Goal: Task Accomplishment & Management: Manage account settings

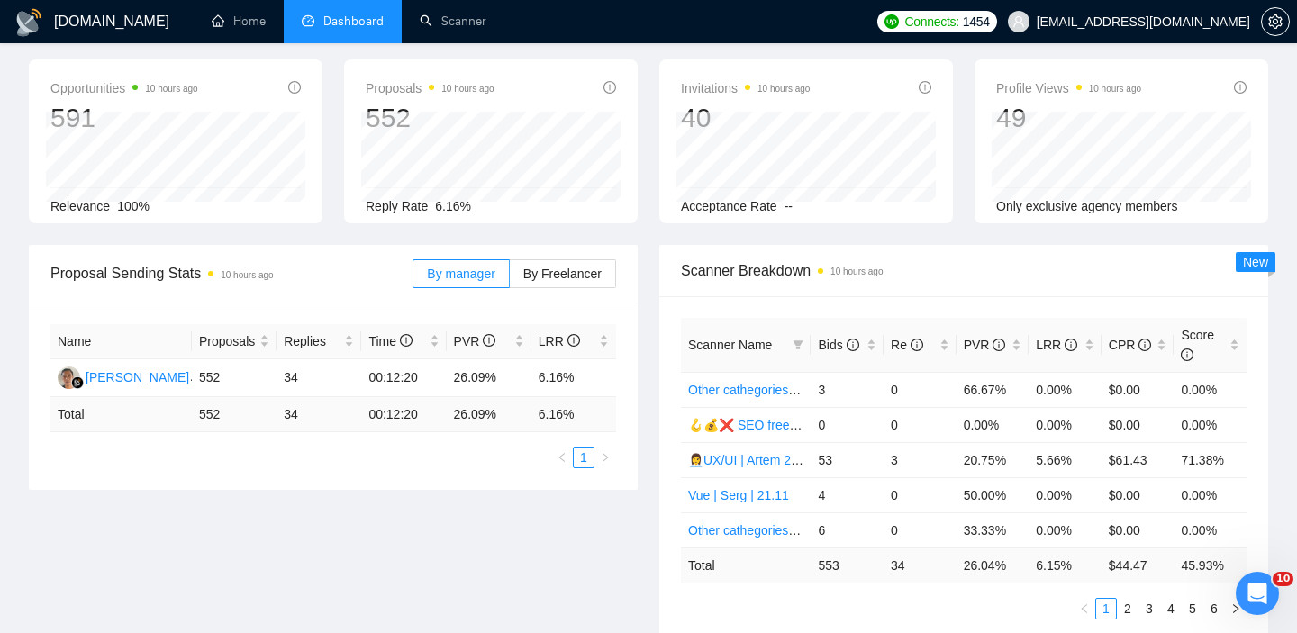
scroll to position [165, 0]
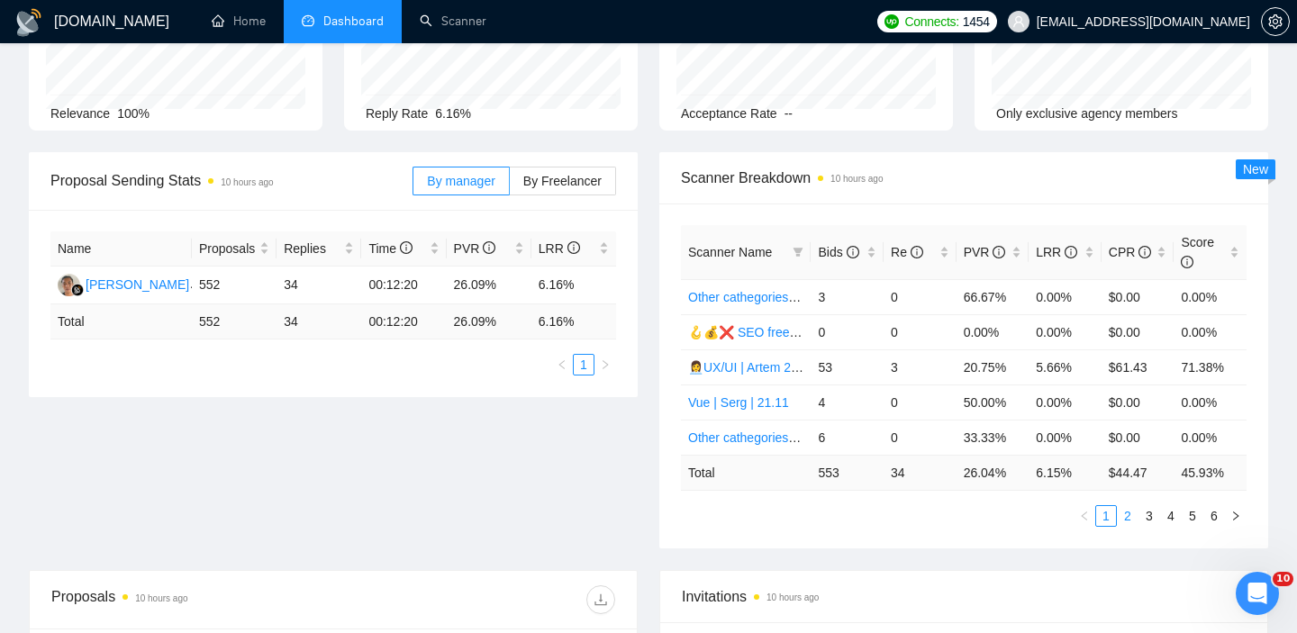
click at [1128, 521] on link "2" at bounding box center [1128, 516] width 20 height 20
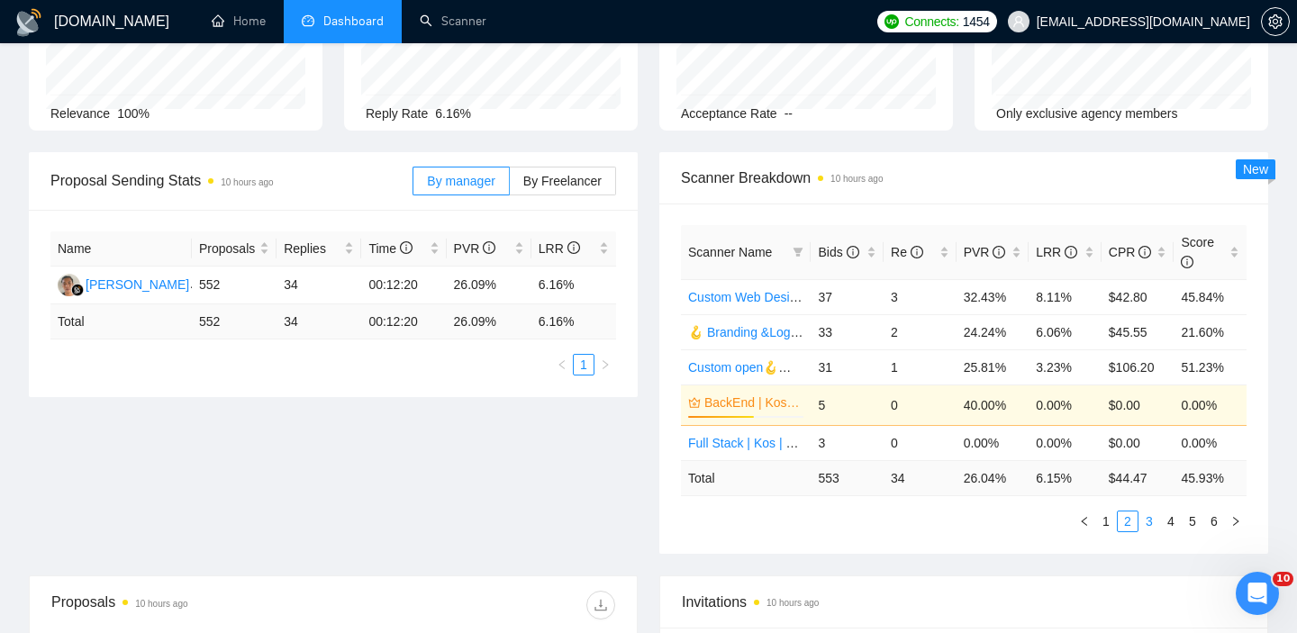
click at [1158, 519] on link "3" at bounding box center [1150, 522] width 20 height 20
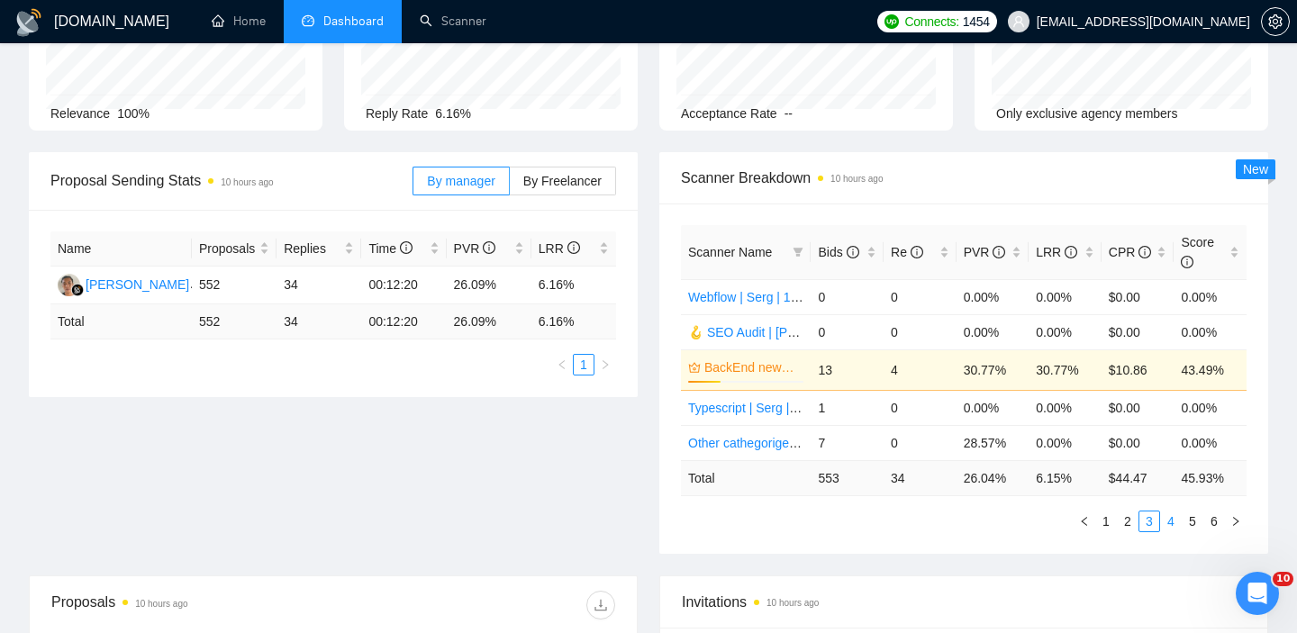
click at [1172, 523] on link "4" at bounding box center [1171, 522] width 20 height 20
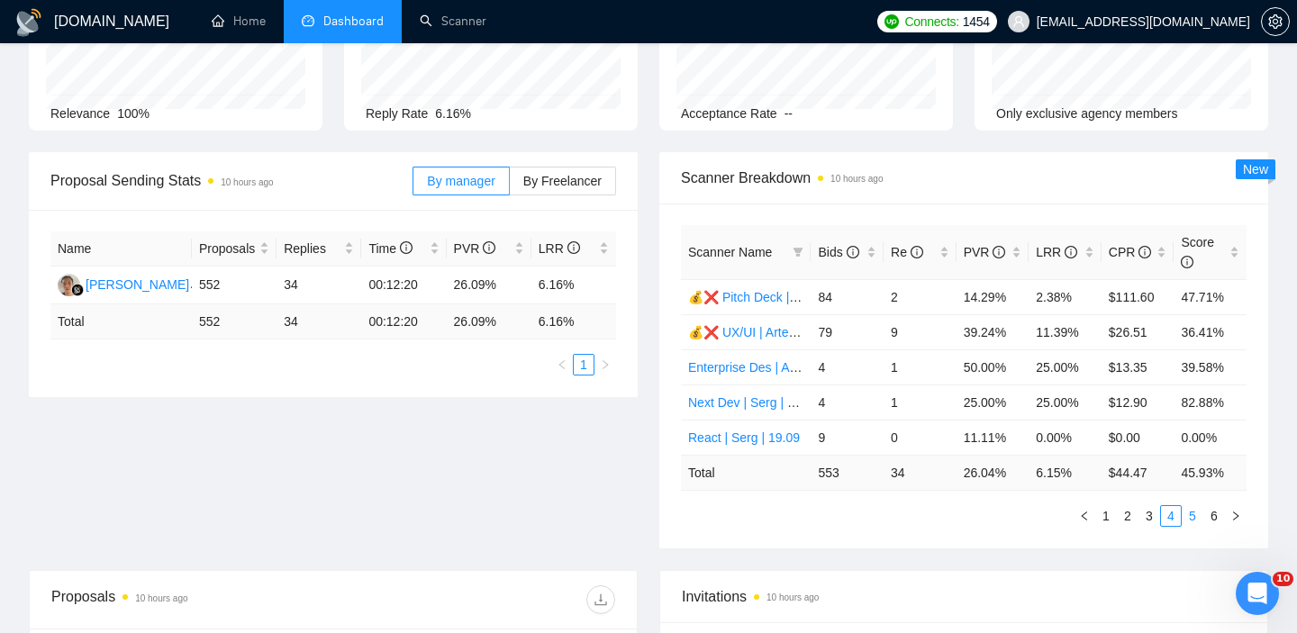
click at [1188, 522] on link "5" at bounding box center [1193, 516] width 20 height 20
click at [1223, 523] on link "6" at bounding box center [1215, 516] width 20 height 20
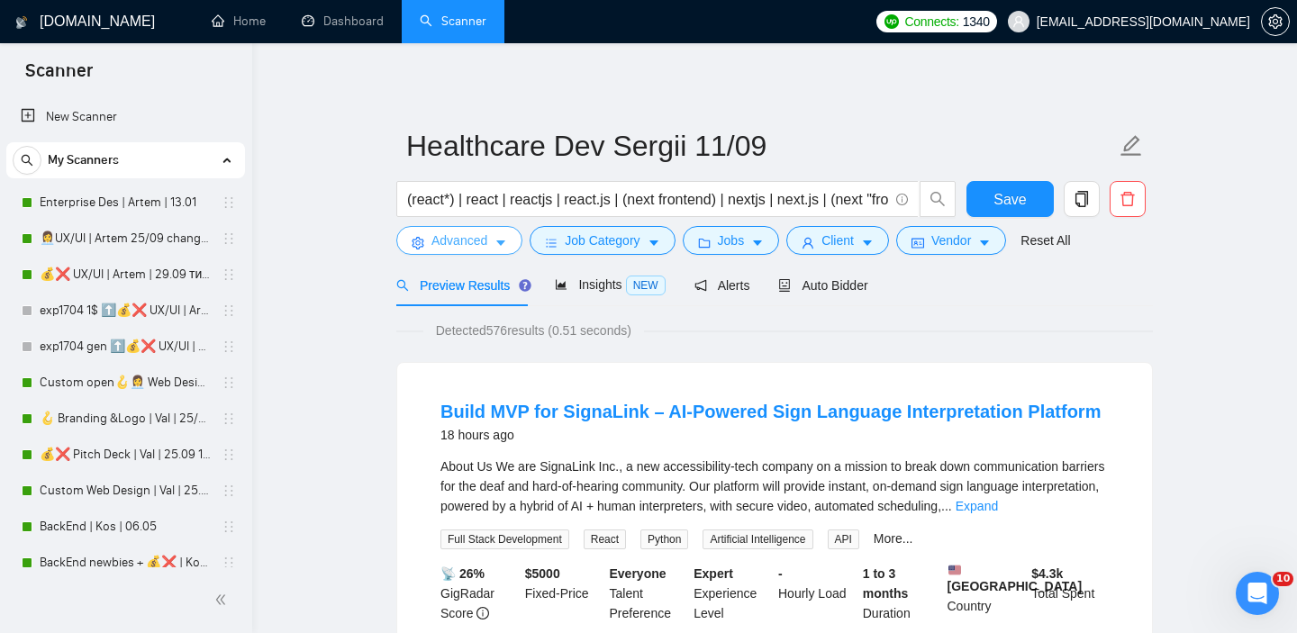
click at [468, 241] on span "Advanced" at bounding box center [460, 241] width 56 height 20
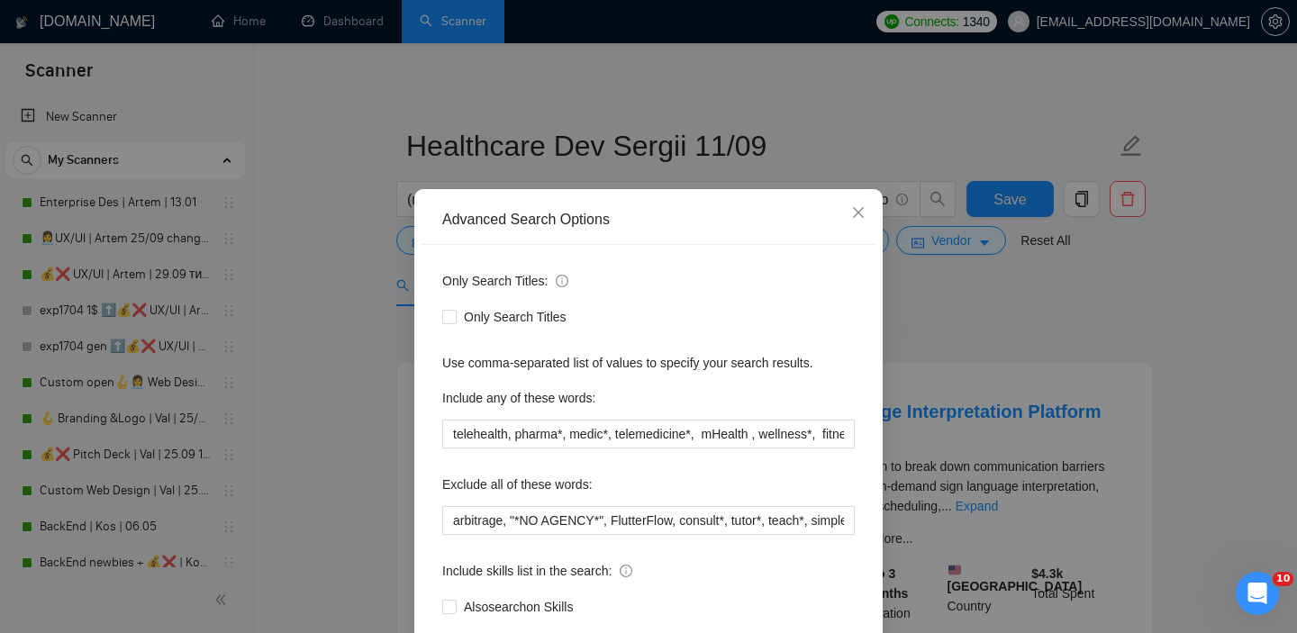
click at [978, 288] on div "Advanced Search Options Only Search Titles: Only Search Titles Use comma-separa…" at bounding box center [648, 316] width 1297 height 633
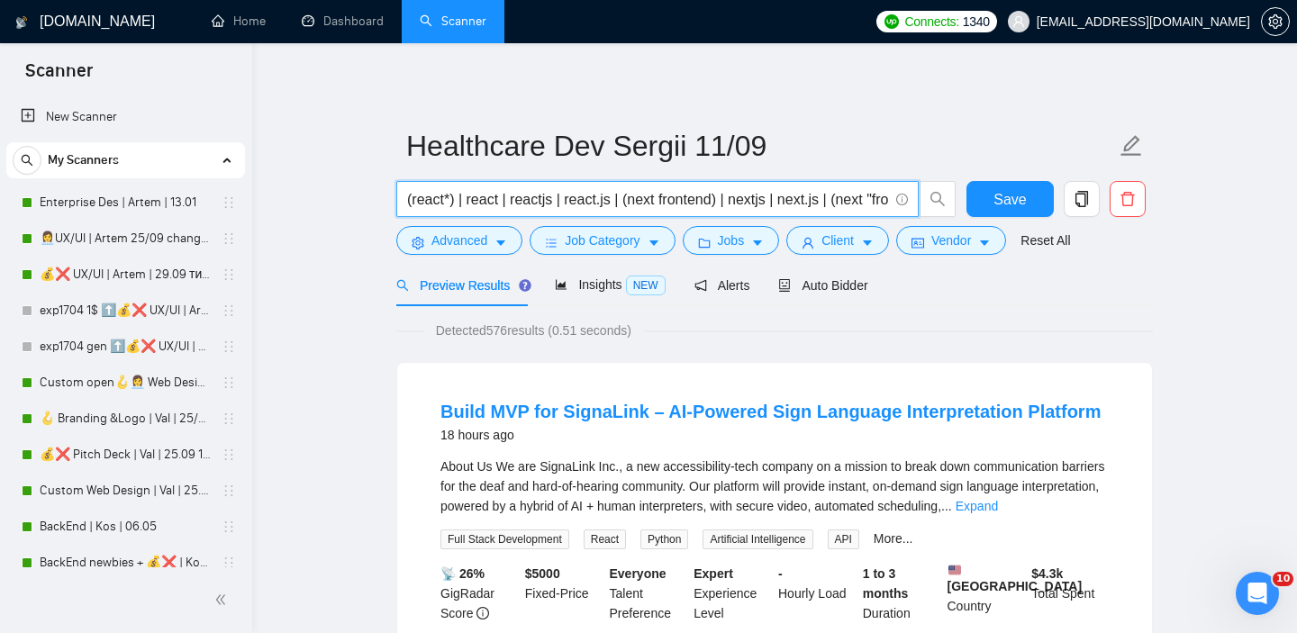
click at [805, 201] on input "(react*) | react | reactjs | react.js | (next frontend) | nextjs | next.js | (n…" at bounding box center [647, 199] width 481 height 23
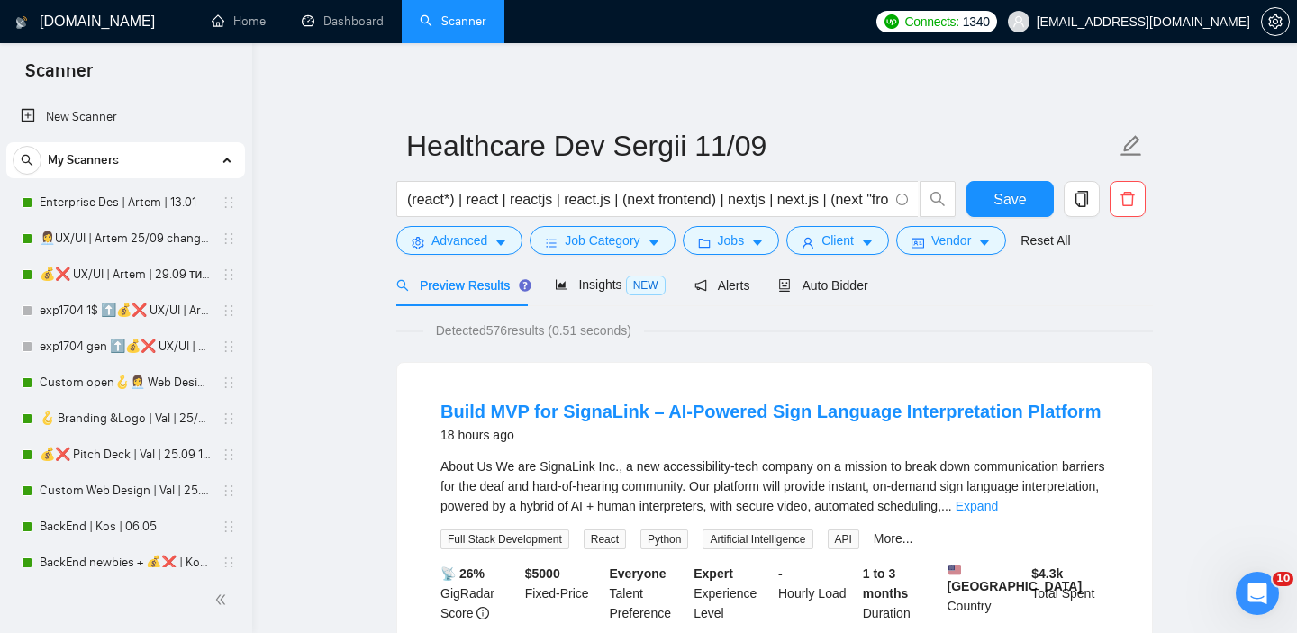
click at [487, 239] on span "Advanced" at bounding box center [460, 241] width 56 height 20
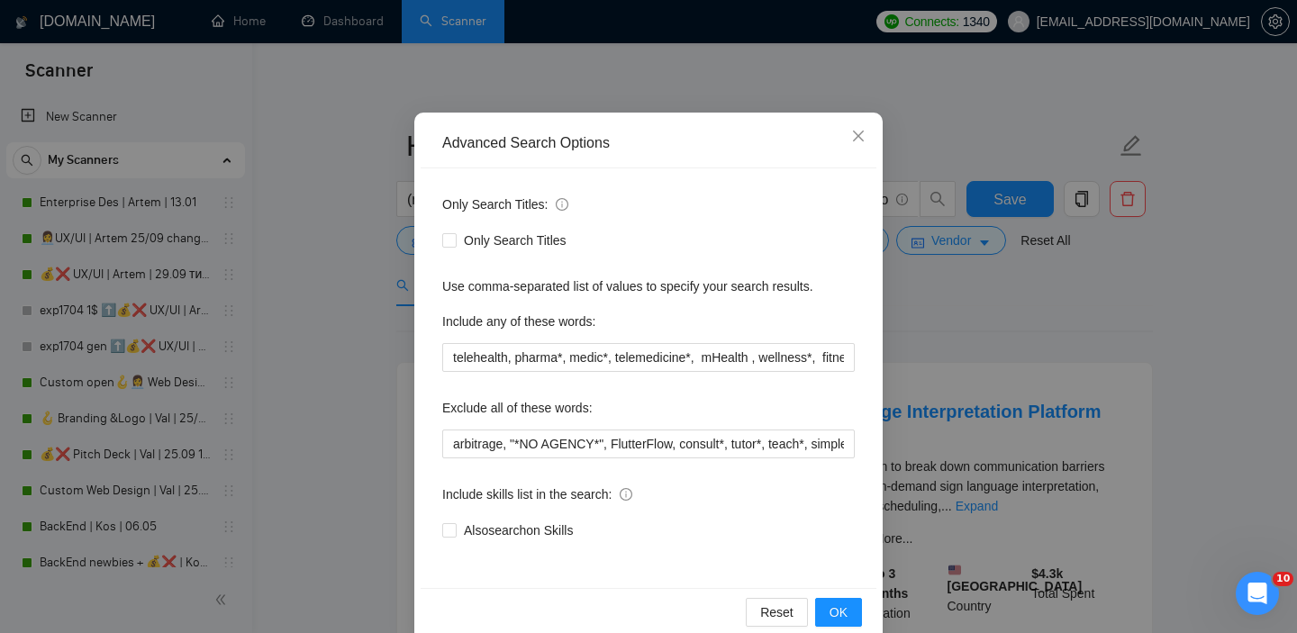
scroll to position [116, 0]
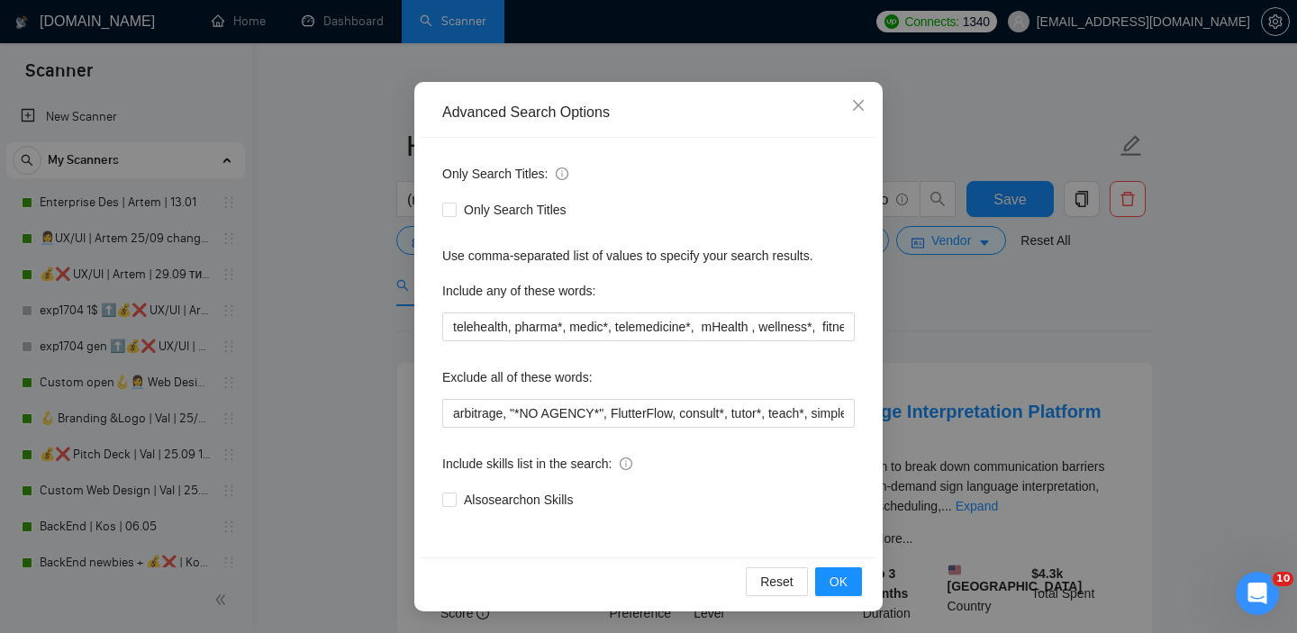
click at [1024, 390] on div "Advanced Search Options Only Search Titles: Only Search Titles Use comma-separa…" at bounding box center [648, 316] width 1297 height 633
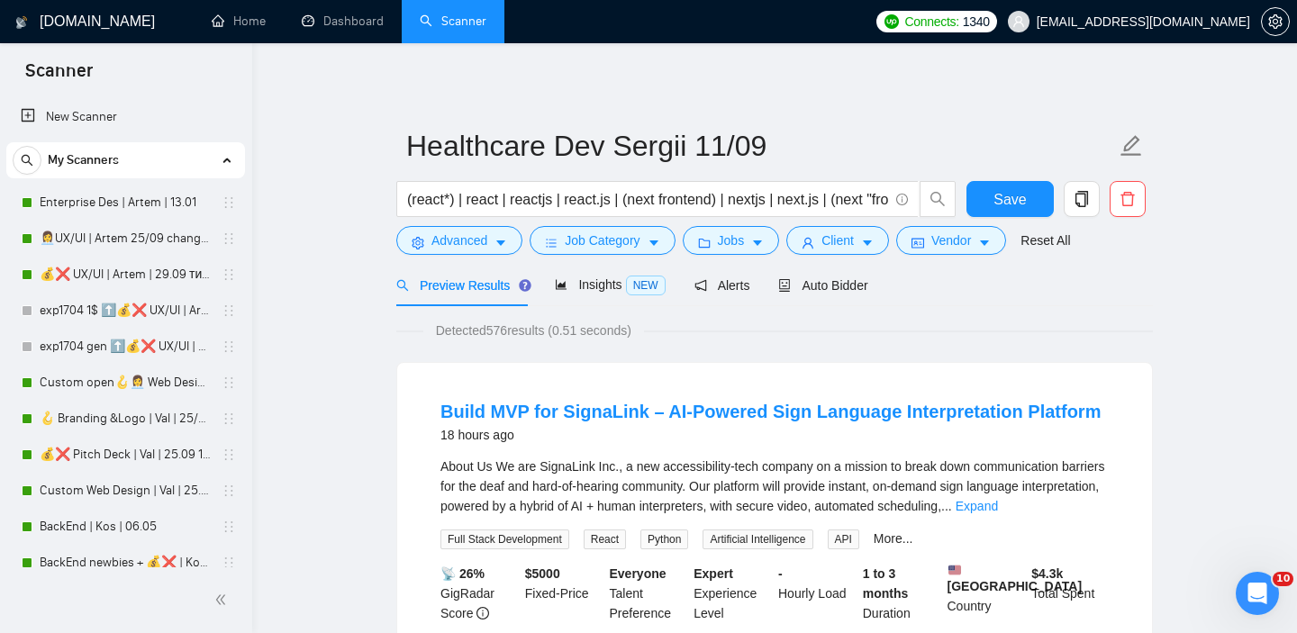
scroll to position [26, 0]
click at [626, 246] on span "Job Category" at bounding box center [602, 241] width 75 height 20
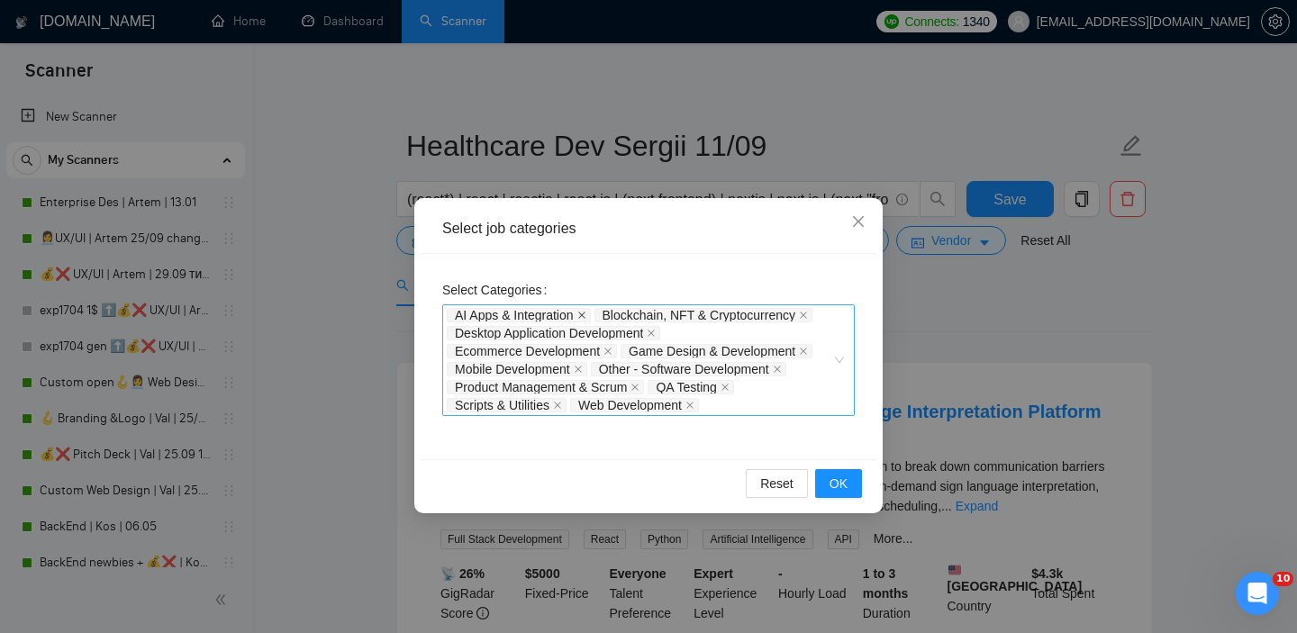
click at [587, 315] on icon "close" at bounding box center [581, 315] width 9 height 9
click at [660, 314] on icon "close" at bounding box center [655, 315] width 9 height 9
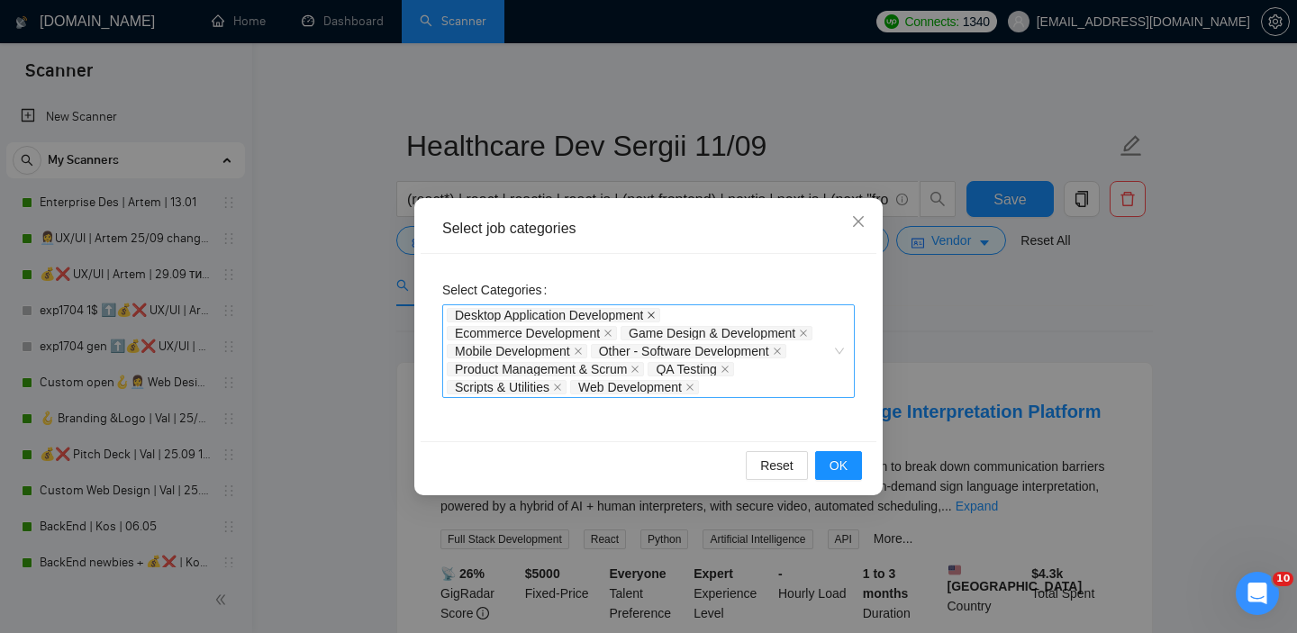
click at [656, 314] on icon "close" at bounding box center [651, 315] width 9 height 9
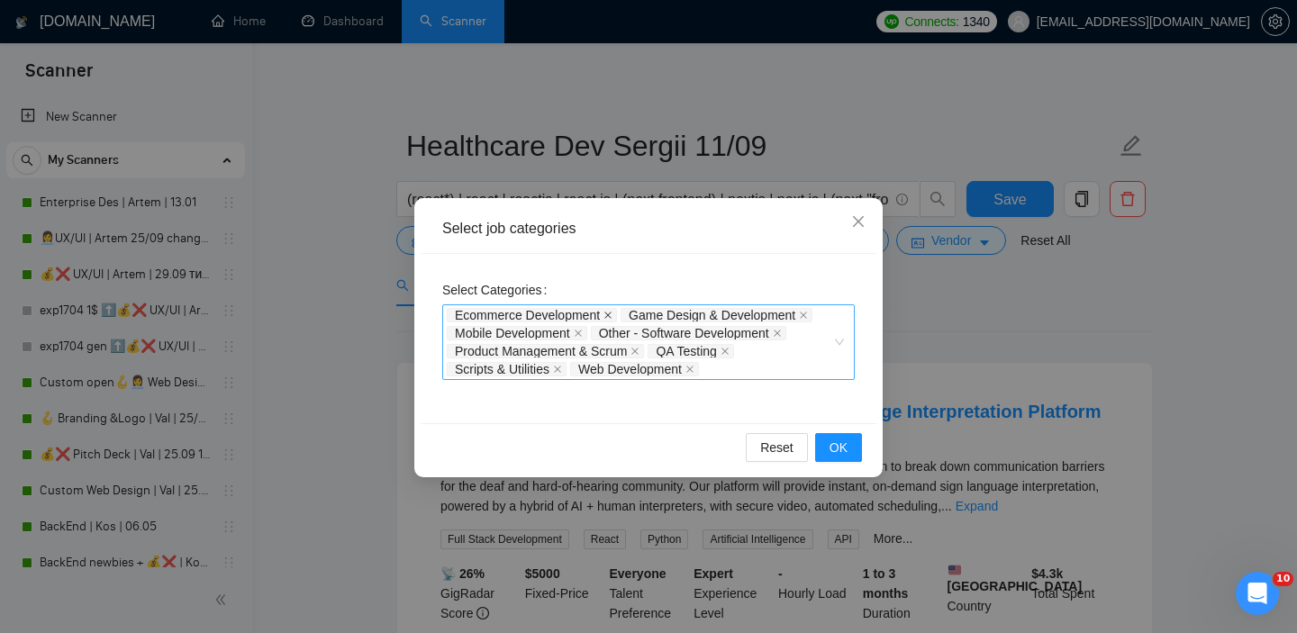
click at [613, 314] on icon "close" at bounding box center [608, 315] width 9 height 9
click at [633, 315] on icon "close" at bounding box center [629, 315] width 7 height 7
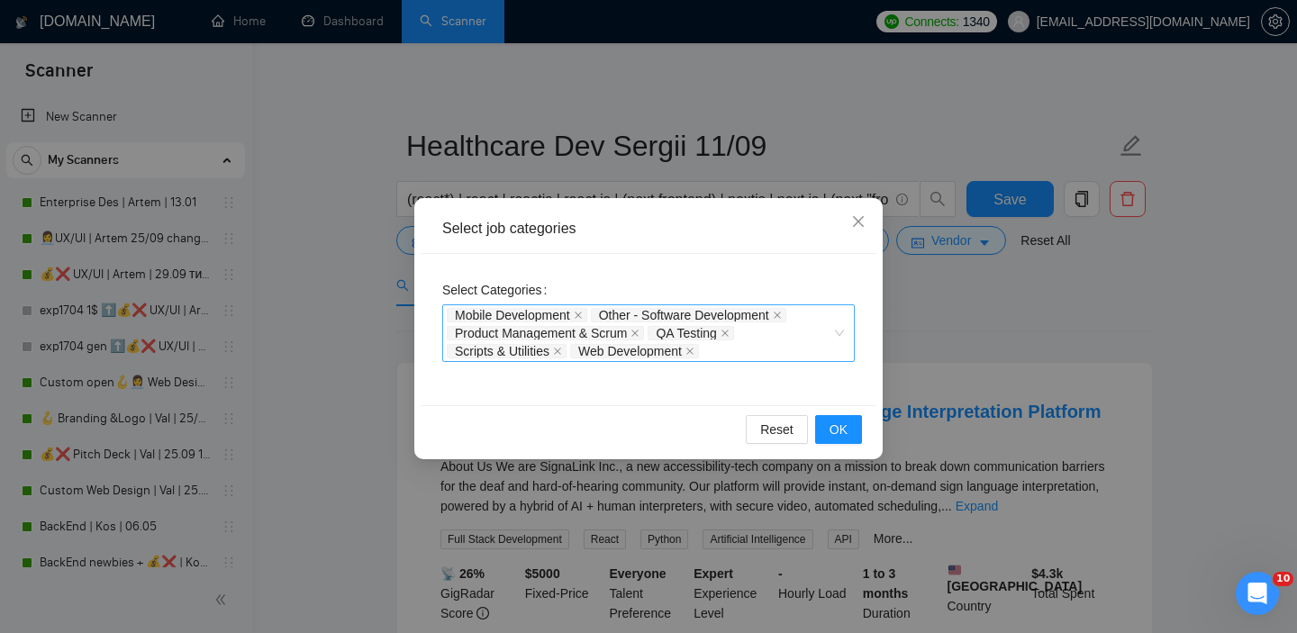
click at [576, 313] on span "Mobile Development" at bounding box center [517, 315] width 141 height 14
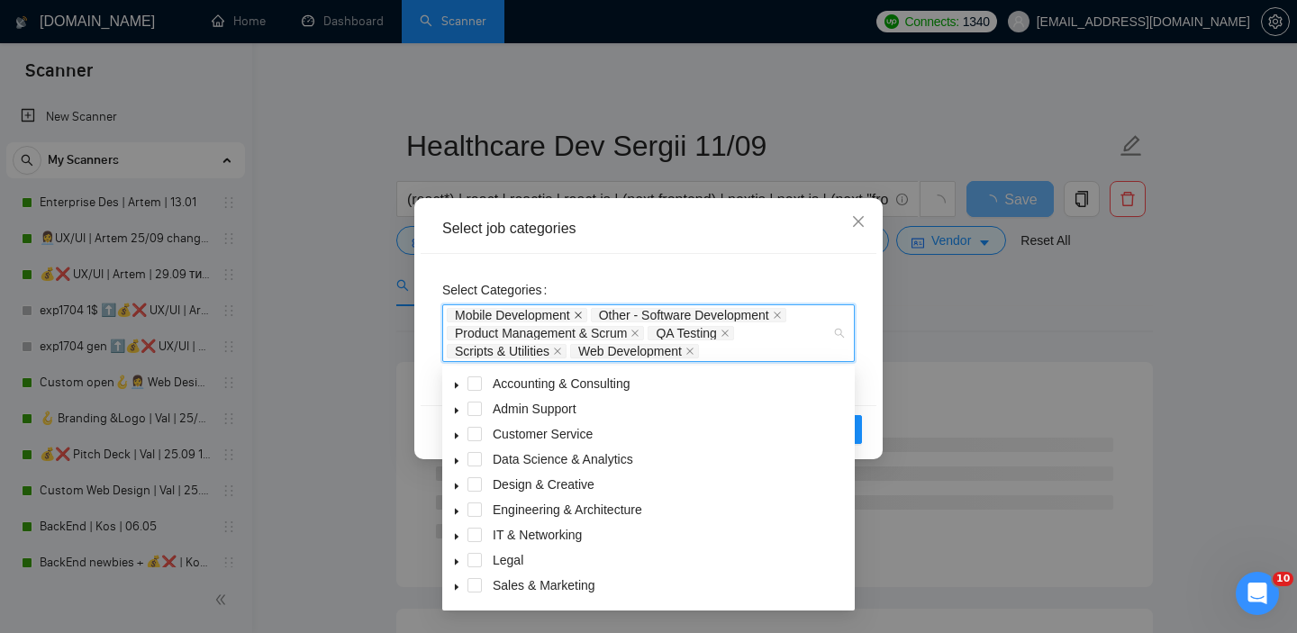
click at [583, 314] on icon "close" at bounding box center [578, 315] width 9 height 9
click at [636, 315] on icon "close" at bounding box center [633, 315] width 9 height 9
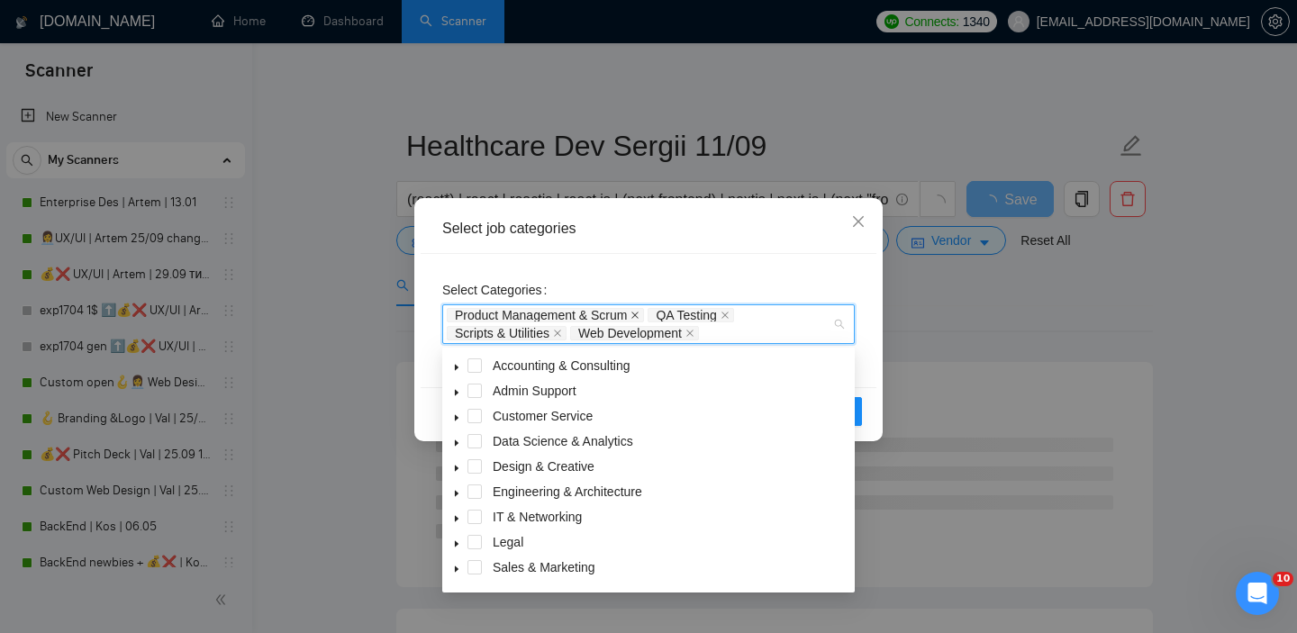
click at [638, 316] on icon "close" at bounding box center [635, 315] width 9 height 9
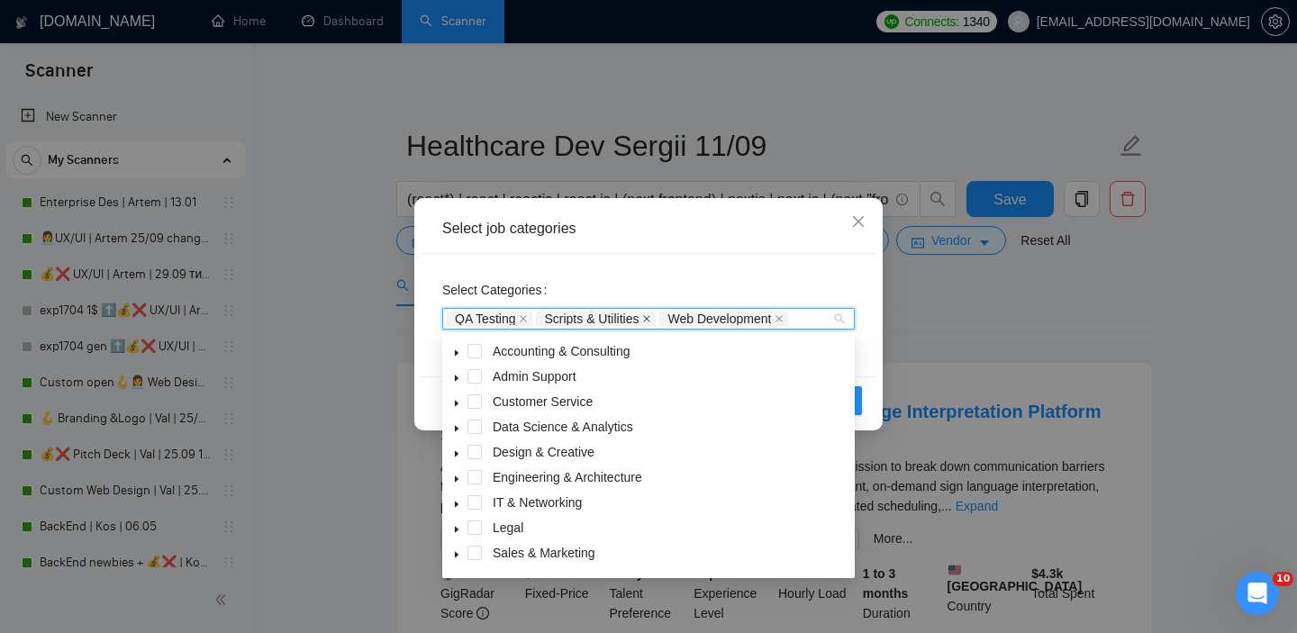
click at [651, 322] on icon "close" at bounding box center [646, 318] width 9 height 9
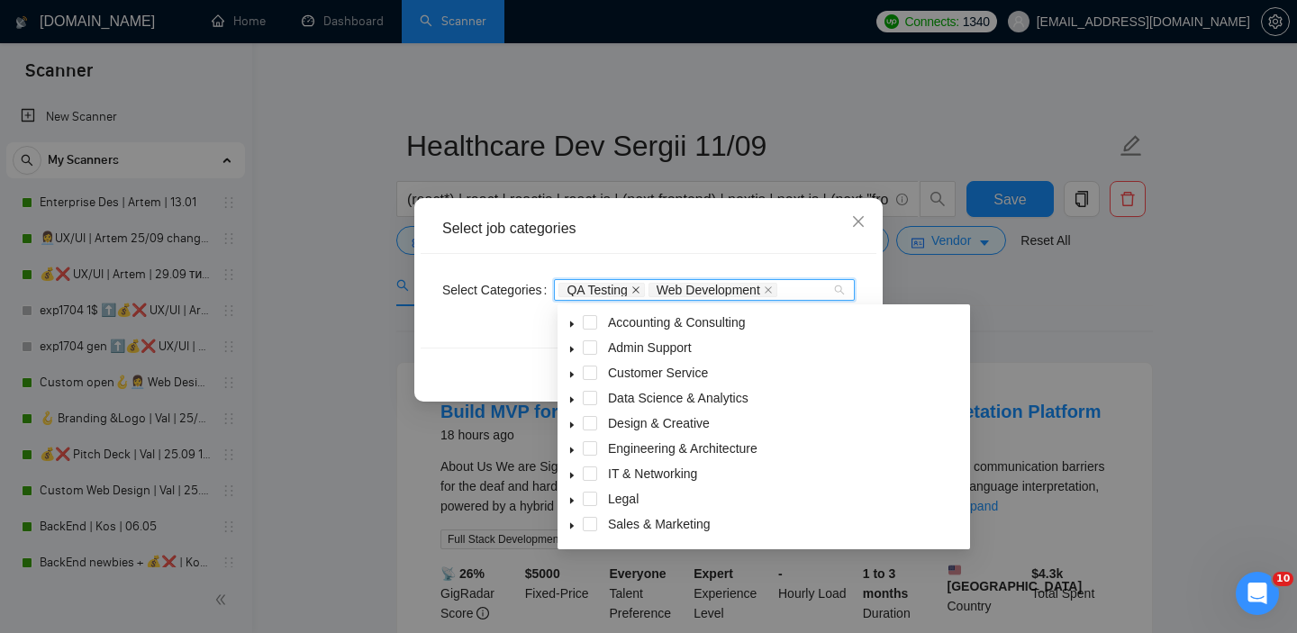
click at [641, 291] on icon "close" at bounding box center [636, 290] width 9 height 9
click at [683, 288] on icon "close" at bounding box center [678, 290] width 9 height 9
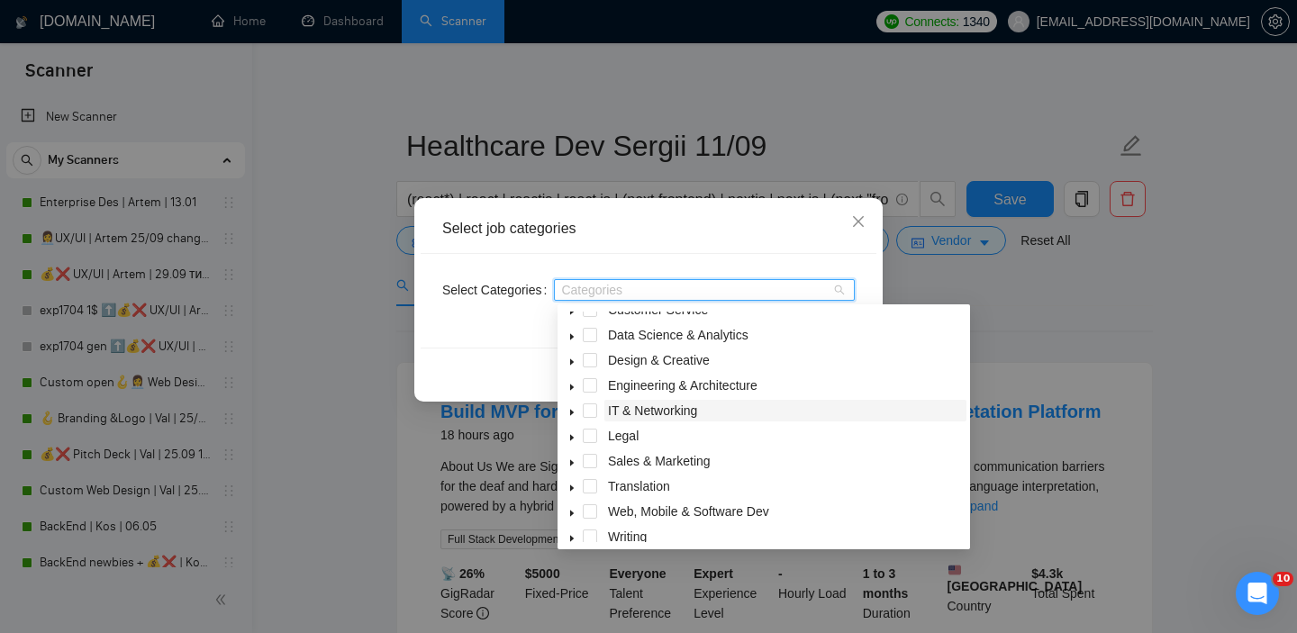
scroll to position [72, 0]
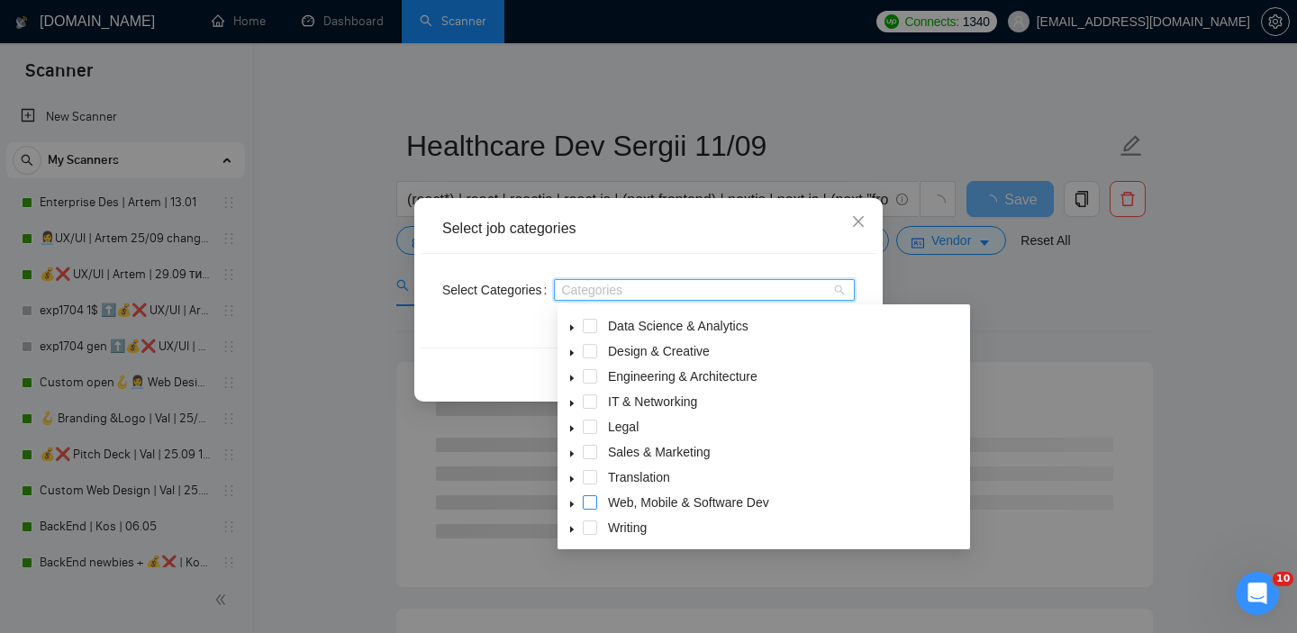
click at [593, 502] on span at bounding box center [590, 503] width 14 height 14
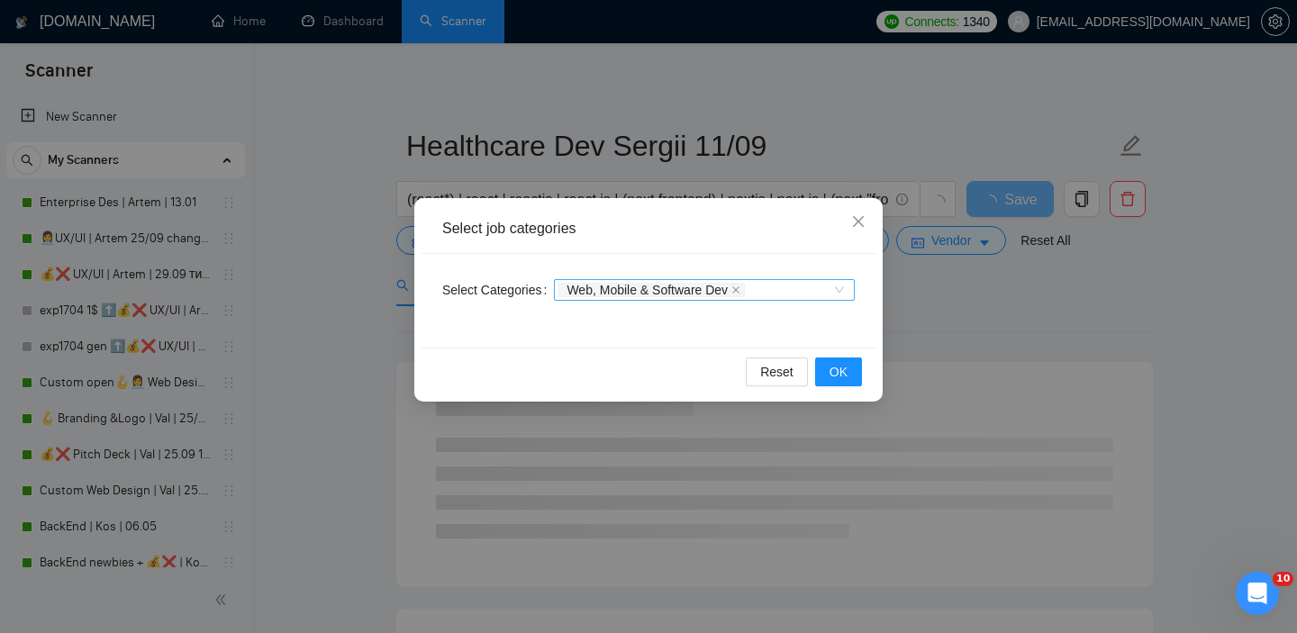
click at [754, 256] on div "Select Categories Web, Mobile & Software Dev" at bounding box center [649, 301] width 456 height 94
click at [846, 374] on span "OK" at bounding box center [839, 372] width 18 height 20
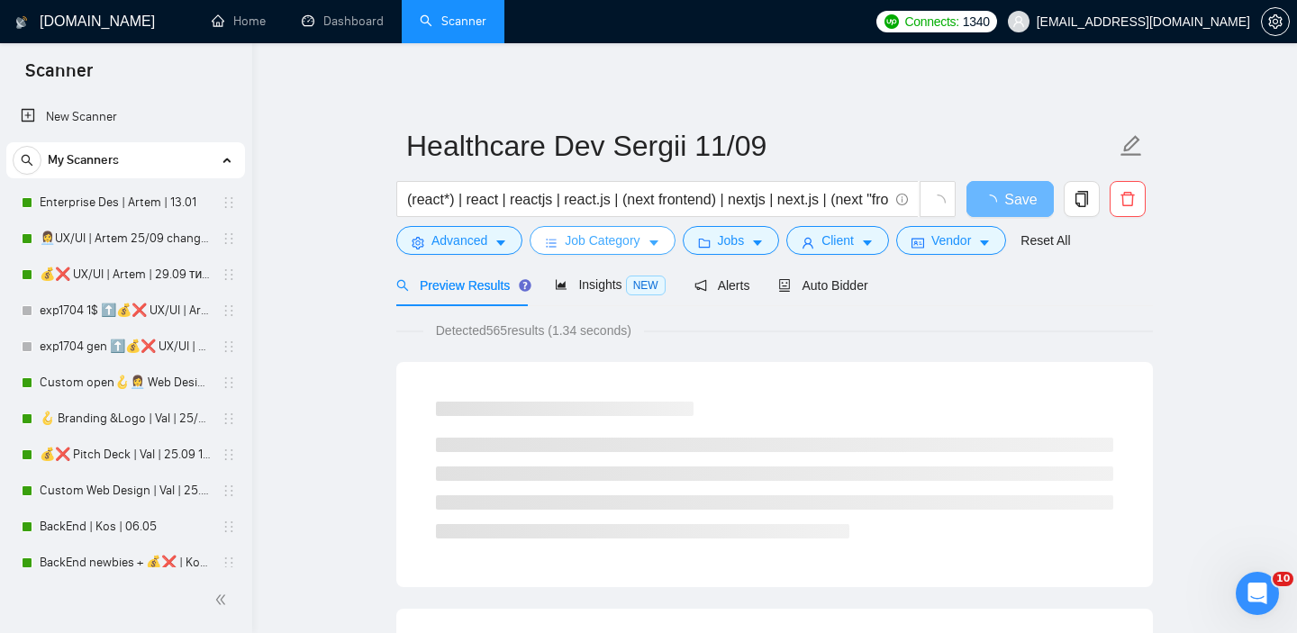
click at [627, 240] on span "Job Category" at bounding box center [602, 241] width 75 height 20
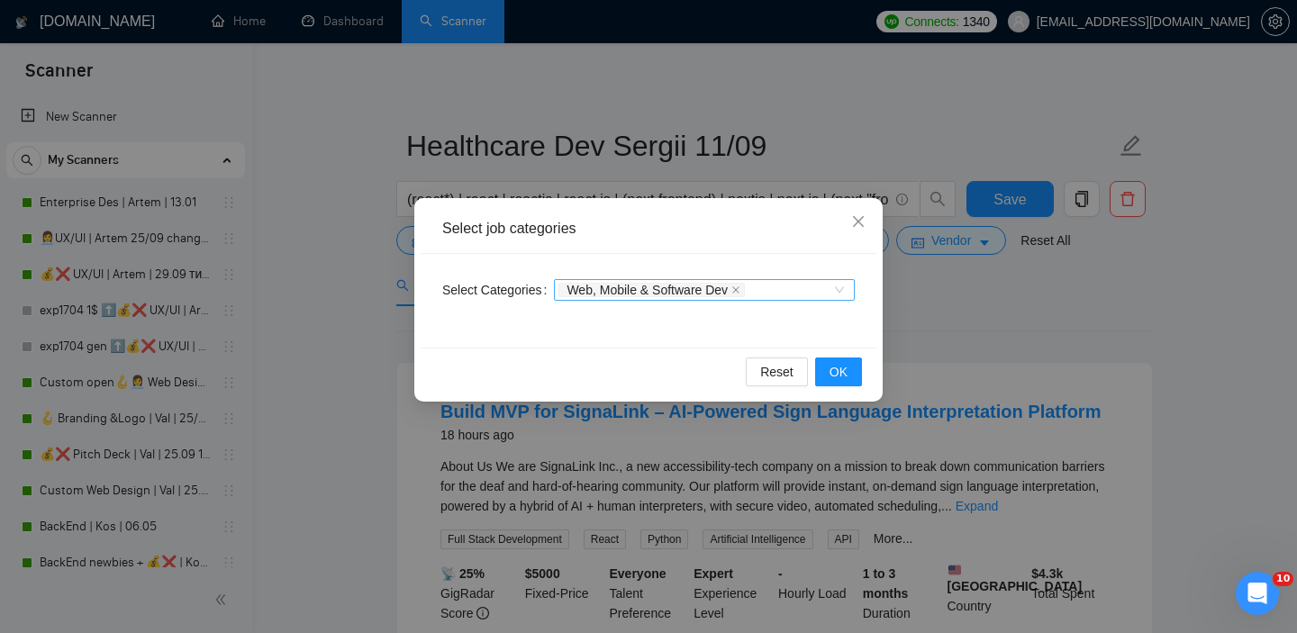
click at [808, 291] on div "Web, Mobile & Software Dev" at bounding box center [696, 290] width 274 height 18
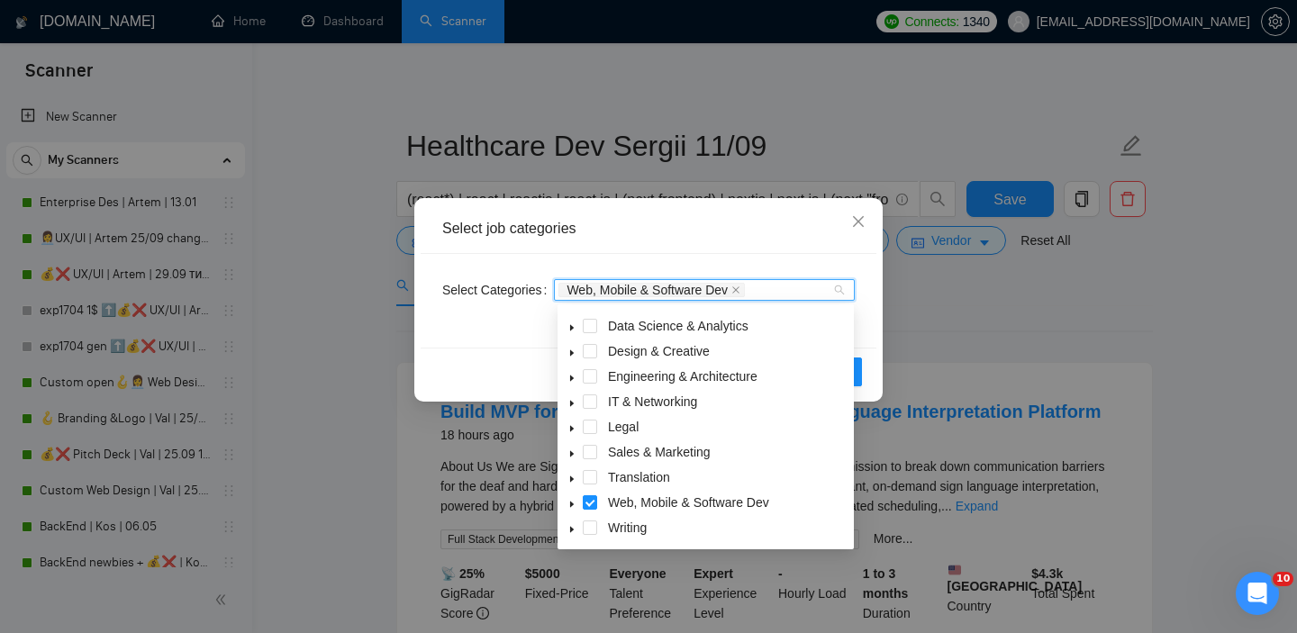
click at [571, 401] on icon "caret-down" at bounding box center [572, 403] width 9 height 9
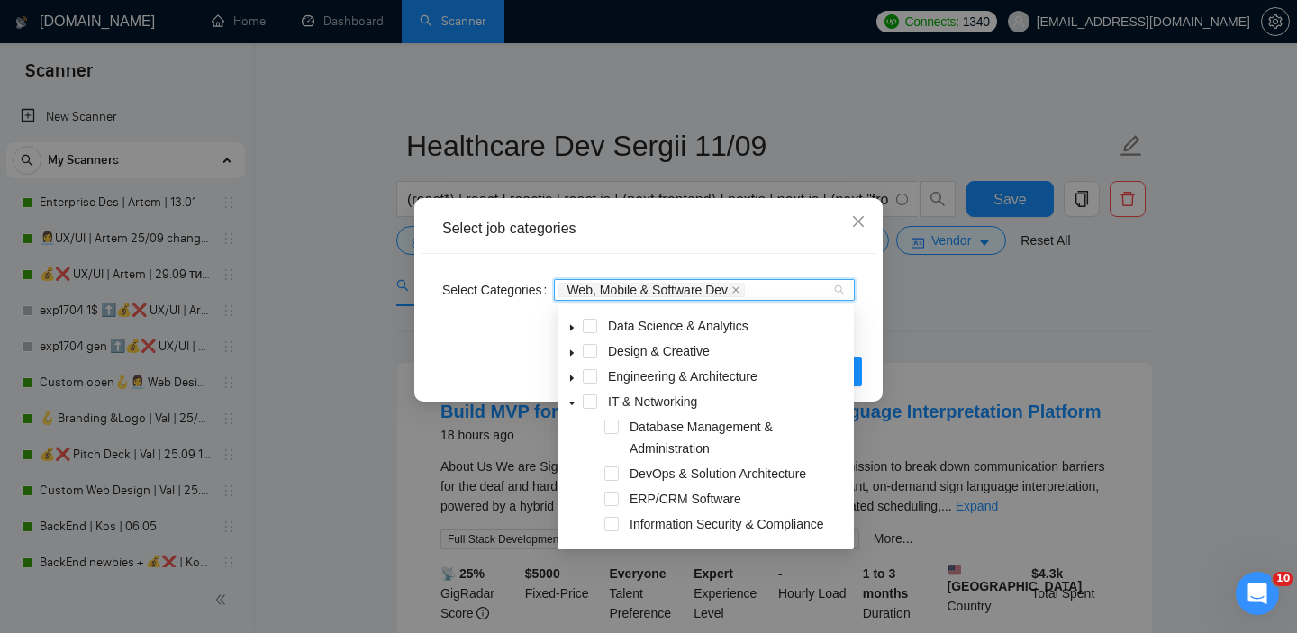
click at [572, 401] on icon "caret-down" at bounding box center [572, 403] width 9 height 9
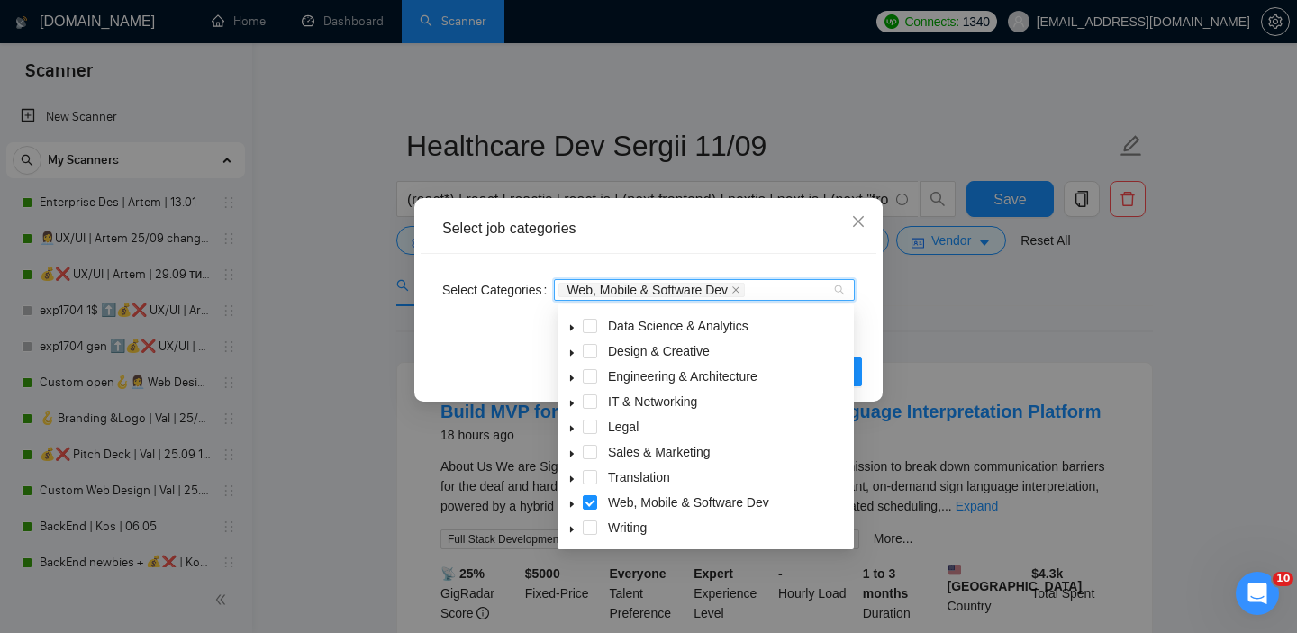
click at [994, 305] on div "Select job categories Select Categories Web, Mobile & Software Dev Reset OK" at bounding box center [648, 316] width 1297 height 633
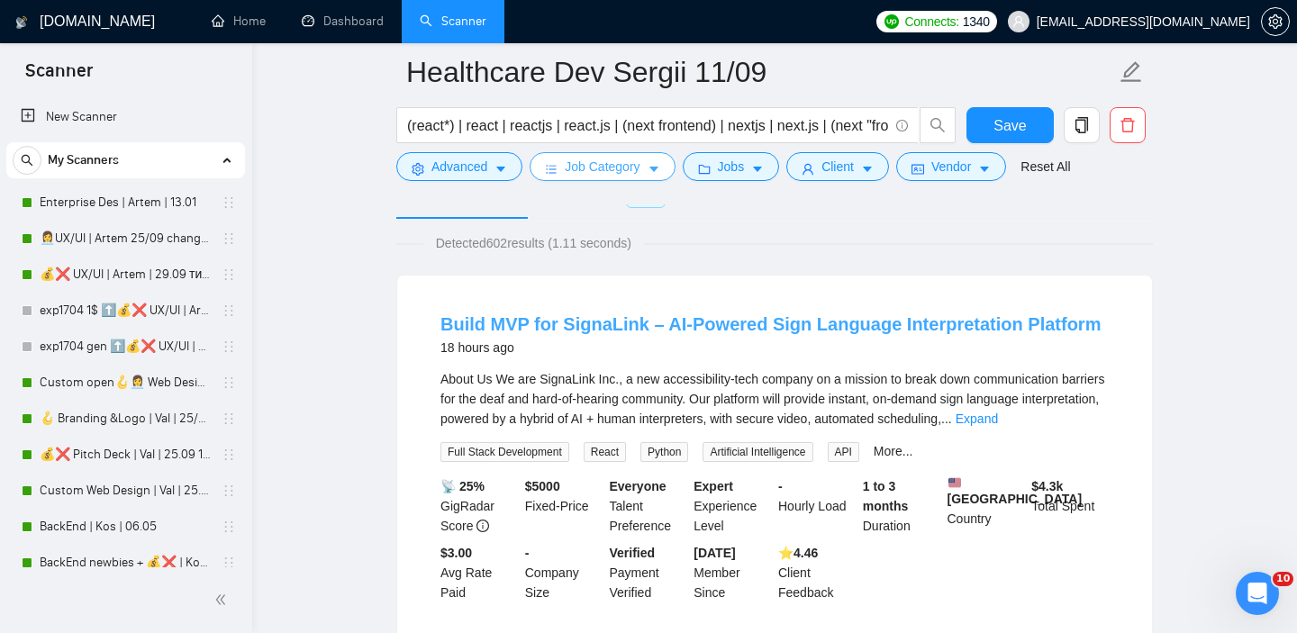
scroll to position [0, 0]
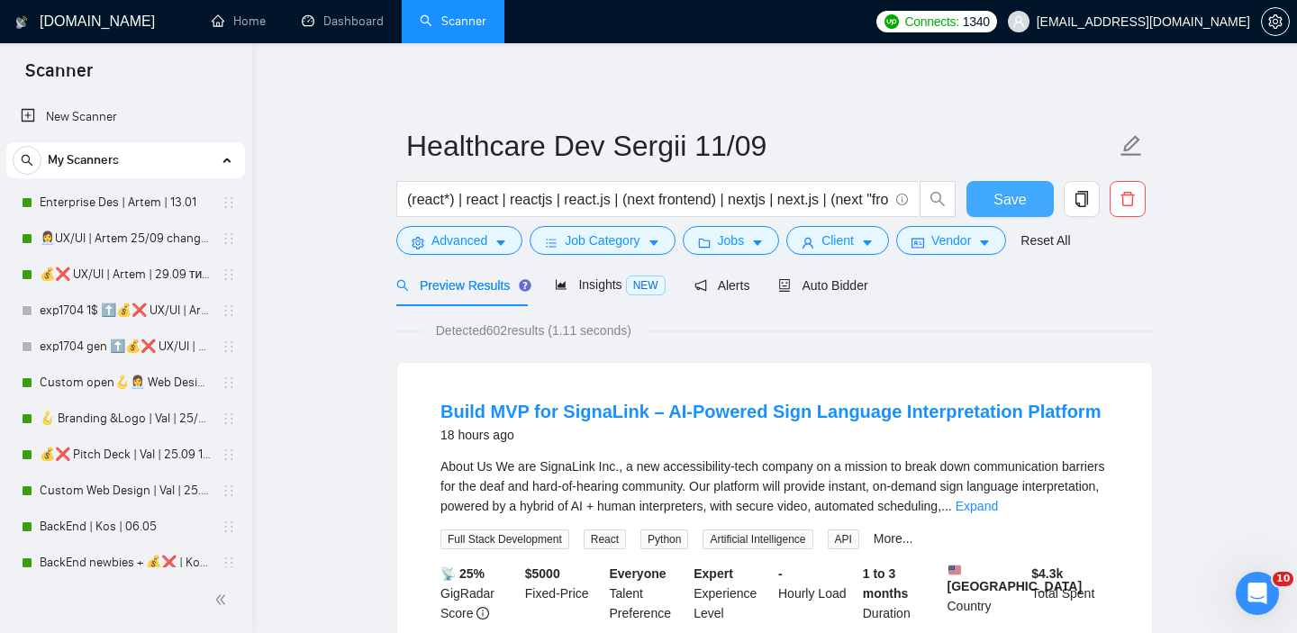
click at [1020, 211] on button "Save" at bounding box center [1010, 199] width 87 height 36
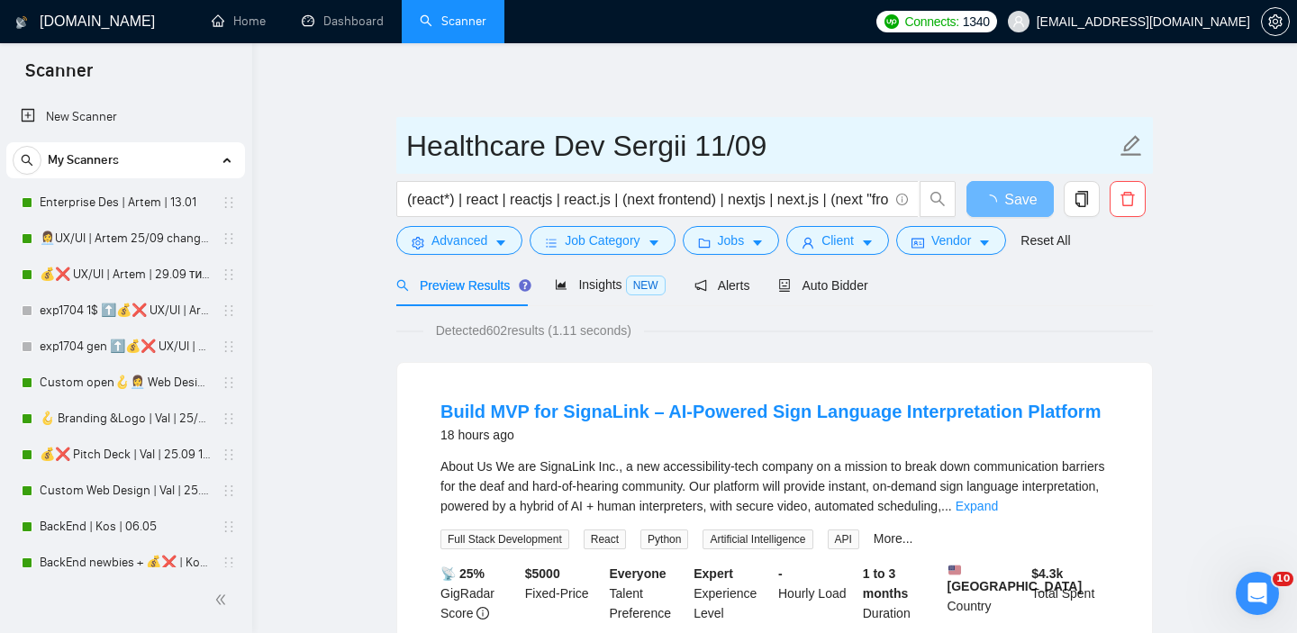
click at [727, 150] on input "Healthcare Dev Sergii 11/09" at bounding box center [761, 145] width 710 height 45
type input "Healthcare Dev Sergii 26/09"
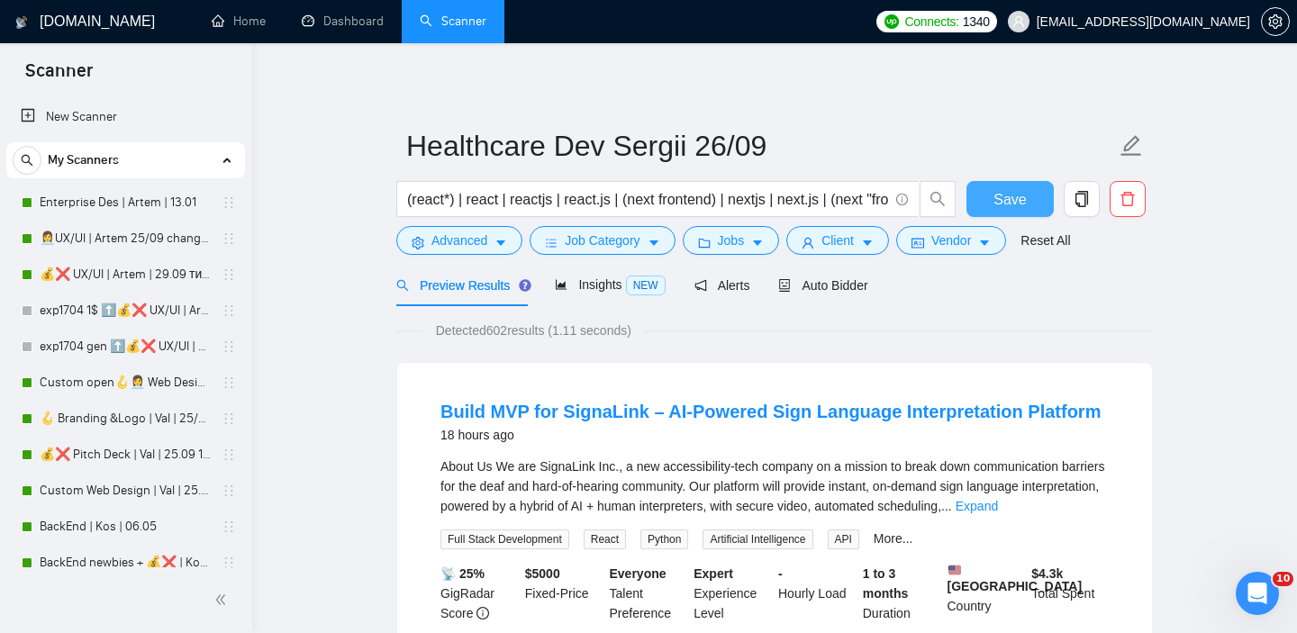
click at [1015, 191] on span "Save" at bounding box center [1010, 199] width 32 height 23
click at [835, 283] on span "Auto Bidder" at bounding box center [822, 285] width 89 height 14
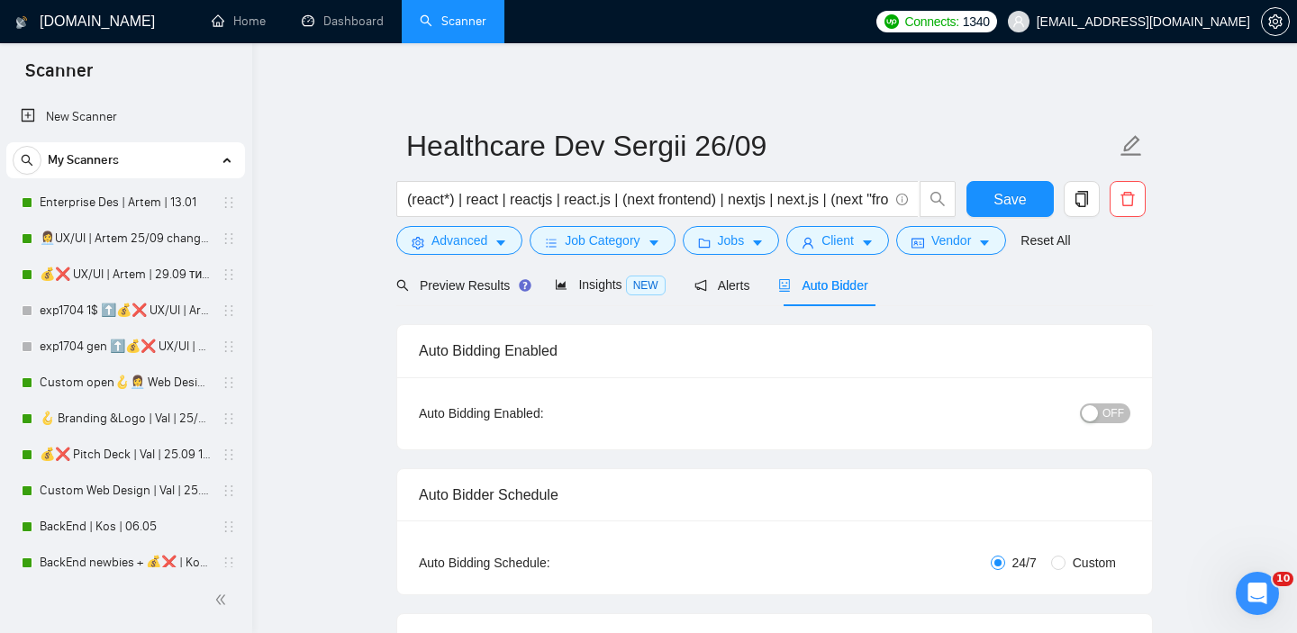
click at [1109, 406] on span "OFF" at bounding box center [1114, 414] width 22 height 20
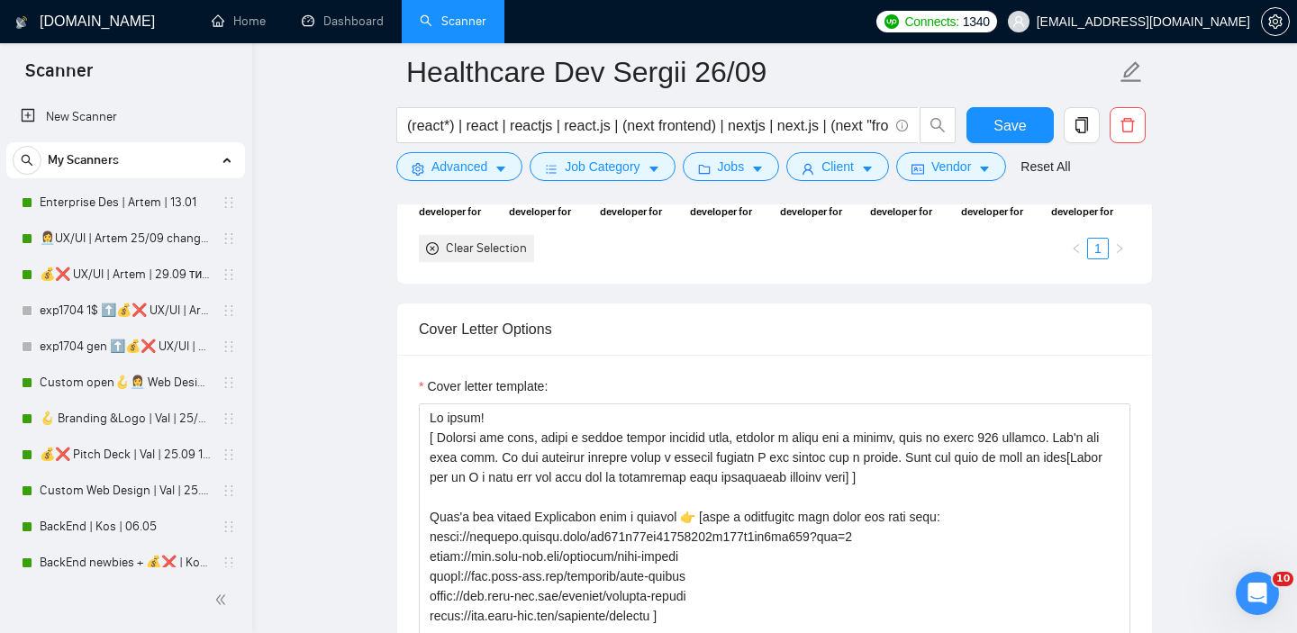
scroll to position [2013, 0]
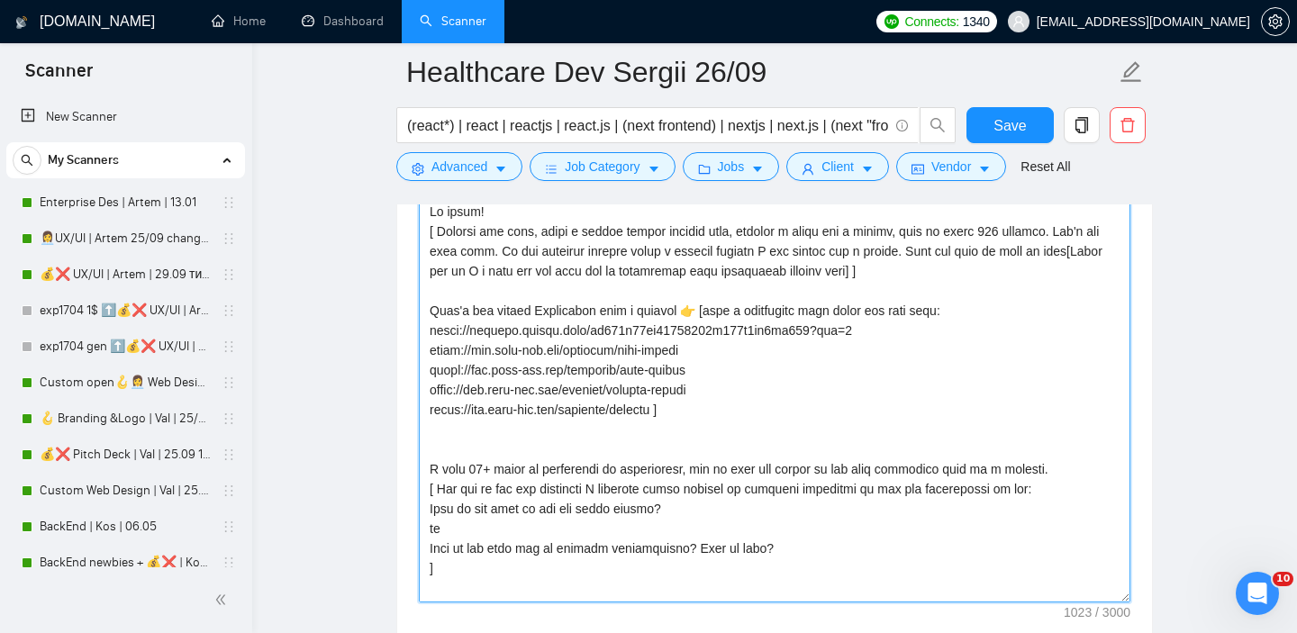
click at [792, 360] on textarea "Cover letter template:" at bounding box center [775, 399] width 712 height 405
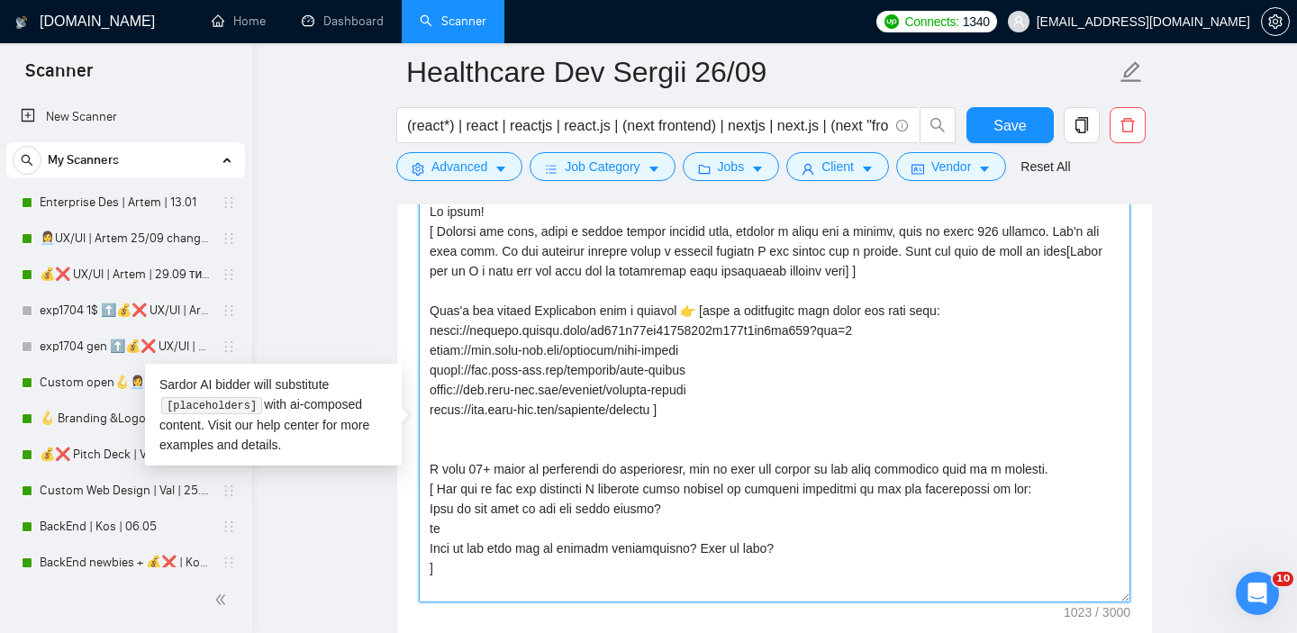
click at [792, 360] on textarea "Cover letter template:" at bounding box center [775, 399] width 712 height 405
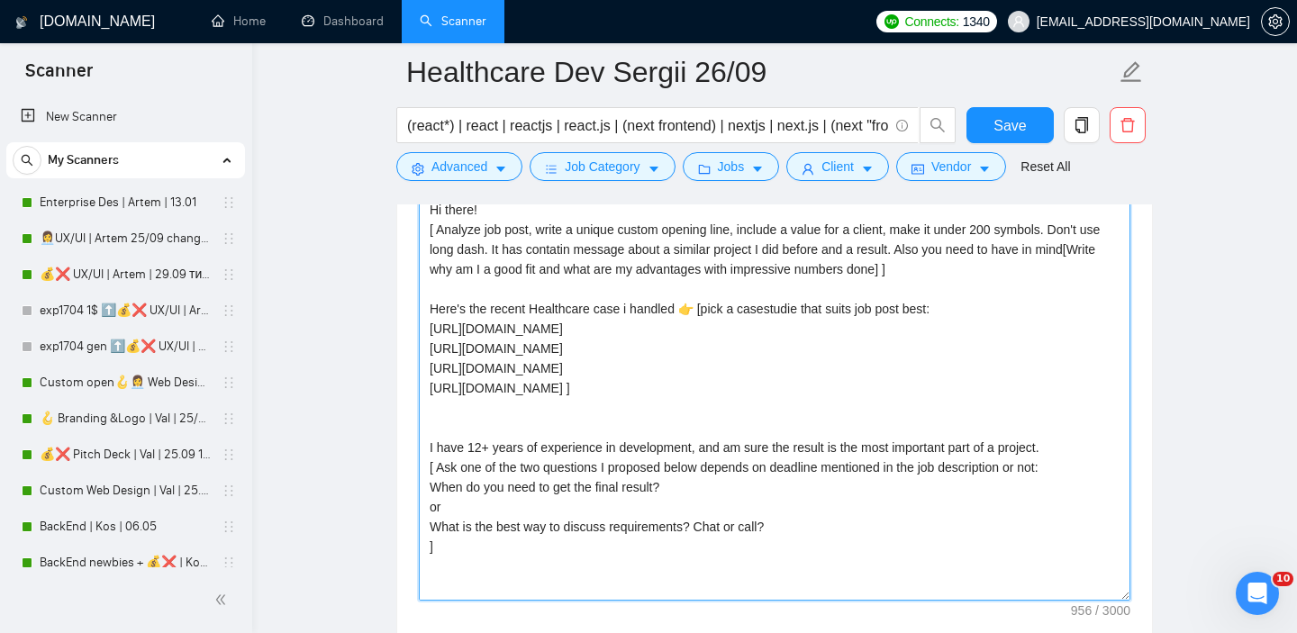
scroll to position [1945, 0]
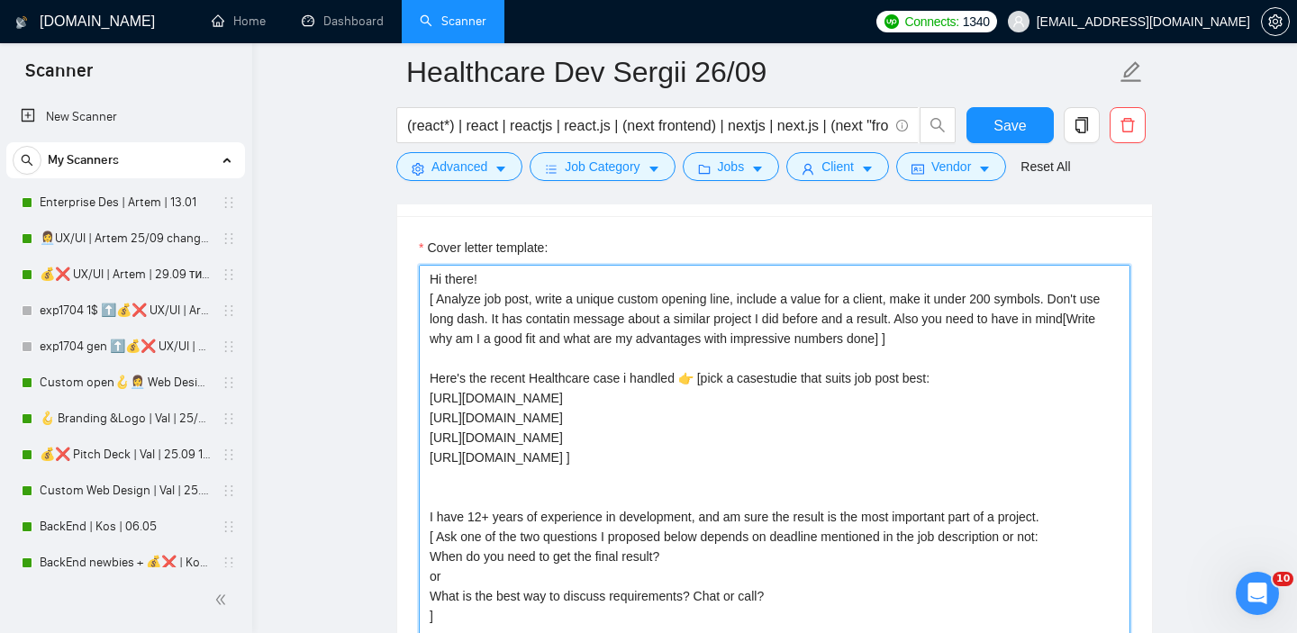
drag, startPoint x: 482, startPoint y: 308, endPoint x: 1072, endPoint y: 368, distance: 593.2
click at [1072, 368] on textarea "Hi there! [ Analyze job post, write a unique custom opening line, include a val…" at bounding box center [775, 467] width 712 height 405
paste textarea "[ask an open-ended question about client's job and needs] [ Analyze job post, w…"
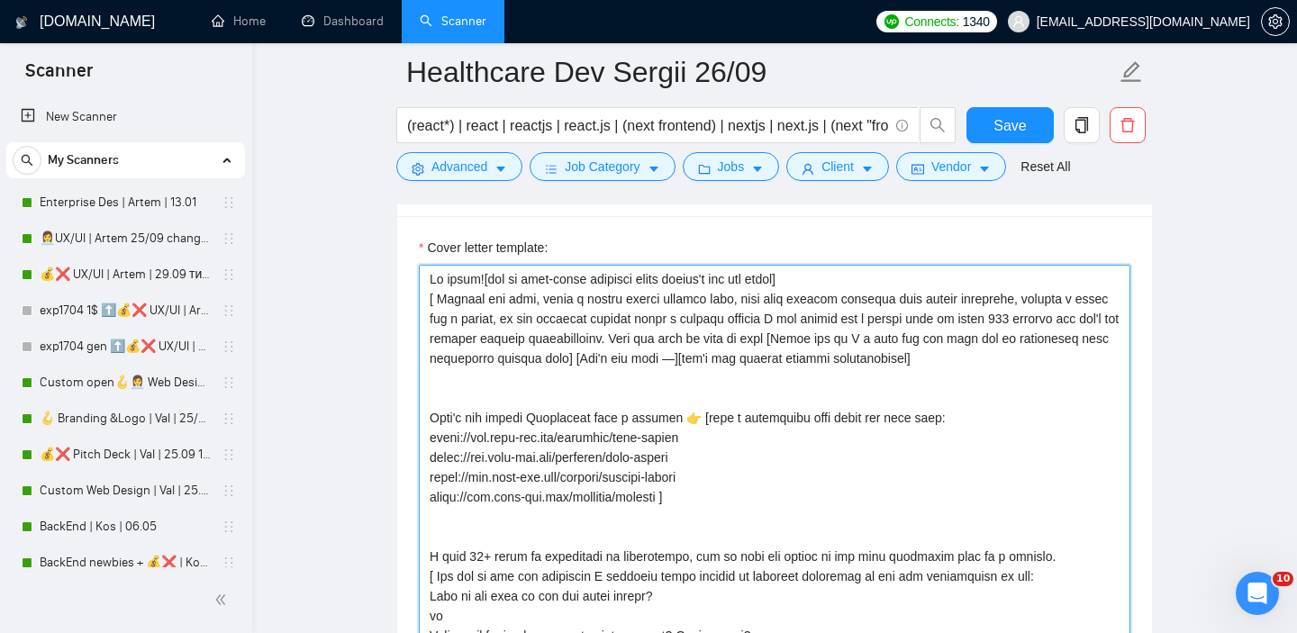
drag, startPoint x: 478, startPoint y: 308, endPoint x: 557, endPoint y: 435, distance: 149.3
click at [478, 308] on textarea "Cover letter template:" at bounding box center [775, 467] width 712 height 405
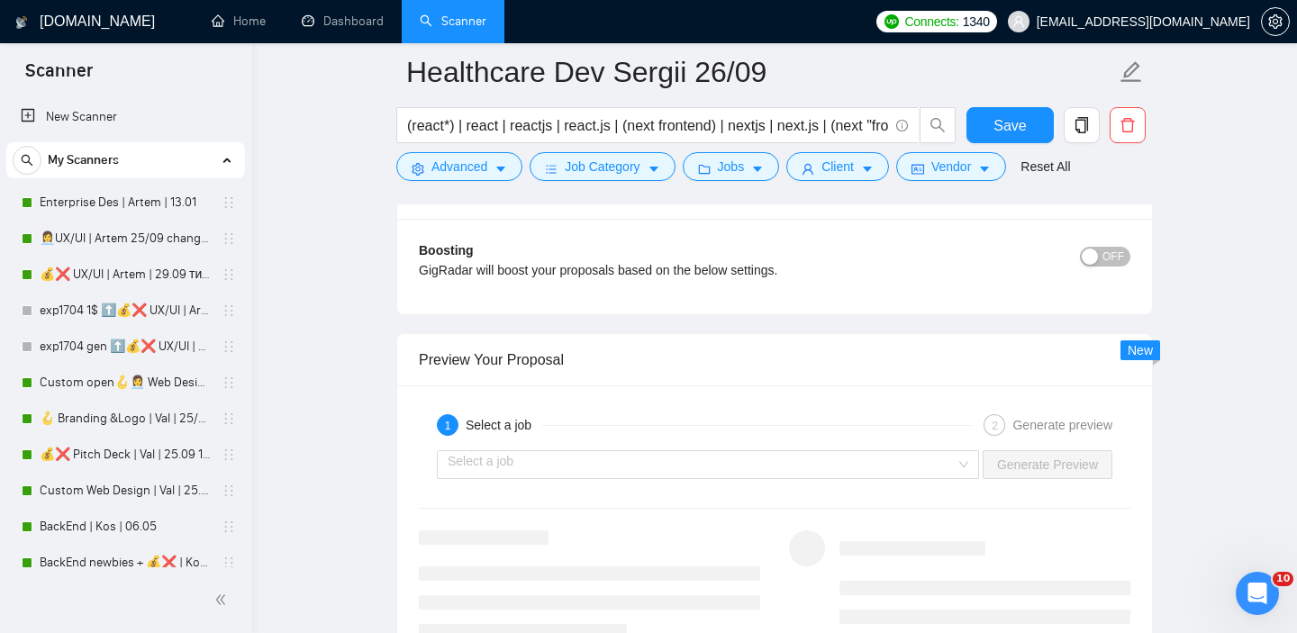
scroll to position [3249, 0]
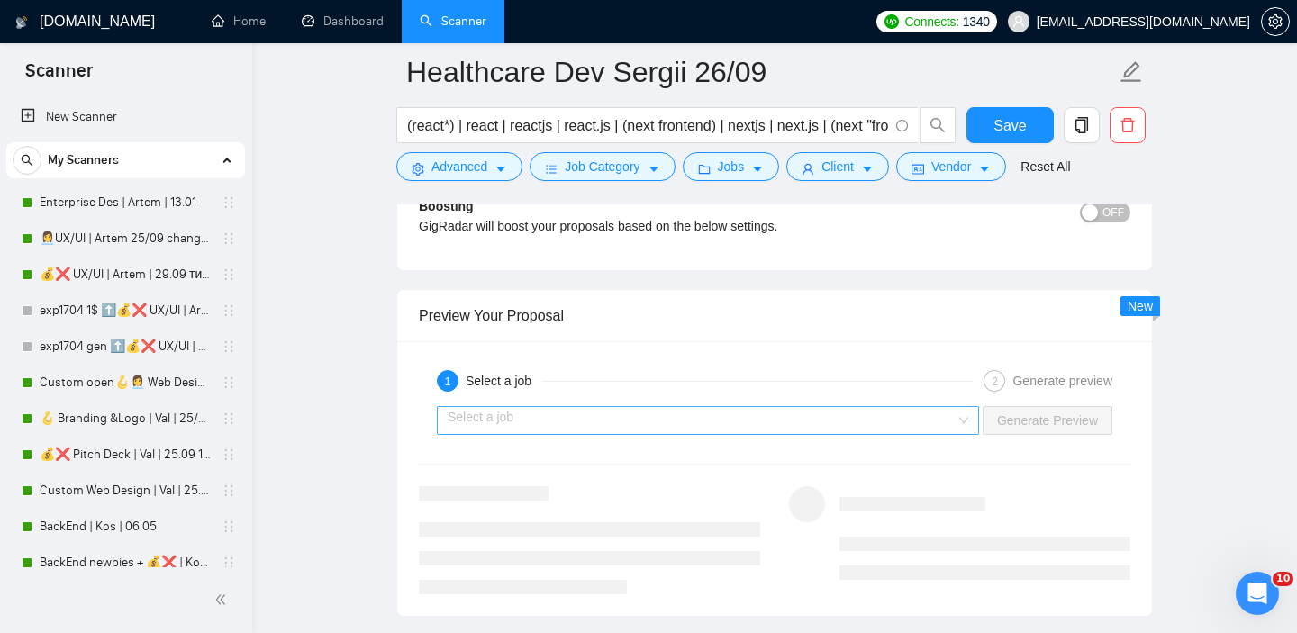
click at [682, 434] on input "search" at bounding box center [702, 420] width 508 height 27
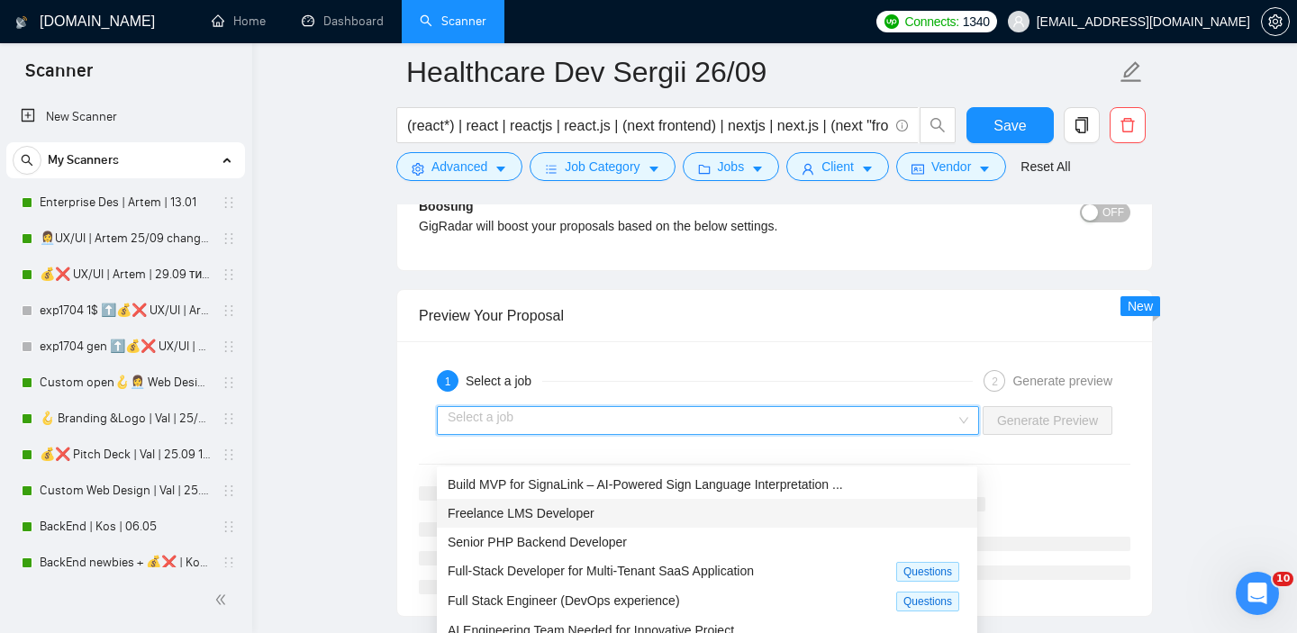
click at [614, 513] on div "Freelance LMS Developer" at bounding box center [707, 514] width 519 height 20
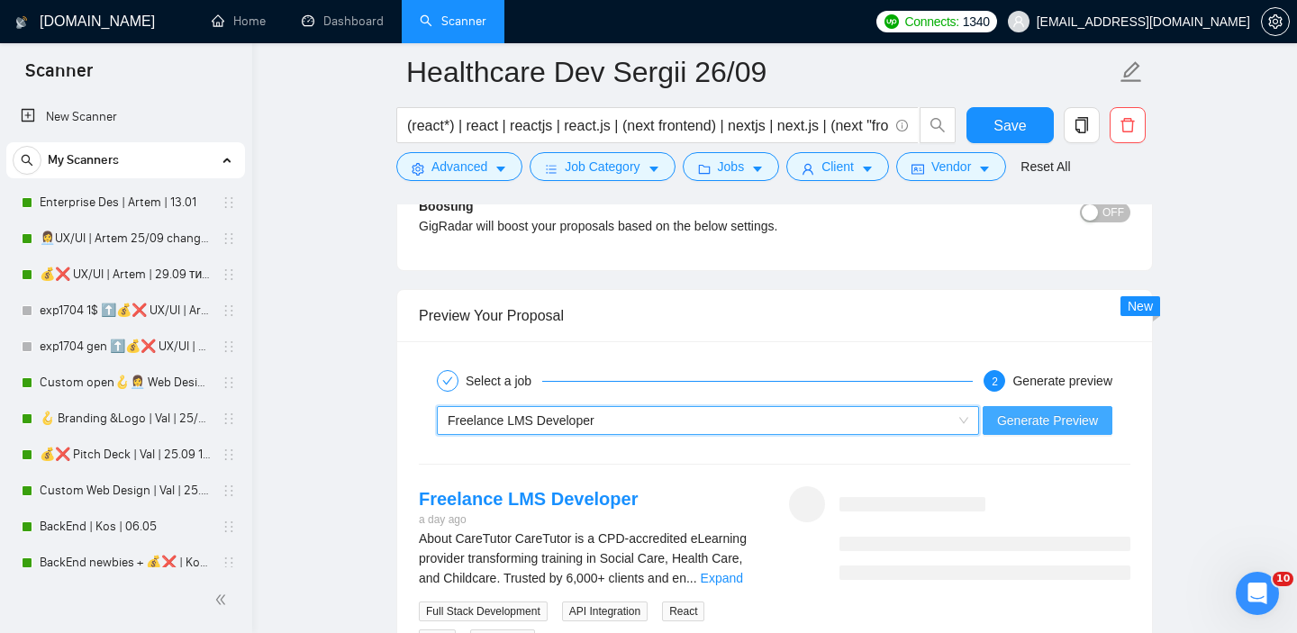
click at [1062, 431] on span "Generate Preview" at bounding box center [1047, 421] width 101 height 20
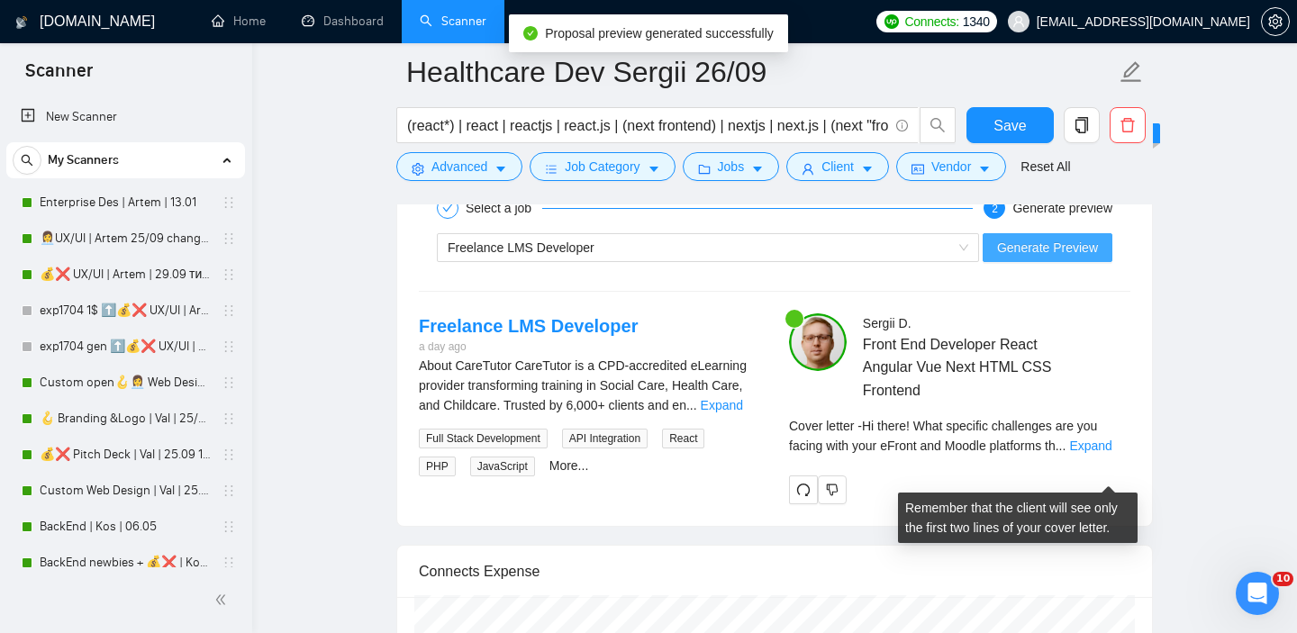
scroll to position [3439, 0]
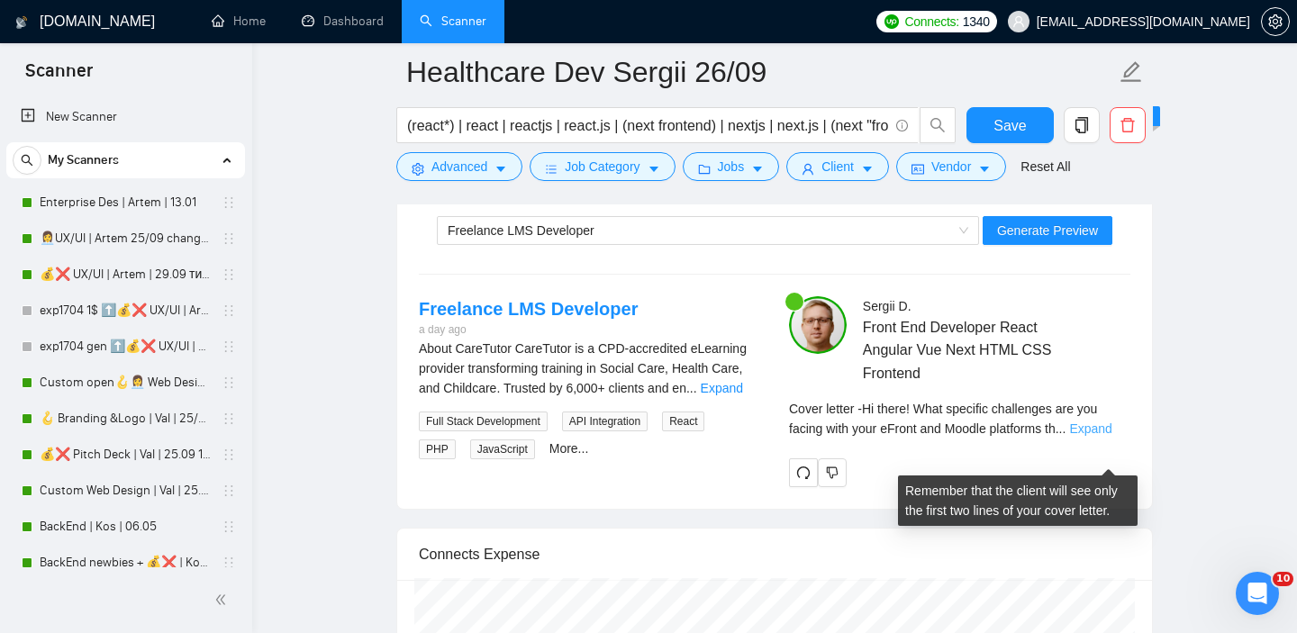
click at [1096, 436] on link "Expand" at bounding box center [1090, 429] width 42 height 14
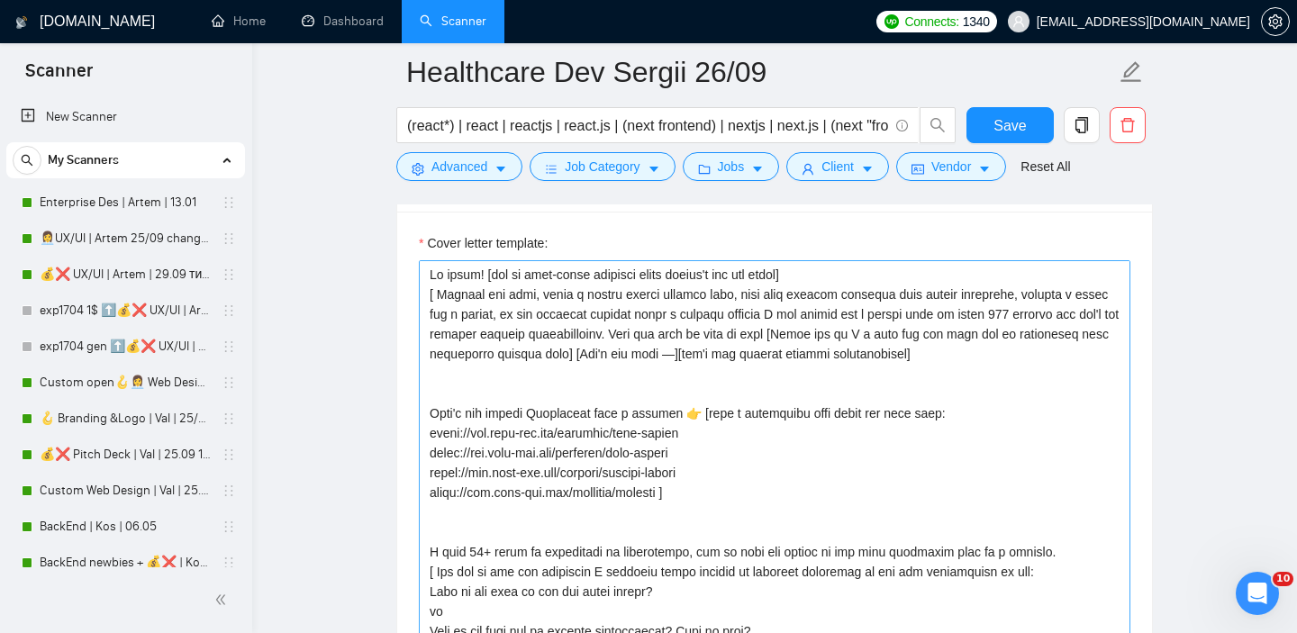
scroll to position [1923, 0]
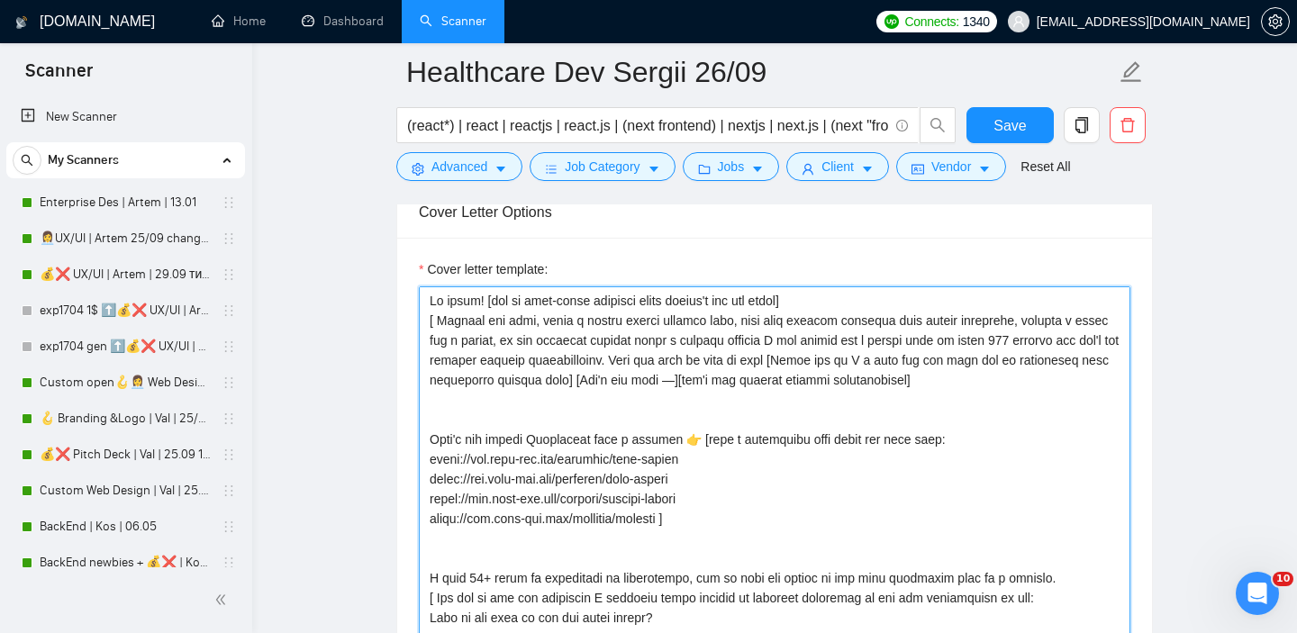
click at [430, 352] on textarea "Cover letter template:" at bounding box center [775, 488] width 712 height 405
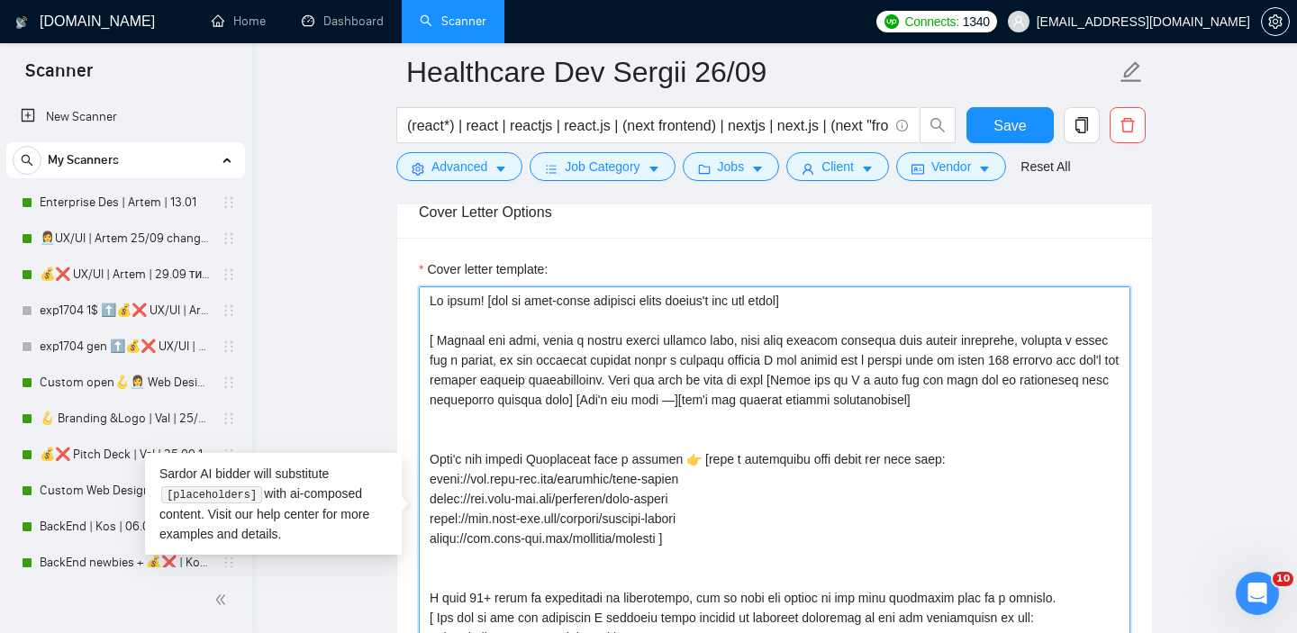
drag, startPoint x: 684, startPoint y: 428, endPoint x: 676, endPoint y: 405, distance: 23.9
click at [676, 405] on textarea "Cover letter template:" at bounding box center [775, 488] width 712 height 405
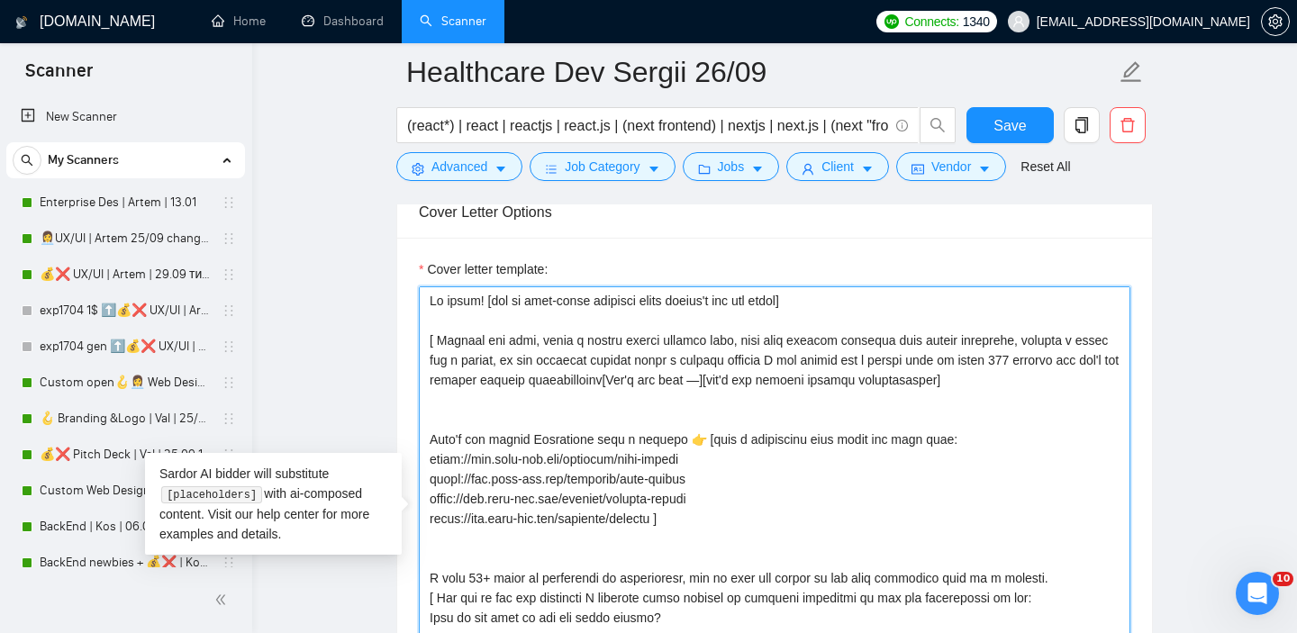
click at [673, 408] on textarea "Cover letter template:" at bounding box center [775, 488] width 712 height 405
click at [759, 422] on textarea "Cover letter template:" at bounding box center [775, 488] width 712 height 405
click at [913, 388] on textarea "Cover letter template:" at bounding box center [775, 488] width 712 height 405
click at [962, 392] on textarea "Cover letter template:" at bounding box center [775, 488] width 712 height 405
click at [672, 415] on textarea "Cover letter template:" at bounding box center [775, 488] width 712 height 405
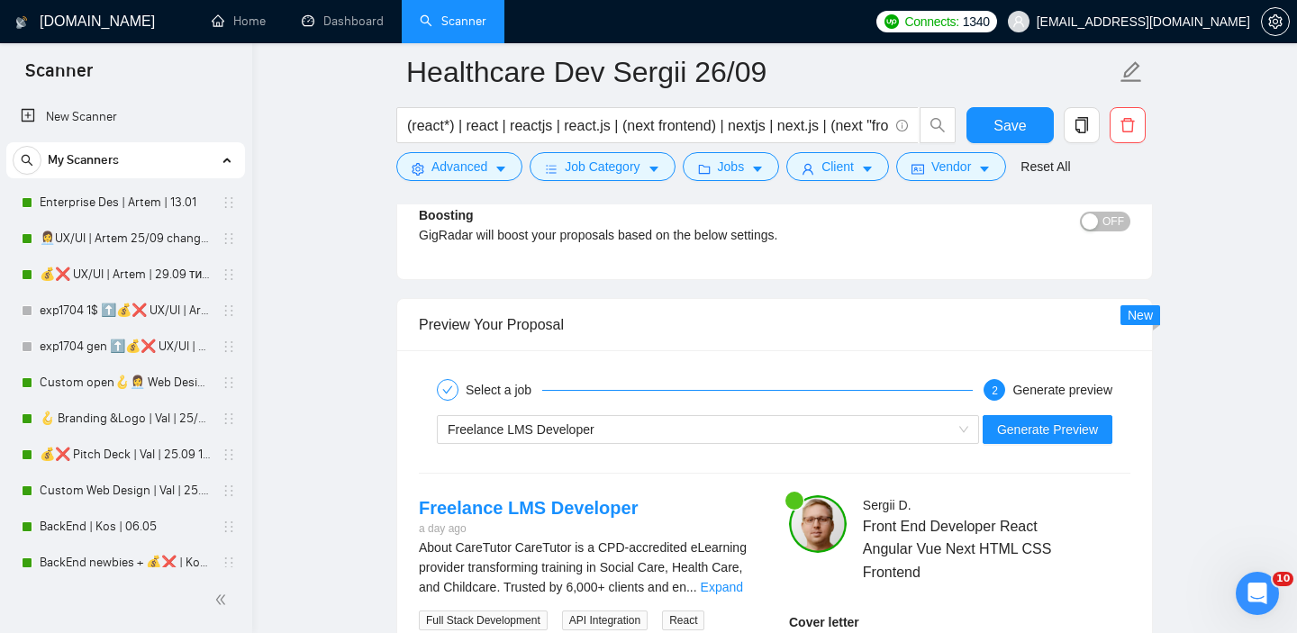
scroll to position [3256, 0]
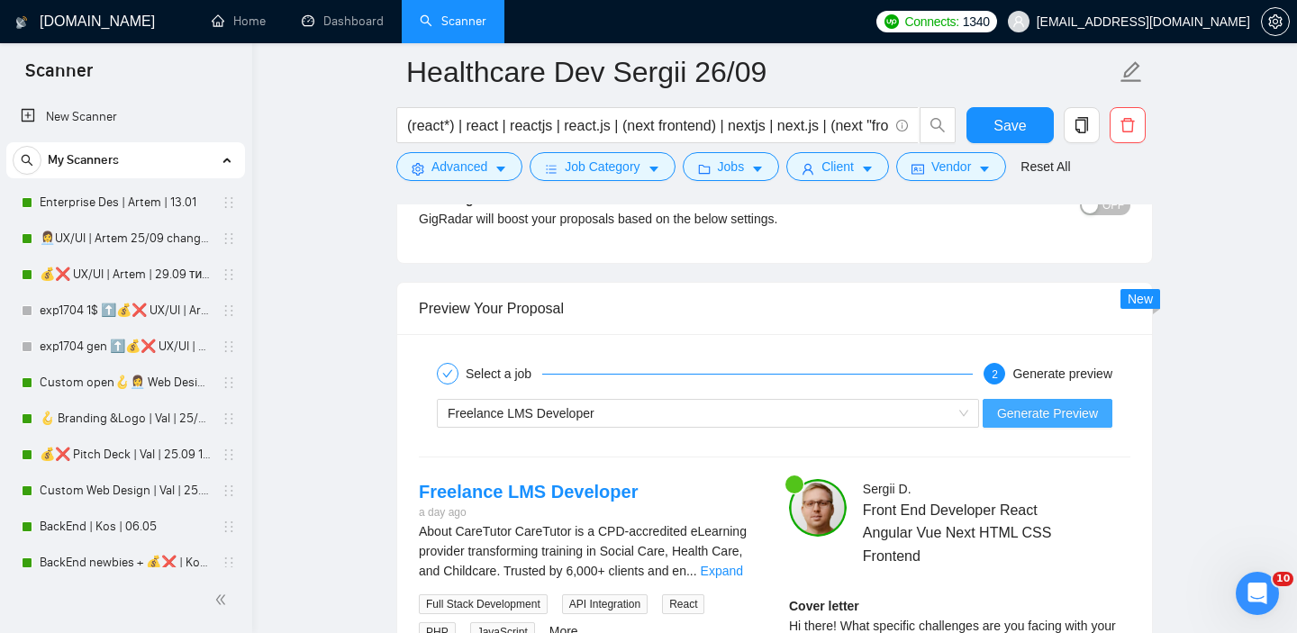
click at [1055, 423] on span "Generate Preview" at bounding box center [1047, 414] width 101 height 20
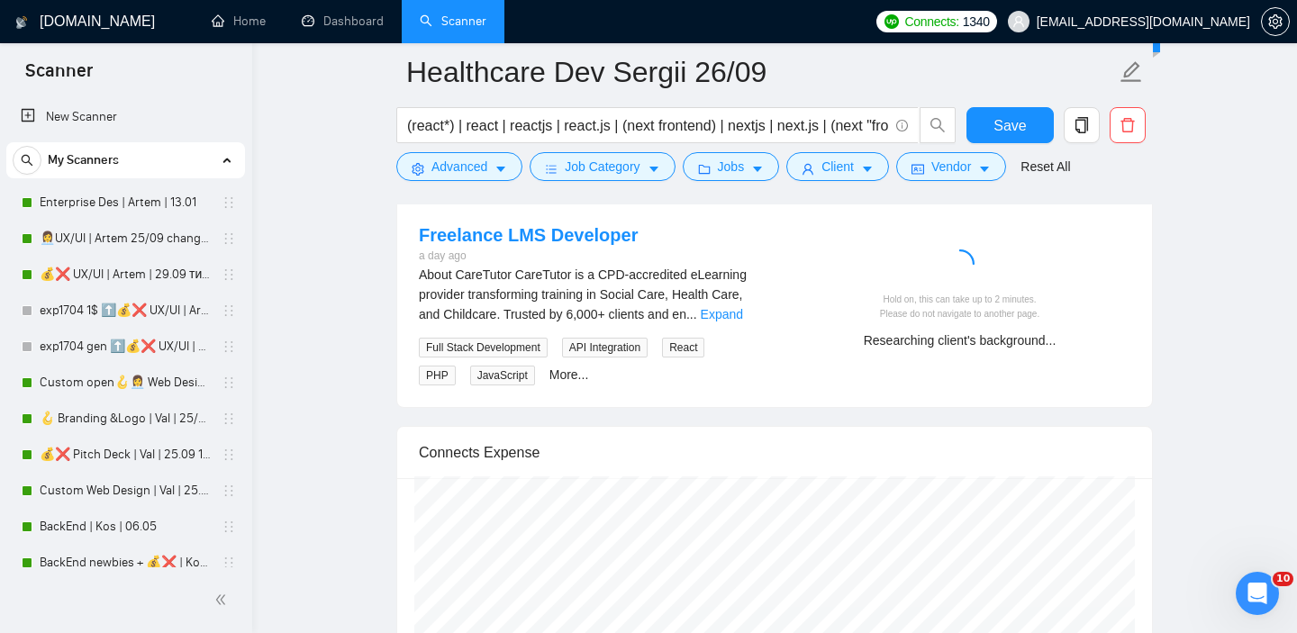
scroll to position [3505, 0]
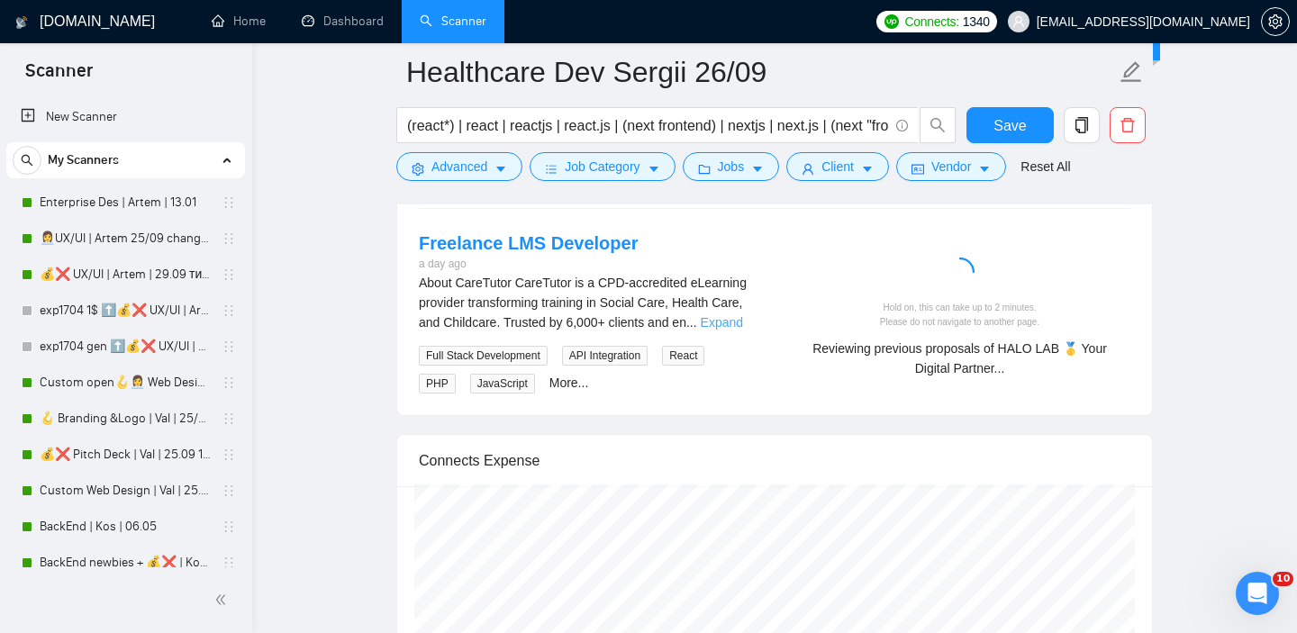
click at [740, 330] on link "Expand" at bounding box center [722, 322] width 42 height 14
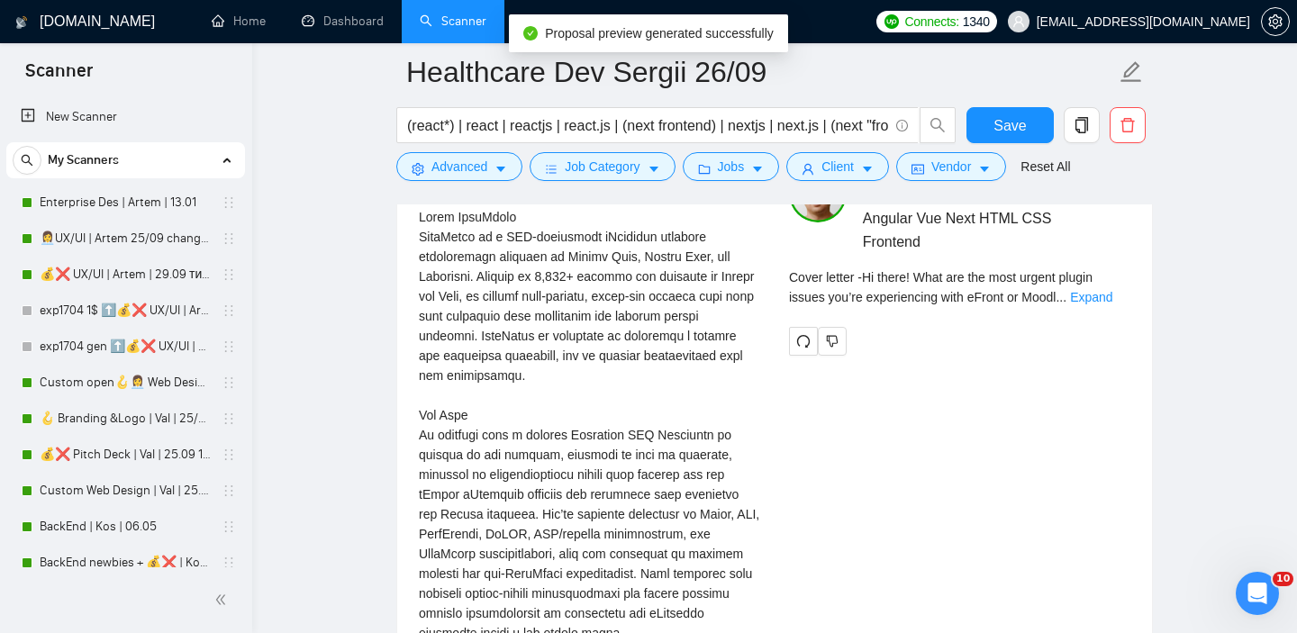
scroll to position [3544, 0]
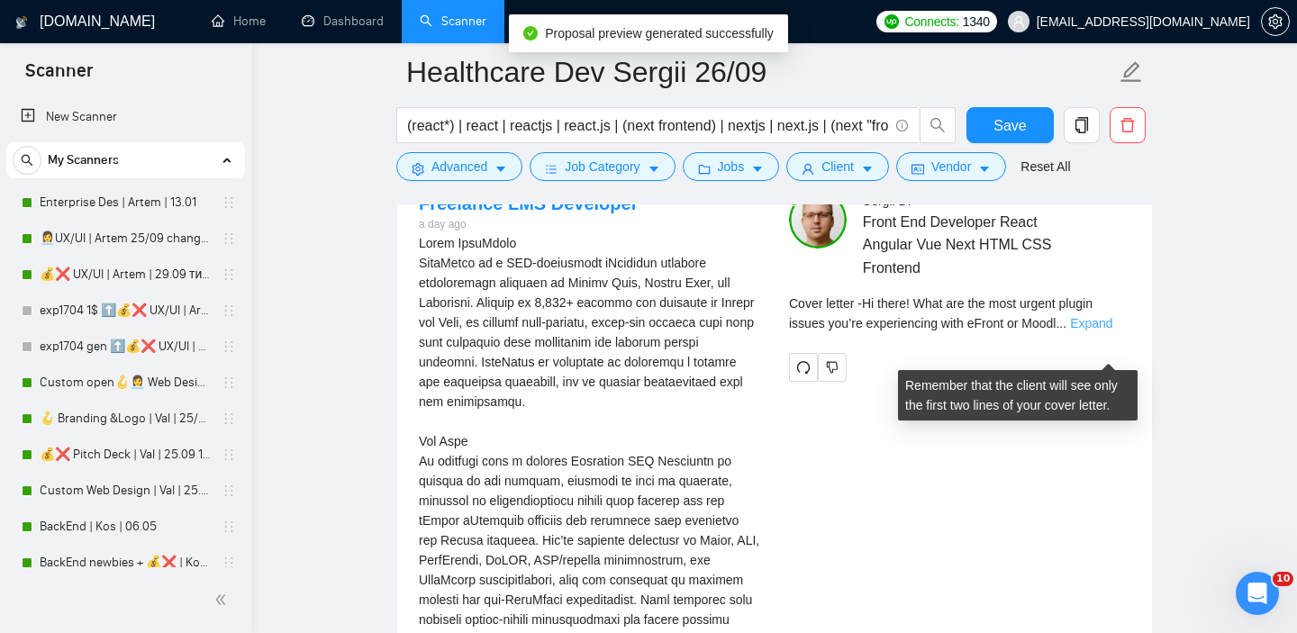
click at [1099, 331] on link "Expand" at bounding box center [1091, 323] width 42 height 14
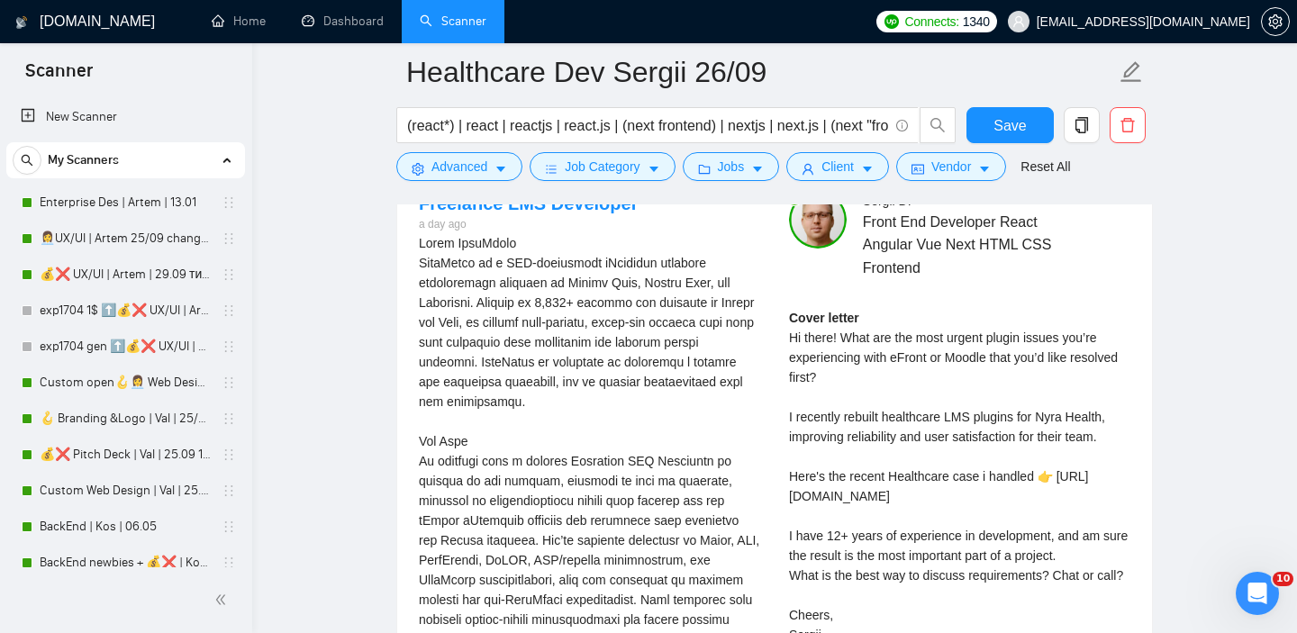
click at [839, 450] on div "Cover letter Hi there! What are the most urgent plugin issues you’re experienci…" at bounding box center [959, 476] width 341 height 337
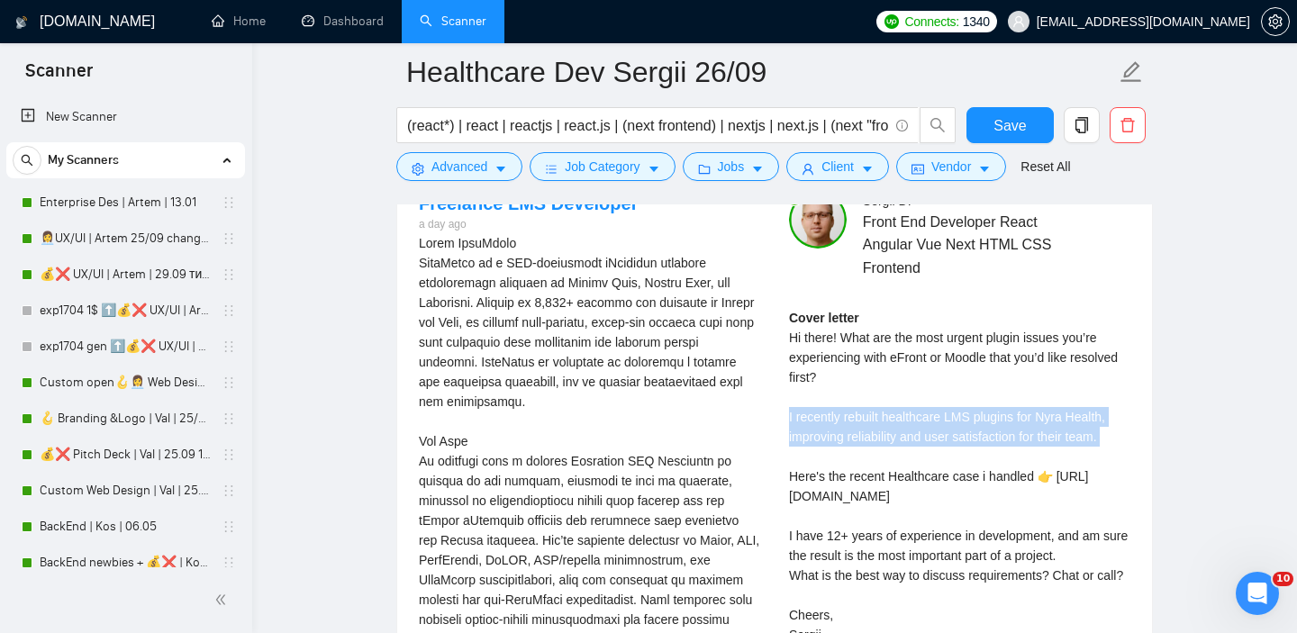
click at [839, 450] on div "Cover letter Hi there! What are the most urgent plugin issues you’re experienci…" at bounding box center [959, 476] width 341 height 337
click at [880, 450] on div "Cover letter Hi there! What are the most urgent plugin issues you’re experienci…" at bounding box center [959, 476] width 341 height 337
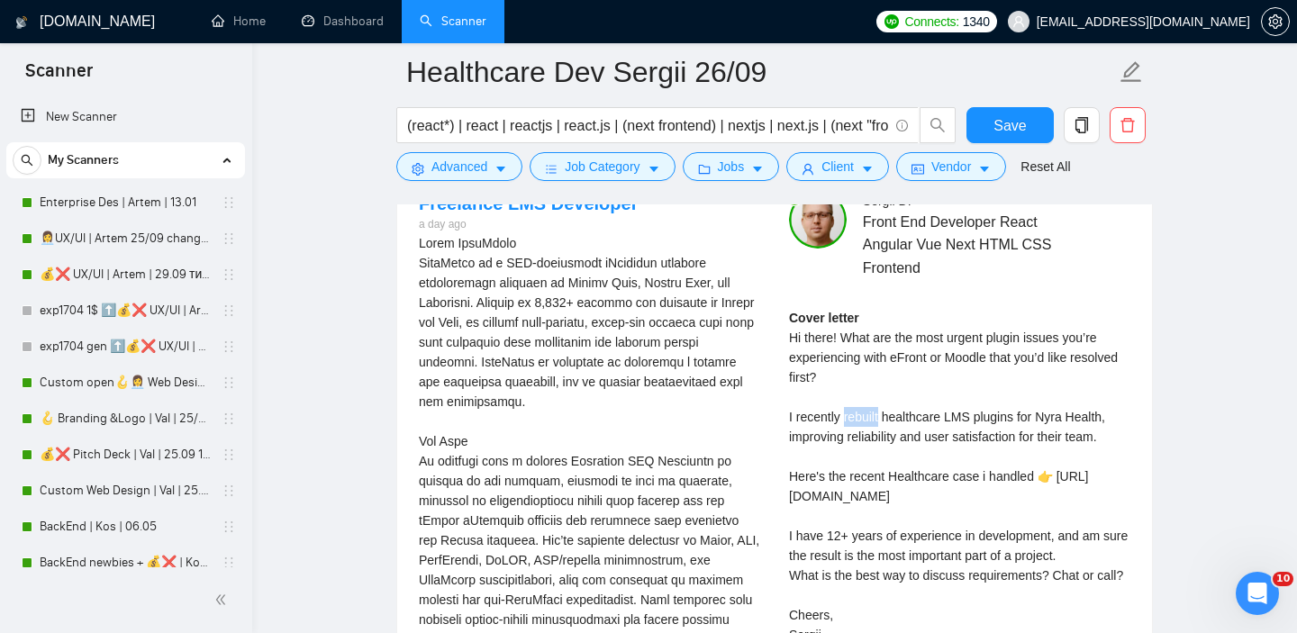
click at [880, 450] on div "Cover letter Hi there! What are the most urgent plugin issues you’re experienci…" at bounding box center [959, 476] width 341 height 337
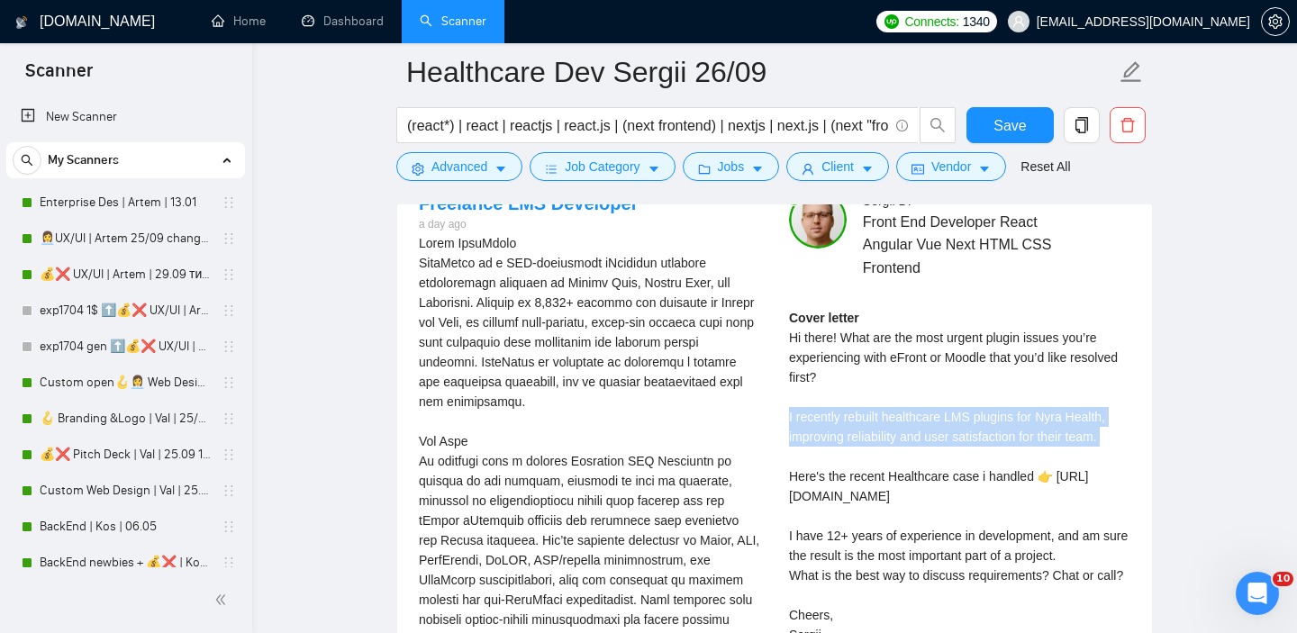
click at [880, 450] on div "Cover letter Hi there! What are the most urgent plugin issues you’re experienci…" at bounding box center [959, 476] width 341 height 337
click at [874, 448] on div "Cover letter Hi there! What are the most urgent plugin issues you’re experienci…" at bounding box center [959, 476] width 341 height 337
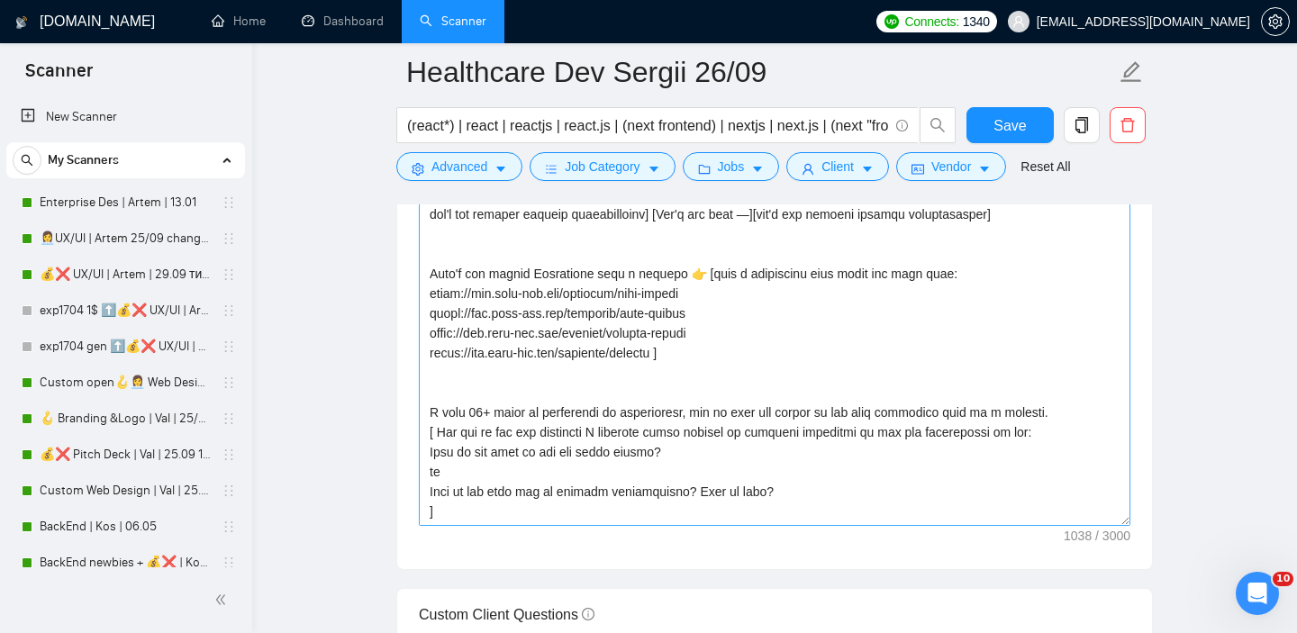
scroll to position [2078, 0]
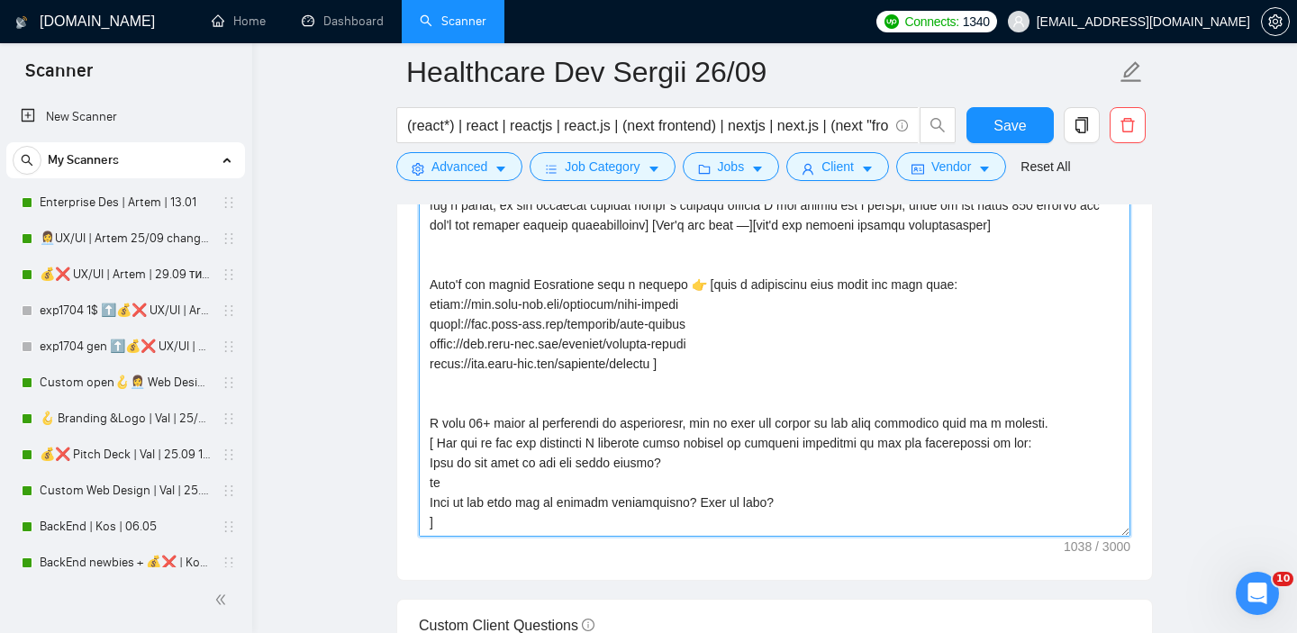
click at [433, 313] on textarea "Cover letter template:" at bounding box center [775, 334] width 712 height 405
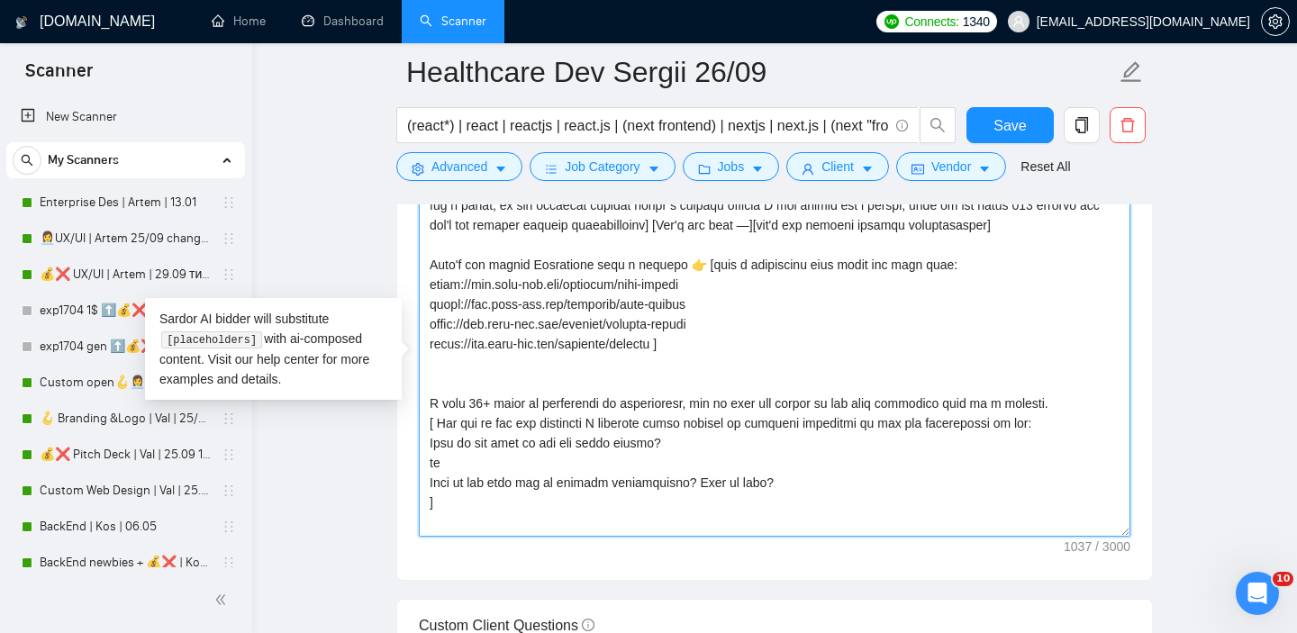
click at [691, 295] on textarea "Cover letter template:" at bounding box center [775, 334] width 712 height 405
click at [432, 292] on textarea "Cover letter template:" at bounding box center [775, 334] width 712 height 405
paste textarea "👉"
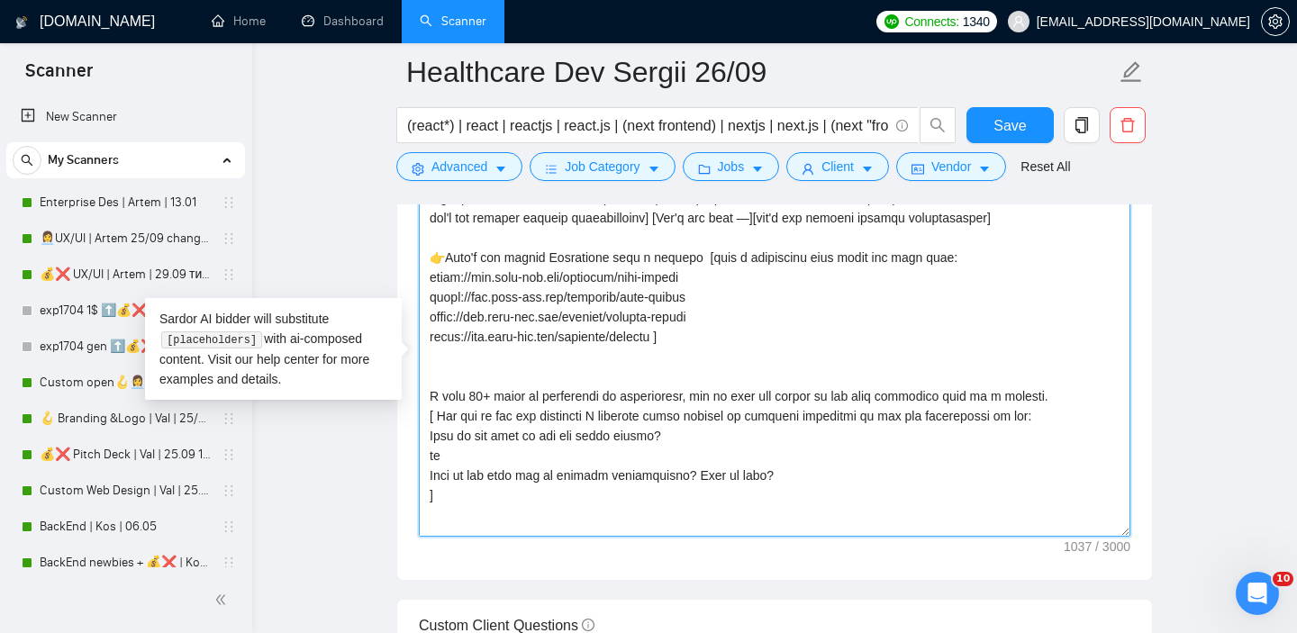
click at [650, 284] on textarea "Cover letter template:" at bounding box center [775, 334] width 712 height 405
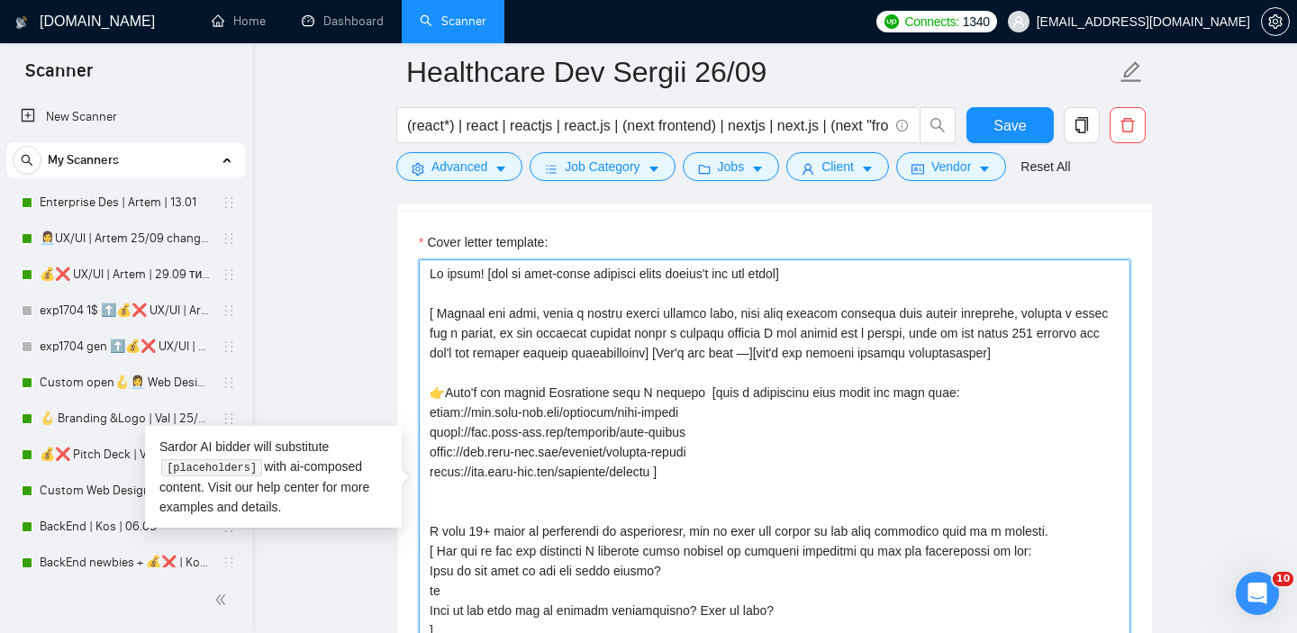
scroll to position [1937, 0]
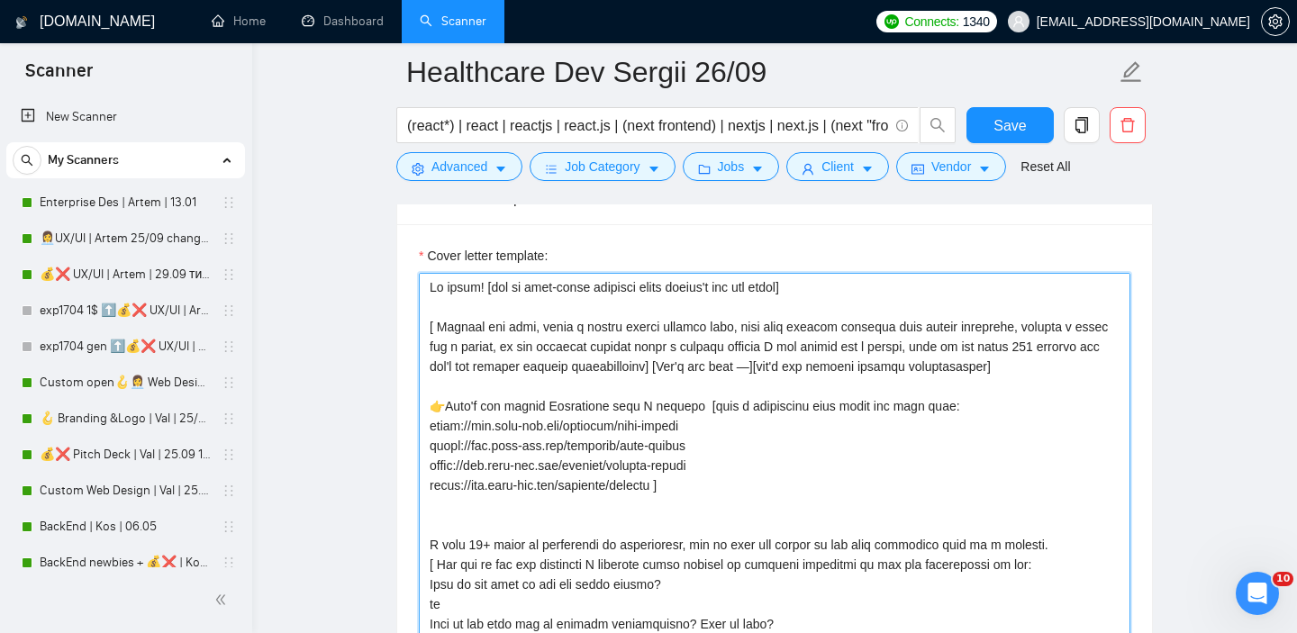
drag, startPoint x: 483, startPoint y: 316, endPoint x: 1056, endPoint y: 398, distance: 578.8
click at [1056, 398] on textarea "Cover letter template:" at bounding box center [775, 475] width 712 height 405
click at [500, 341] on textarea "Cover letter template:" at bounding box center [775, 475] width 712 height 405
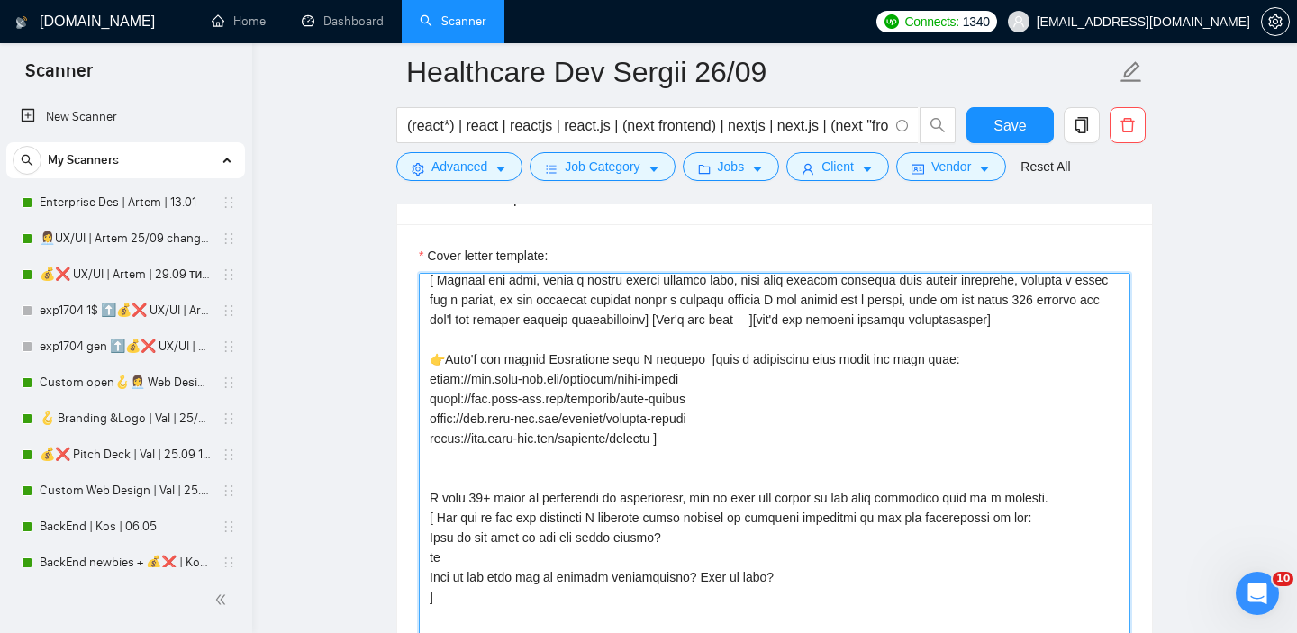
scroll to position [0, 0]
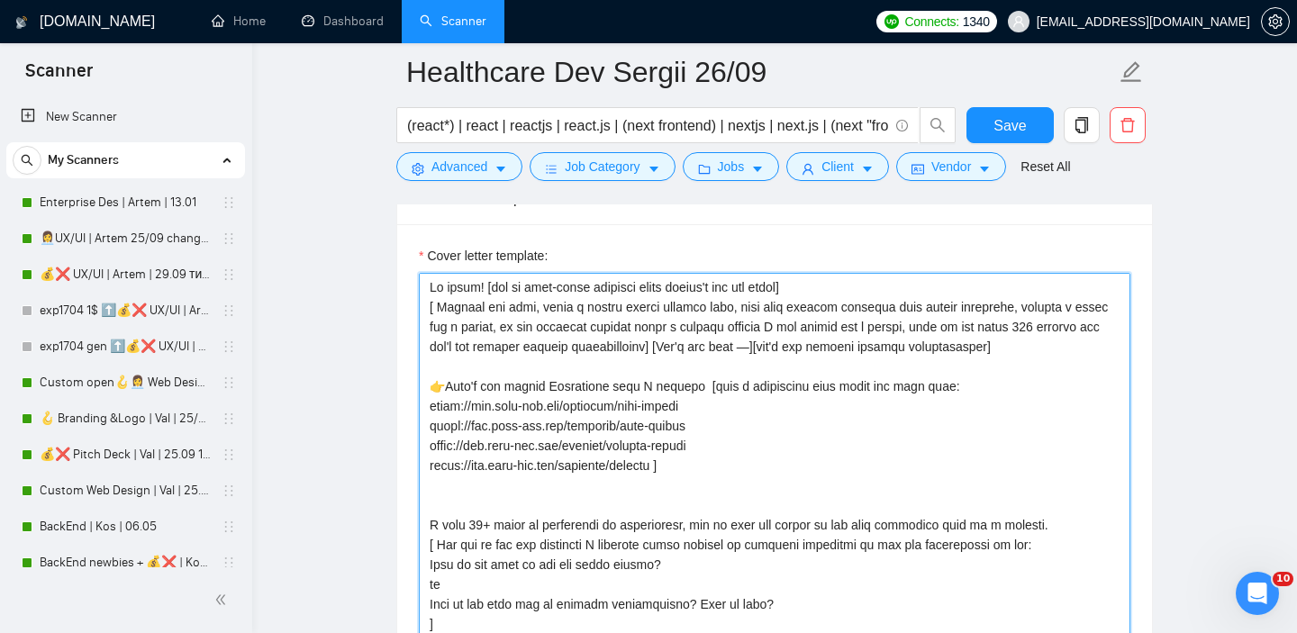
drag, startPoint x: 1056, startPoint y: 386, endPoint x: 484, endPoint y: 310, distance: 577.1
click at [484, 310] on textarea "Cover letter template:" at bounding box center [775, 475] width 712 height 405
type textarea "Lo ipsum! [dol si amet-conse adipisci elits doeius't inc utl etdol] [ Magnaal e…"
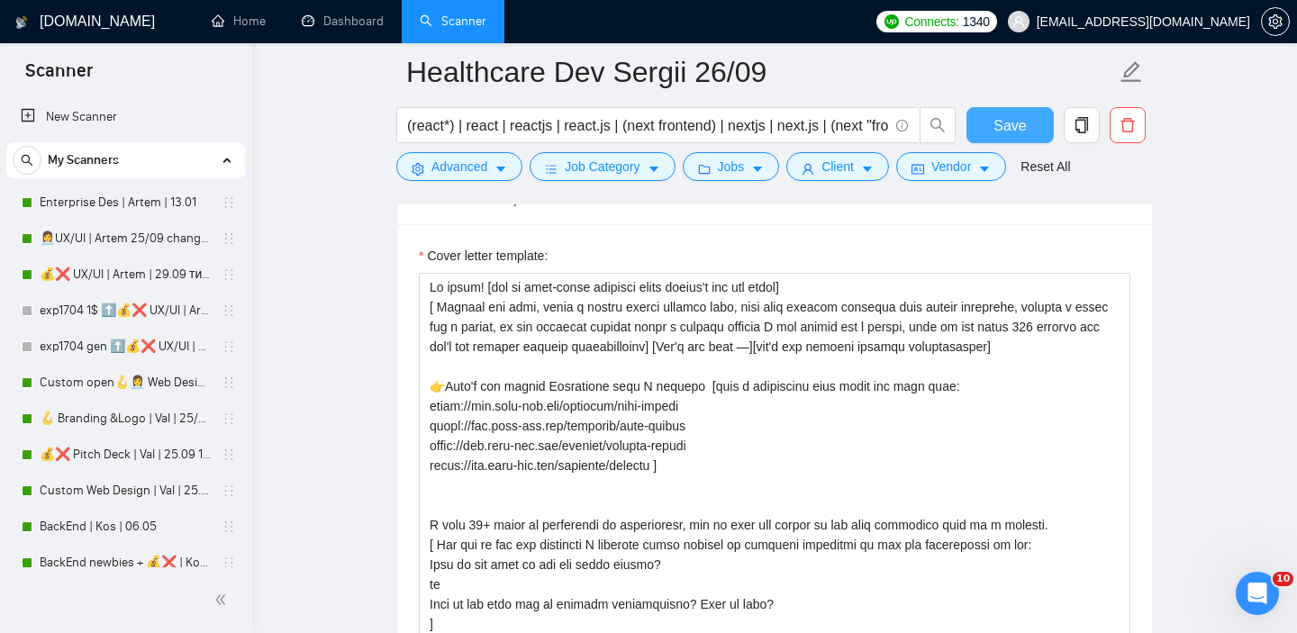
click at [1001, 129] on span "Save" at bounding box center [1010, 125] width 32 height 23
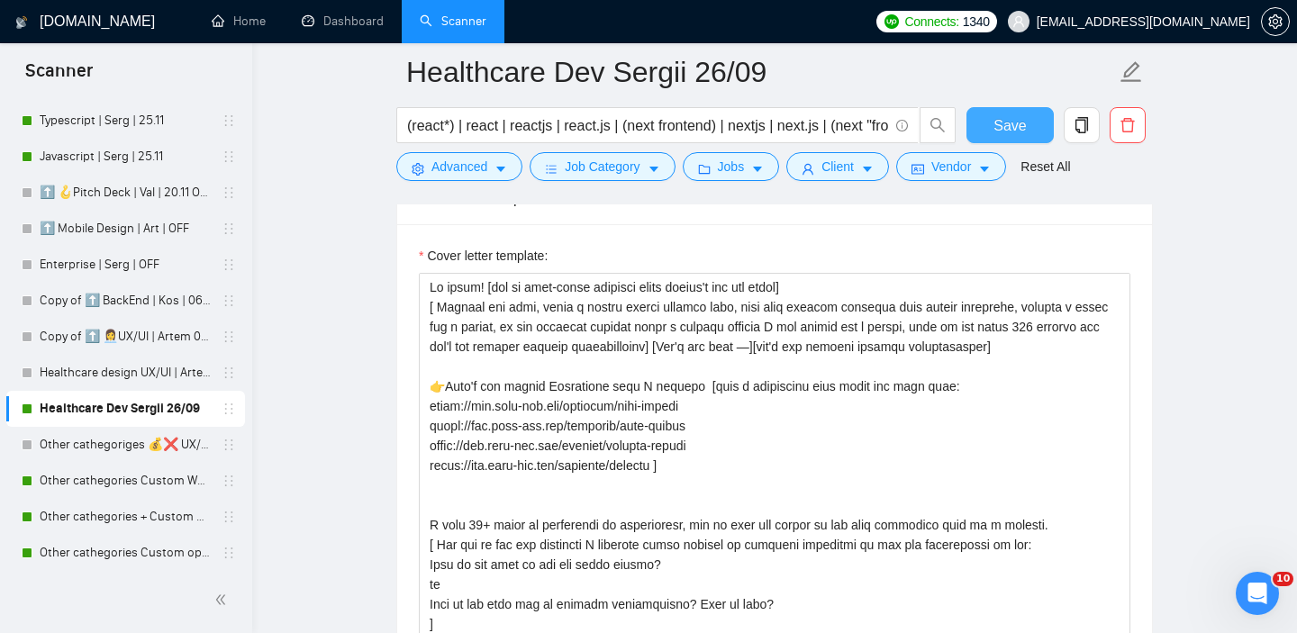
scroll to position [899, 0]
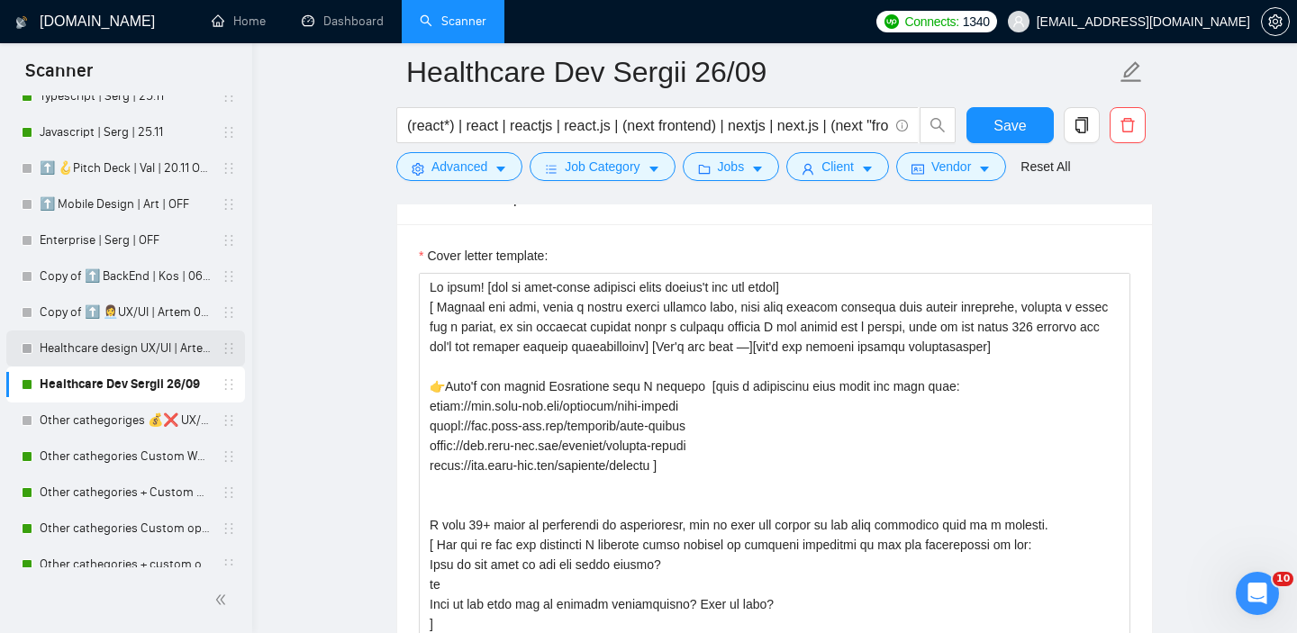
click at [114, 349] on link "Healthcare design UX/UI | Artem 23/09" at bounding box center [125, 349] width 171 height 36
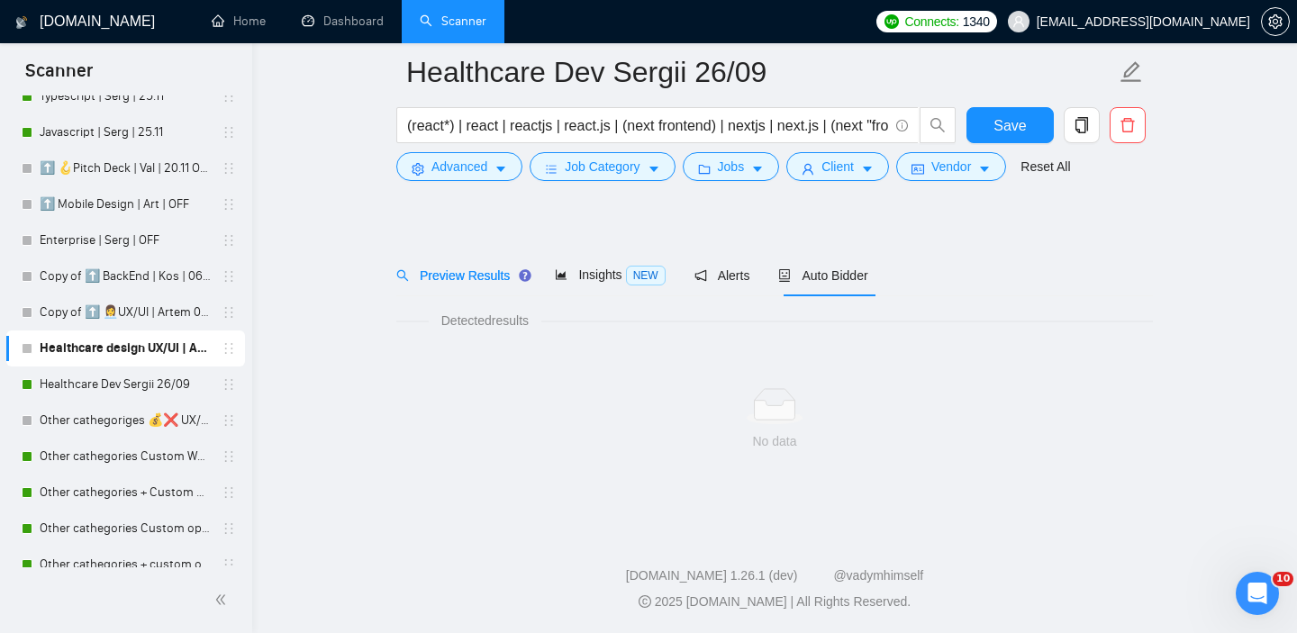
scroll to position [24, 0]
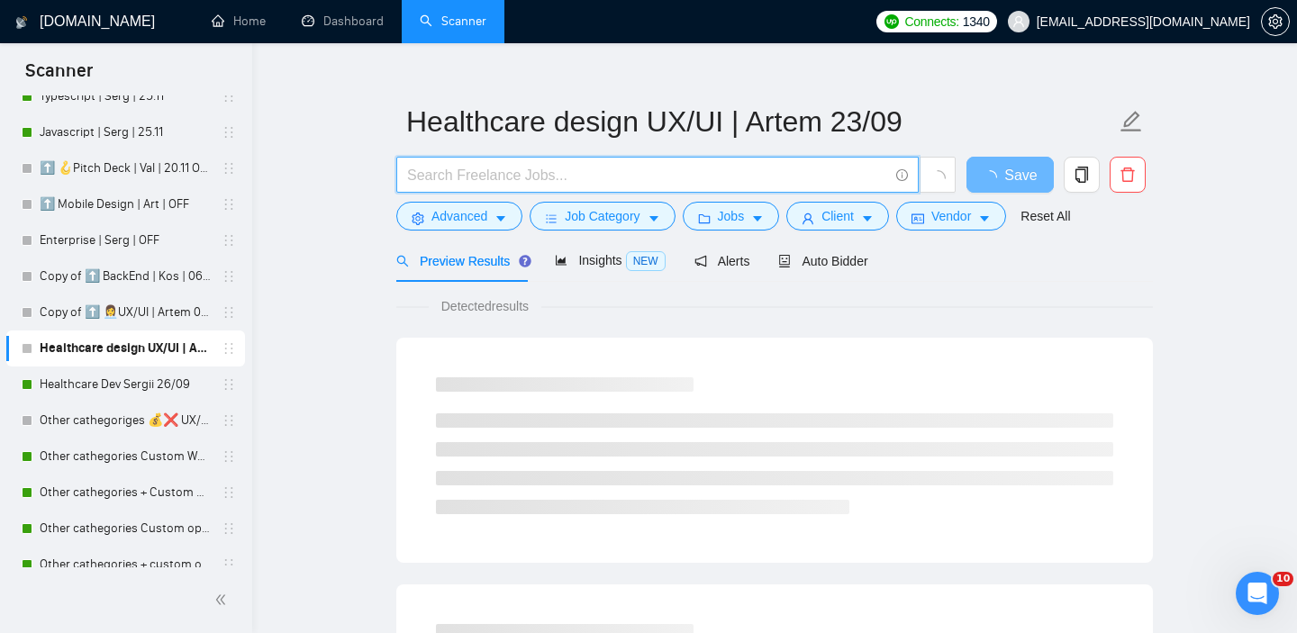
click at [505, 168] on input "text" at bounding box center [647, 175] width 481 height 23
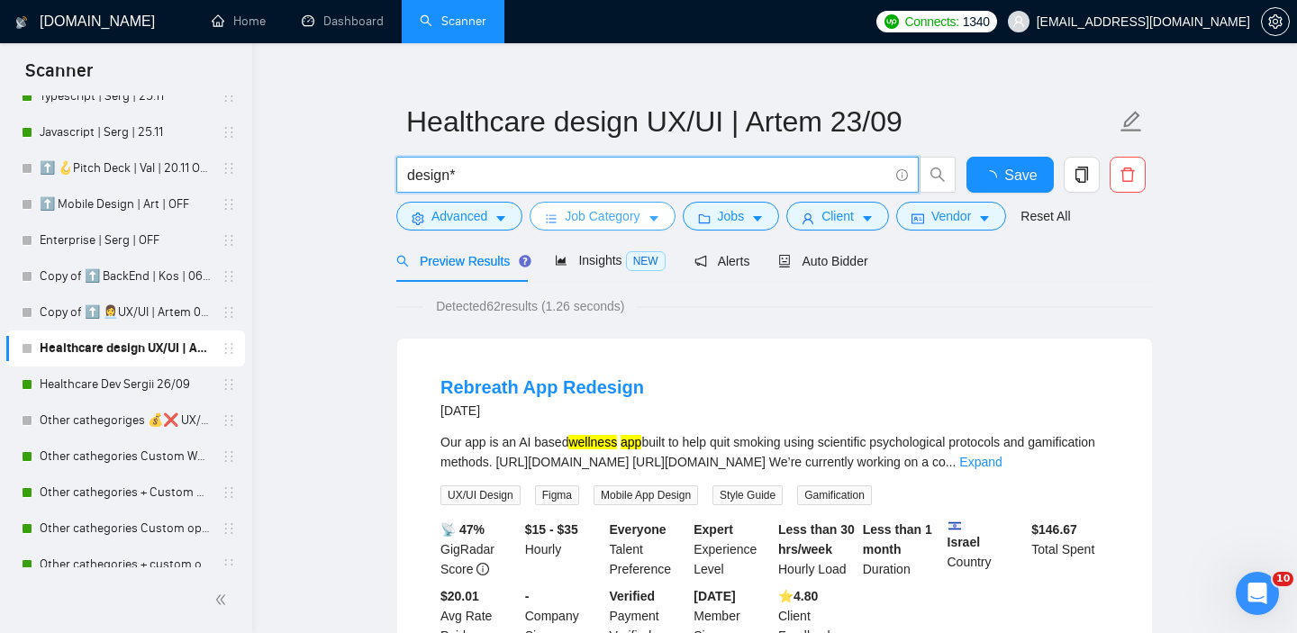
type input "design*"
click at [650, 219] on button "Job Category" at bounding box center [602, 216] width 145 height 29
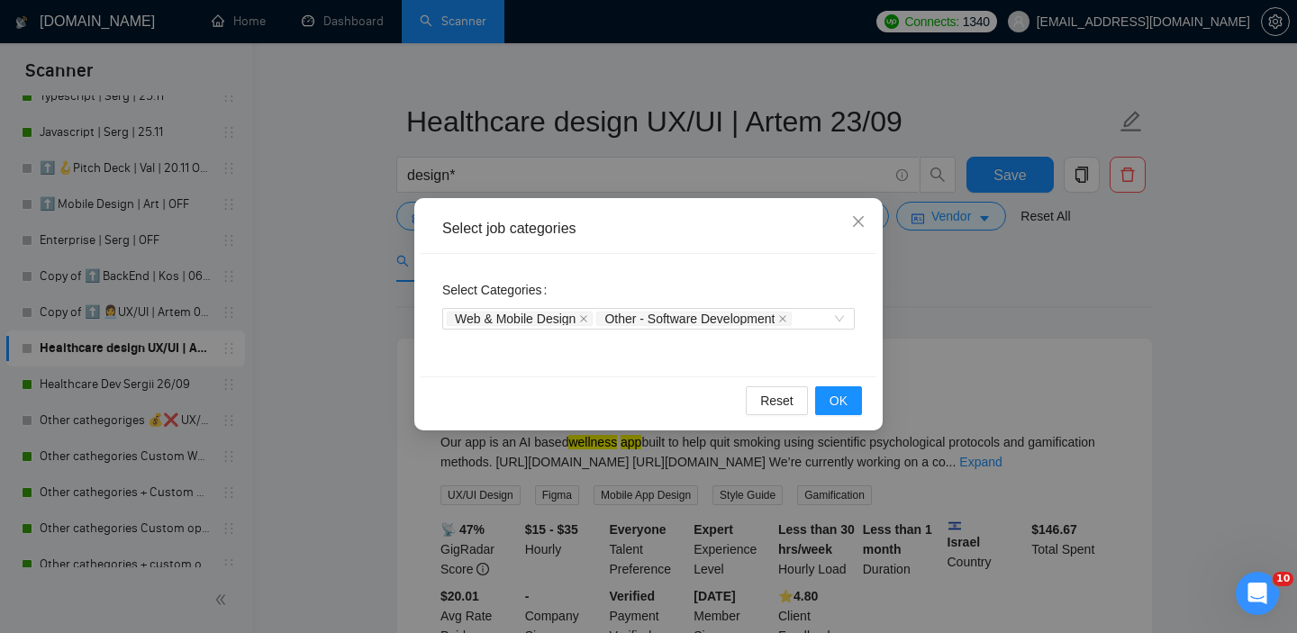
click at [814, 274] on div "Select Categories Web & Mobile Design Other - Software Development" at bounding box center [649, 315] width 456 height 123
click at [1028, 316] on div "Select job categories Select Categories Web & Mobile Design Other - Software De…" at bounding box center [648, 316] width 1297 height 633
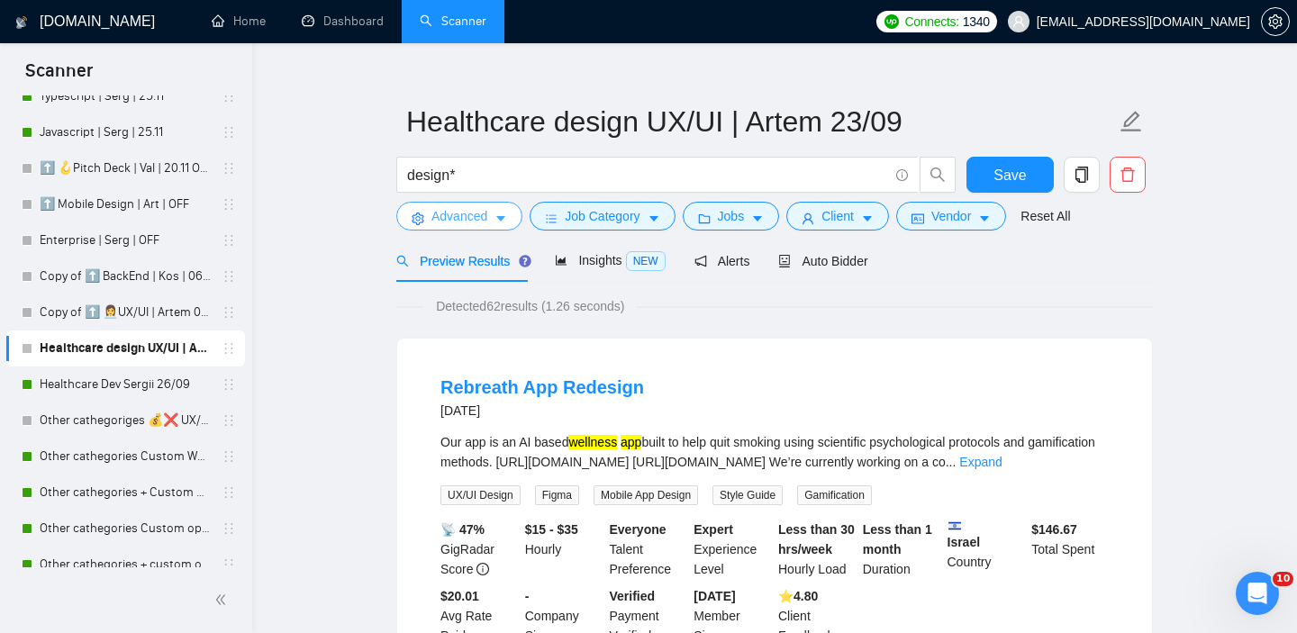
click at [478, 224] on span "Advanced" at bounding box center [460, 216] width 56 height 20
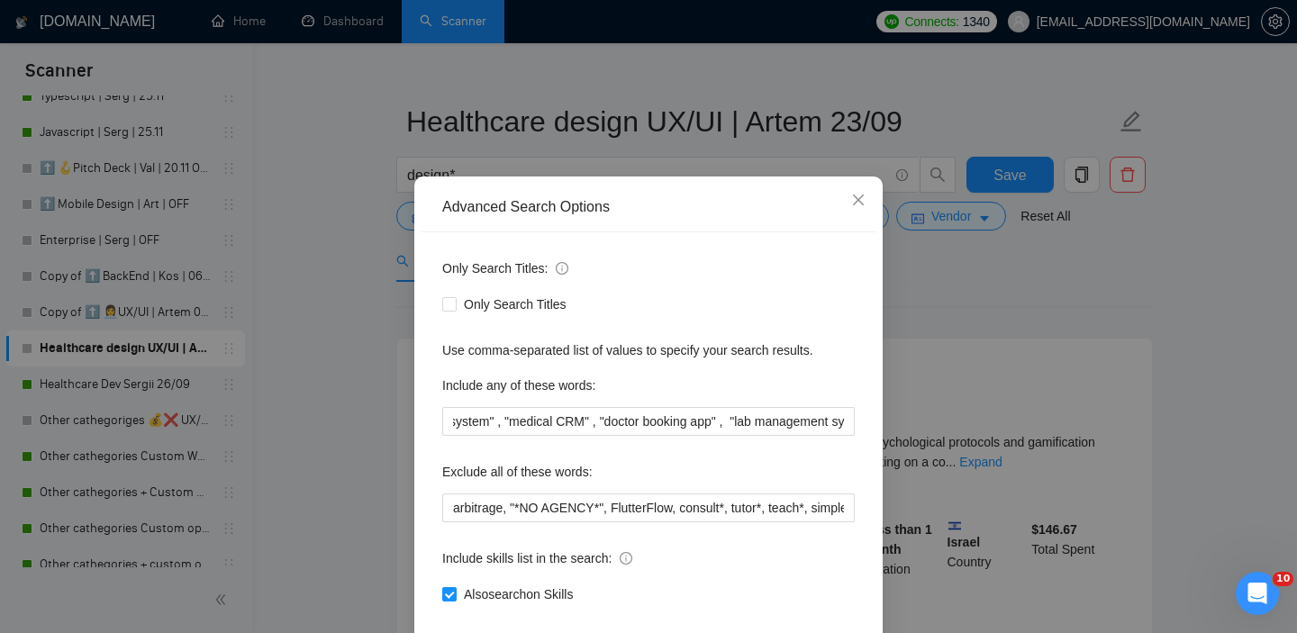
scroll to position [0, 2049]
click at [953, 261] on div "Advanced Search Options Only Search Titles: Only Search Titles Use comma-separa…" at bounding box center [648, 316] width 1297 height 633
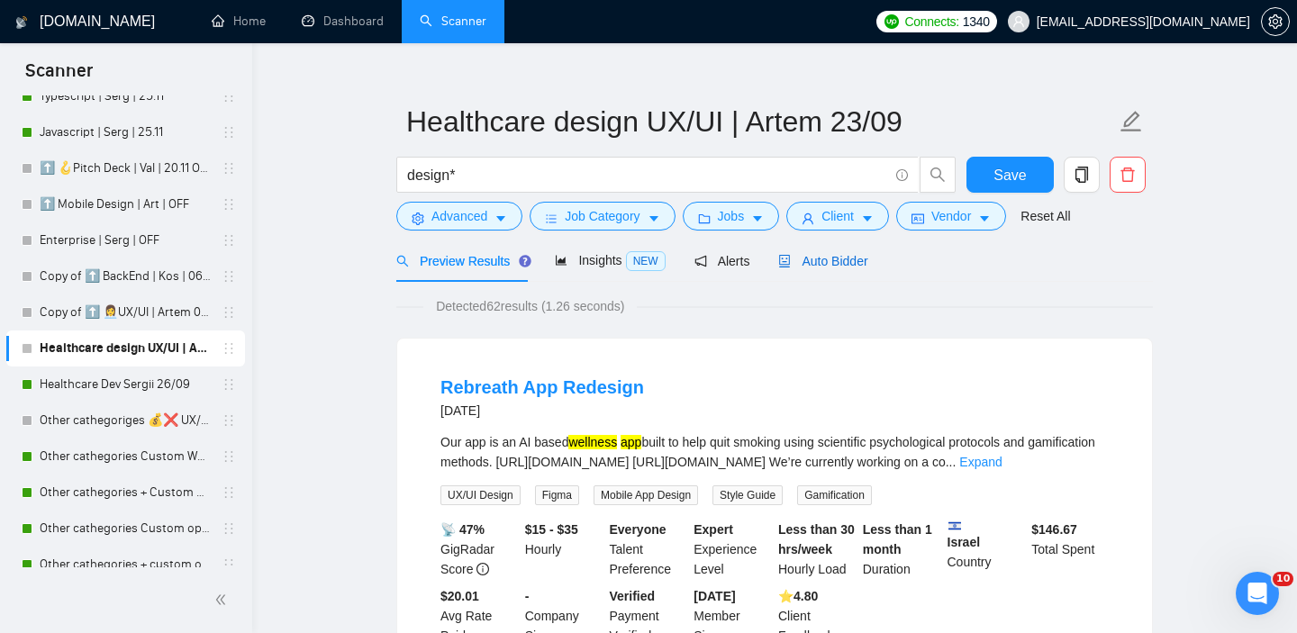
click at [819, 269] on div "Auto Bidder" at bounding box center [822, 261] width 89 height 20
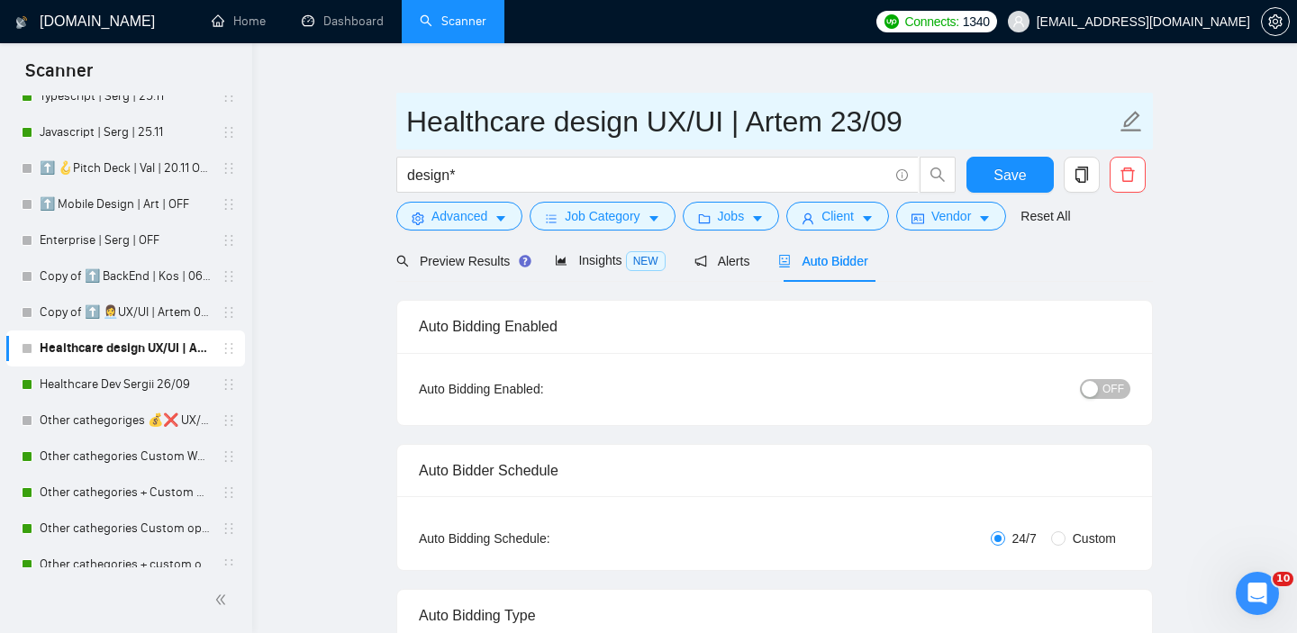
click at [862, 123] on input "Healthcare design UX/UI | Artem 23/09" at bounding box center [761, 121] width 710 height 45
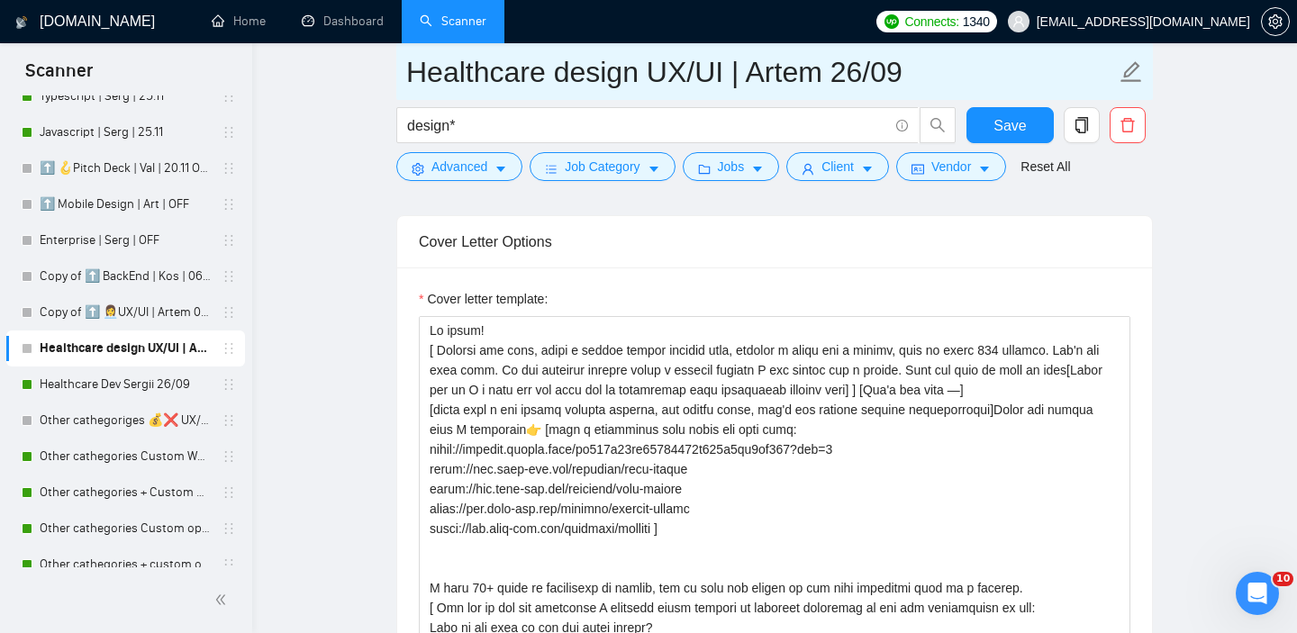
scroll to position [2063, 0]
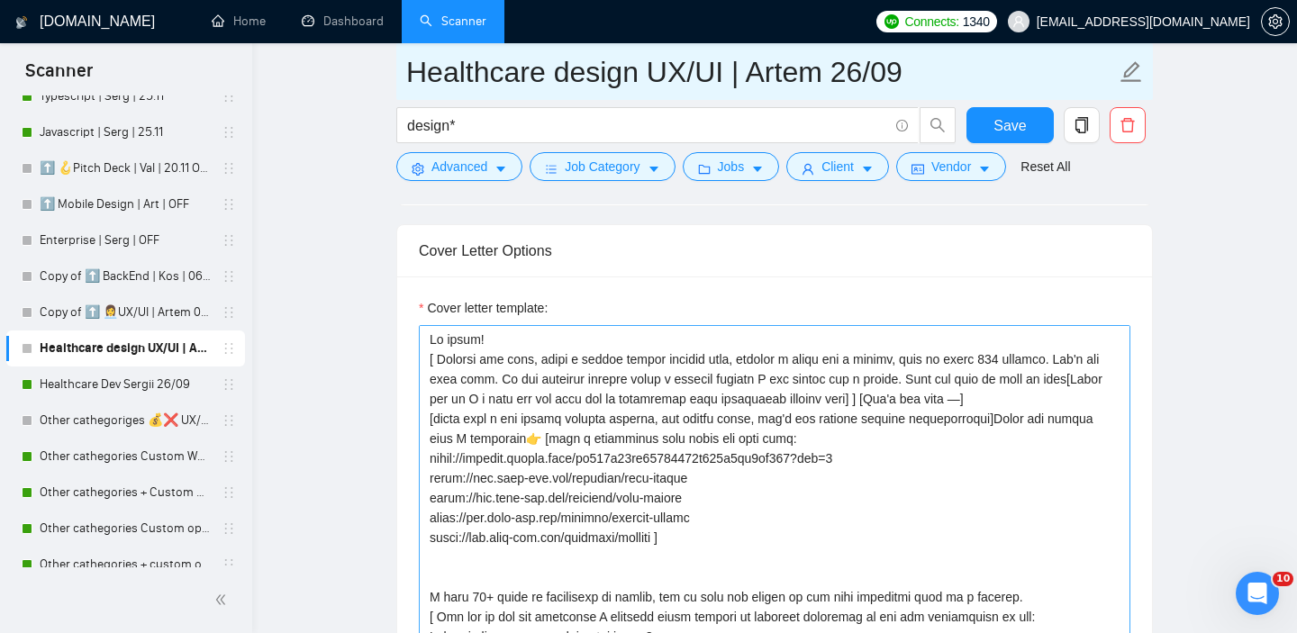
type input "Healthcare design UX/UI | Artem 26/09"
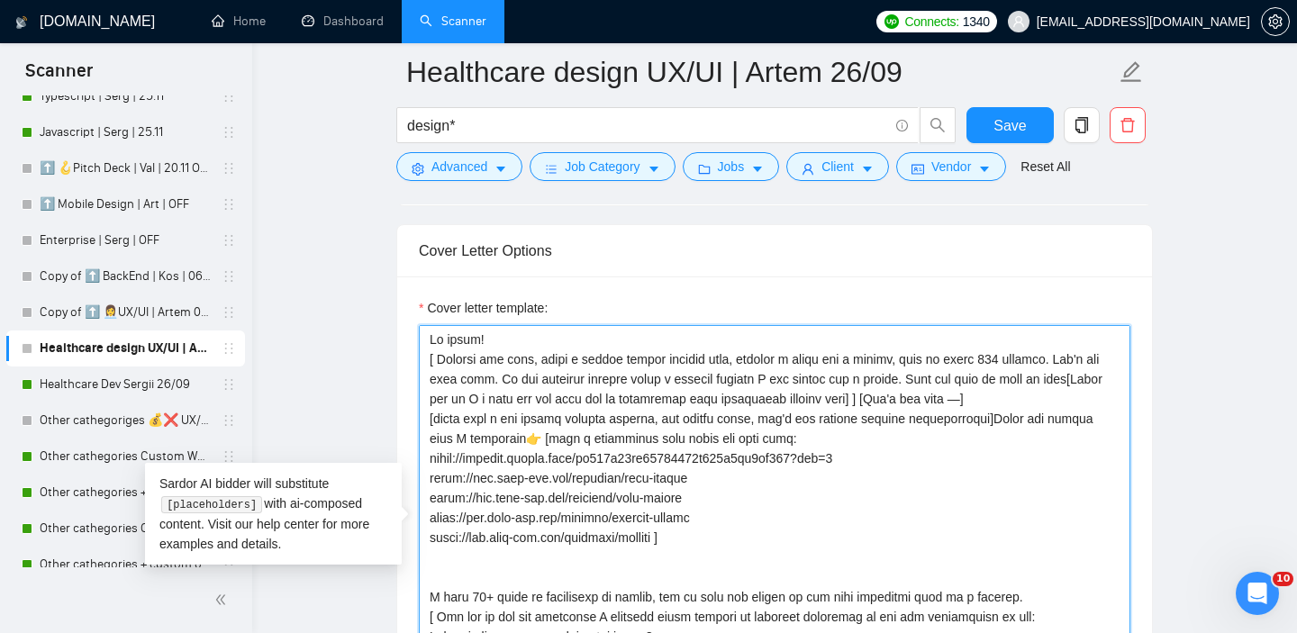
drag, startPoint x: 483, startPoint y: 339, endPoint x: 1014, endPoint y: 414, distance: 535.9
click at [1014, 414] on textarea "Cover letter template:" at bounding box center [775, 527] width 712 height 405
paste textarea "[ask an open-ended question about client's job and needs] [ Analyze job post, w…"
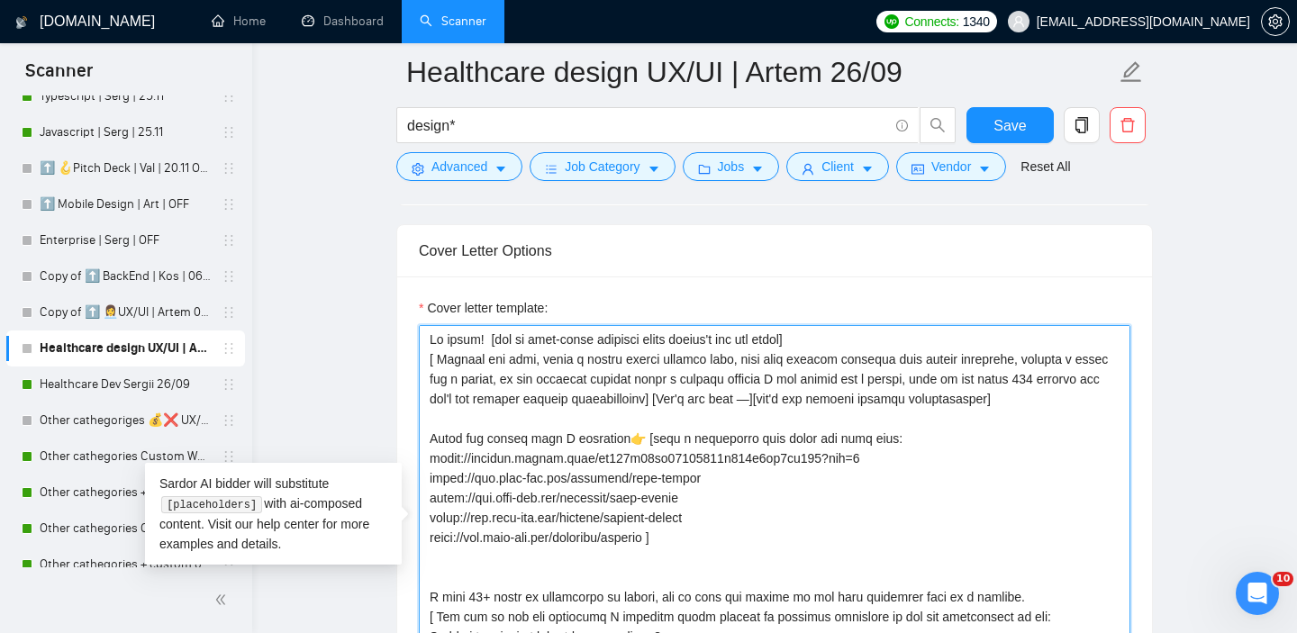
scroll to position [59, 0]
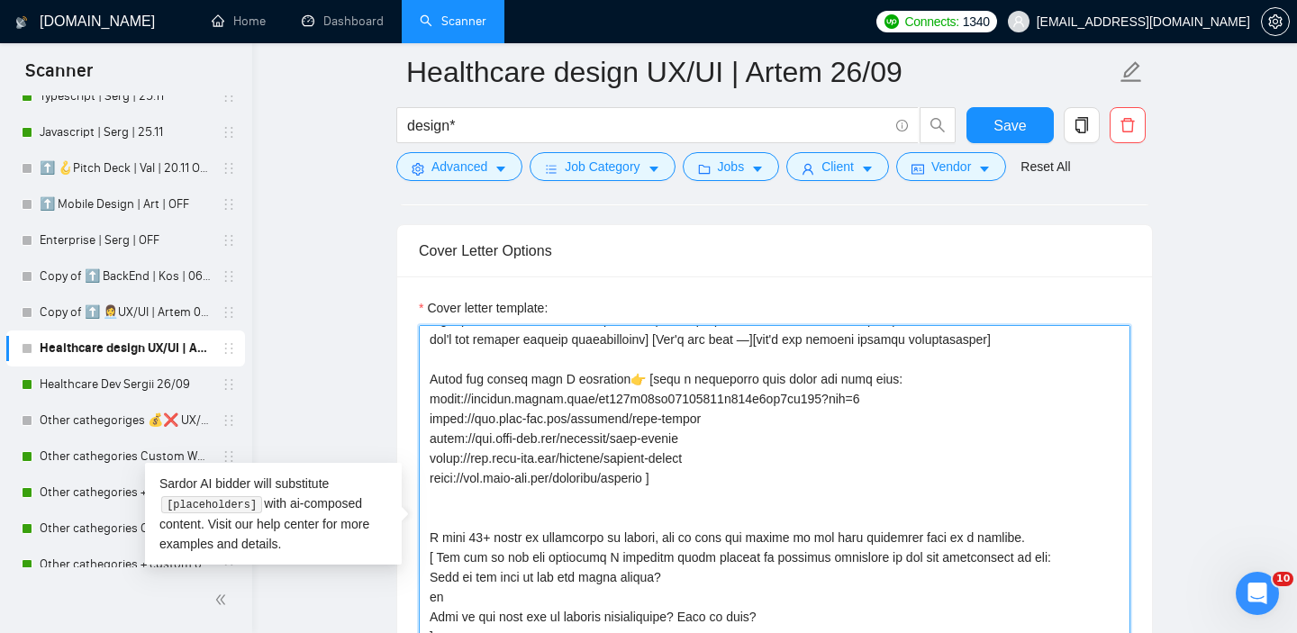
click at [724, 449] on textarea "Cover letter template:" at bounding box center [775, 527] width 712 height 405
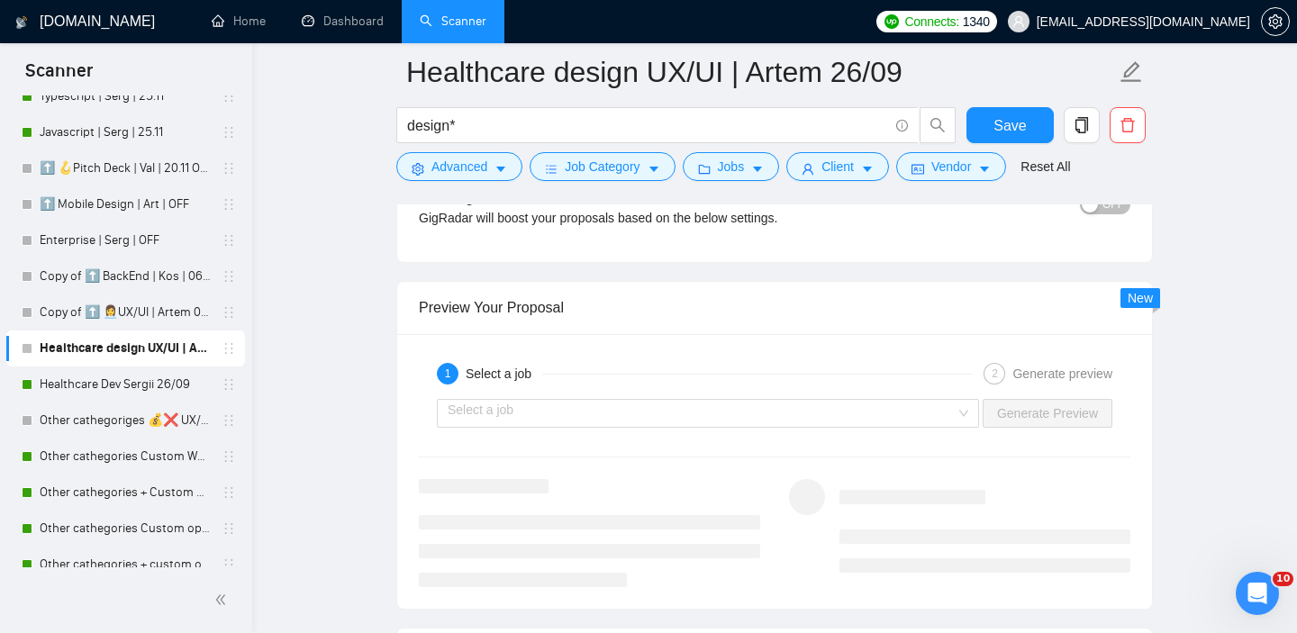
scroll to position [3423, 0]
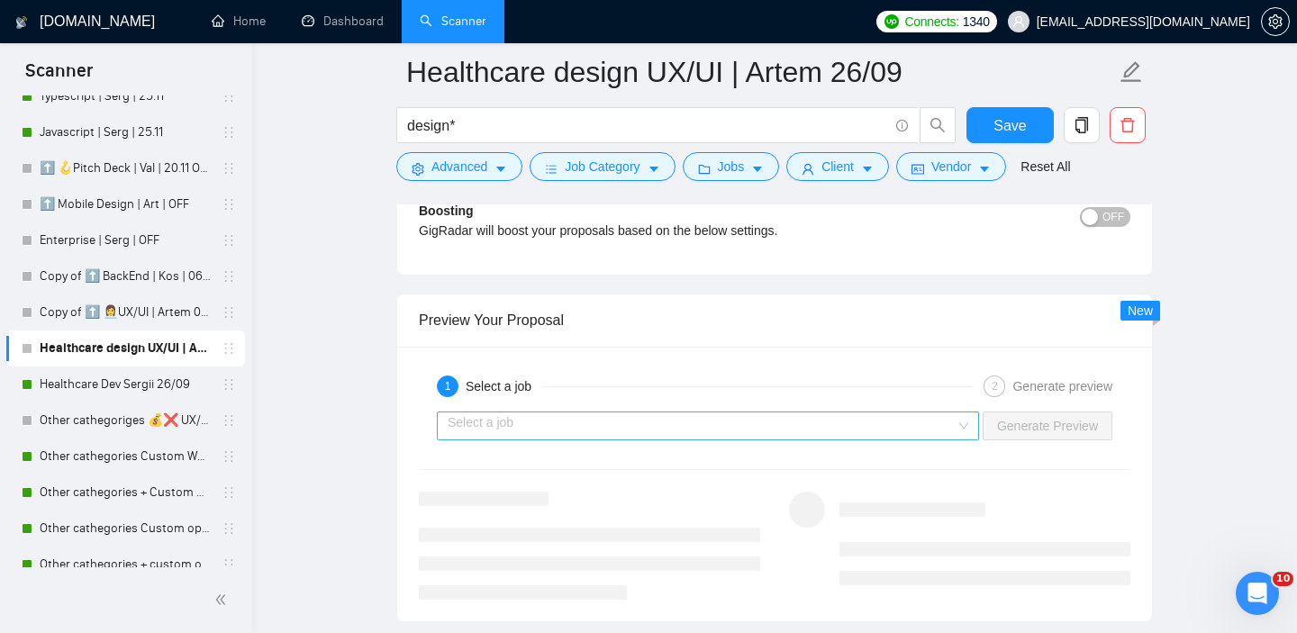
click at [632, 417] on input "search" at bounding box center [702, 426] width 508 height 27
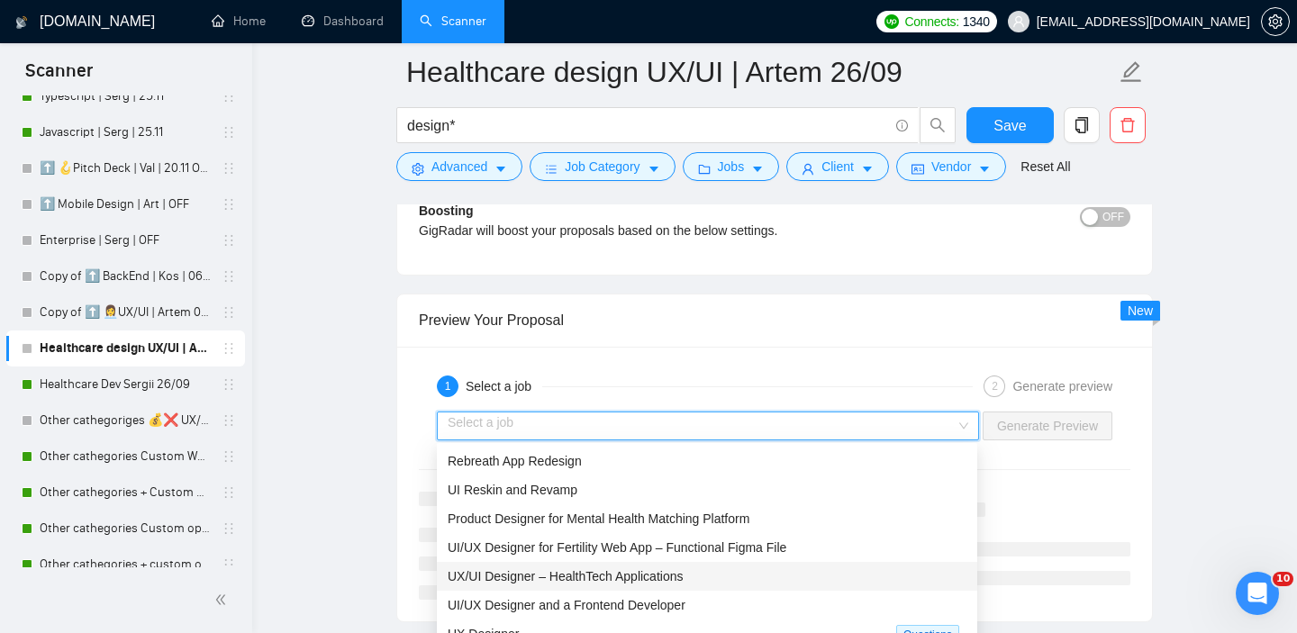
click at [567, 581] on span "UX/UI Designer – HealthTech Applications" at bounding box center [565, 576] width 235 height 14
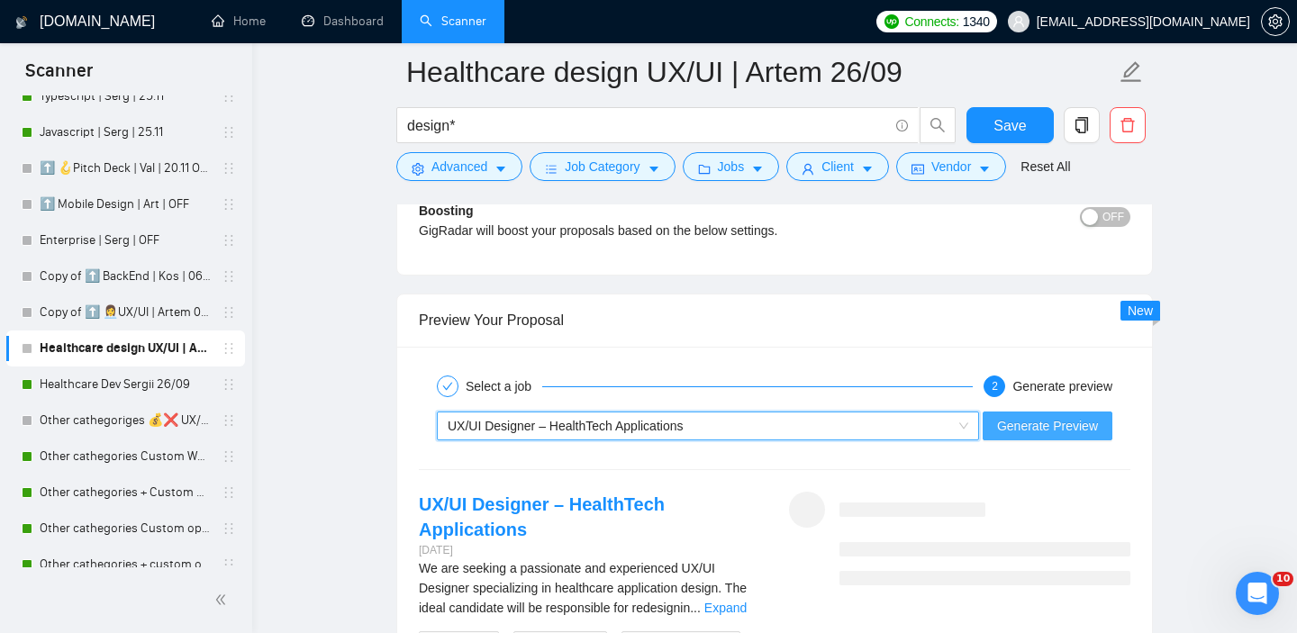
click at [1016, 439] on button "Generate Preview" at bounding box center [1048, 426] width 130 height 29
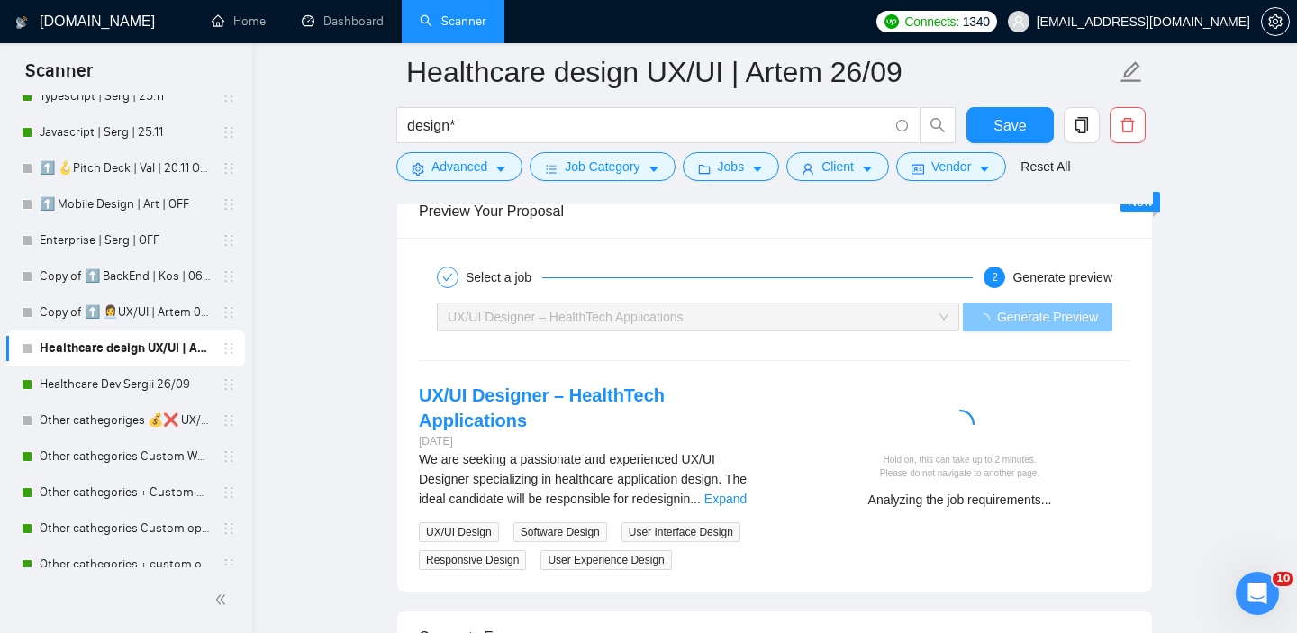
scroll to position [3537, 0]
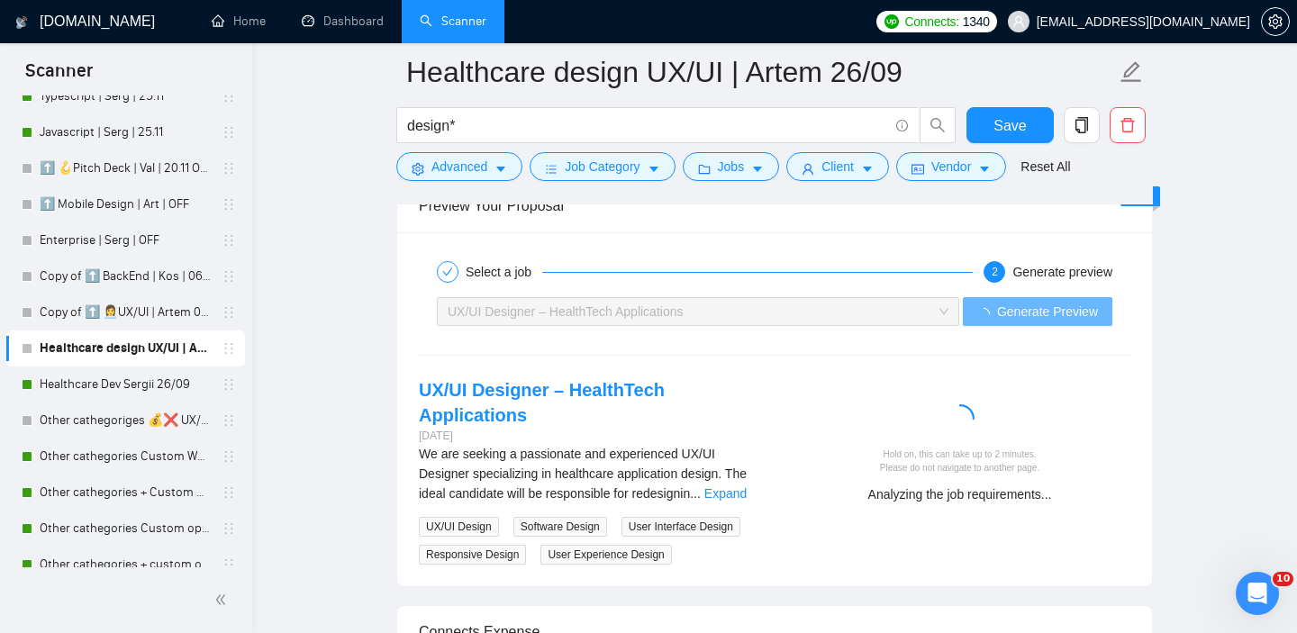
click at [743, 478] on span "We are seeking a passionate and experienced UX/UI Designer specializing in heal…" at bounding box center [583, 474] width 328 height 54
click at [741, 490] on link "Expand" at bounding box center [726, 493] width 42 height 14
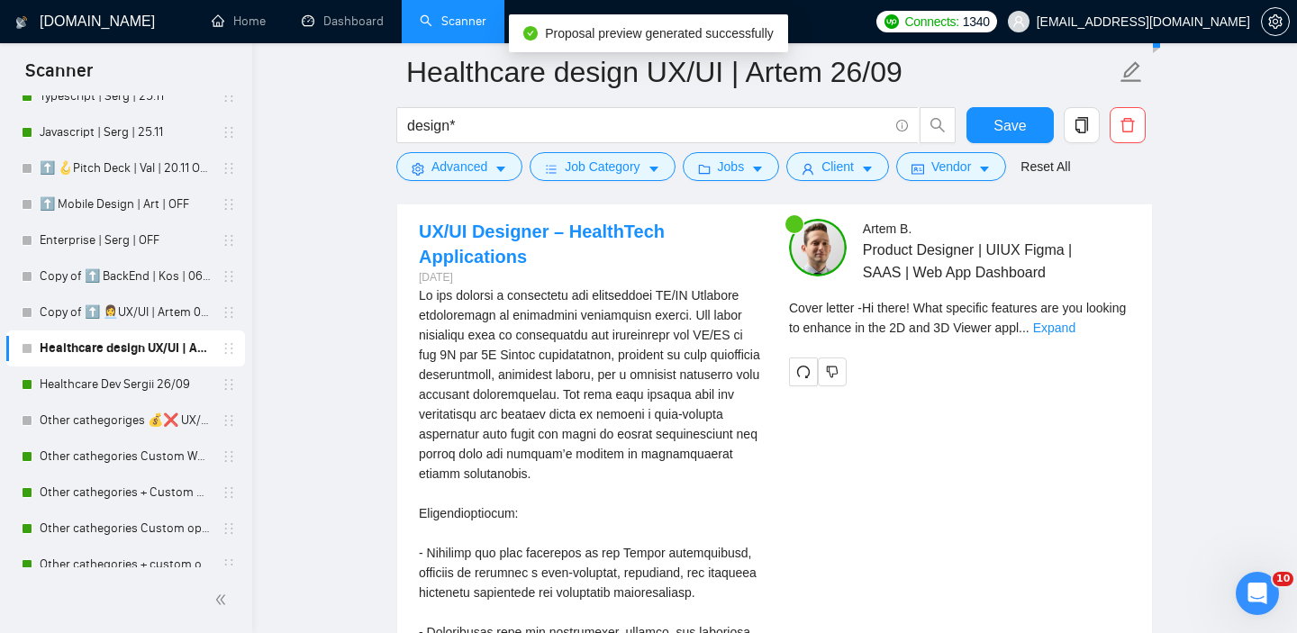
scroll to position [3526, 0]
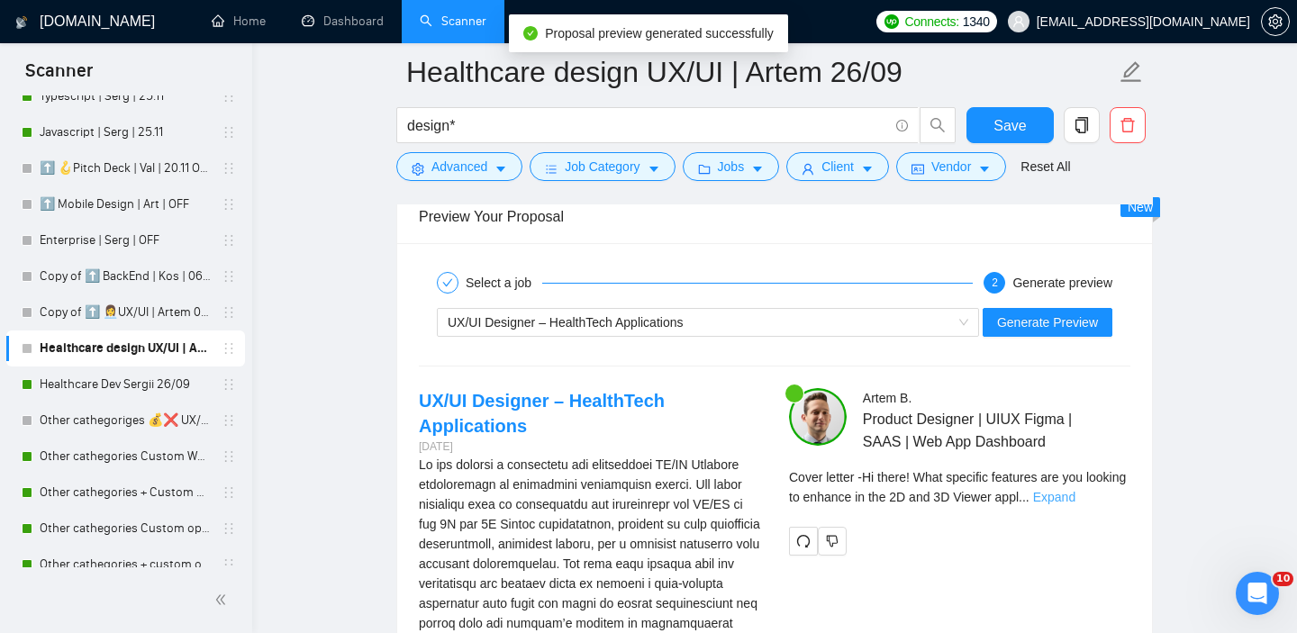
click at [1076, 496] on link "Expand" at bounding box center [1054, 497] width 42 height 14
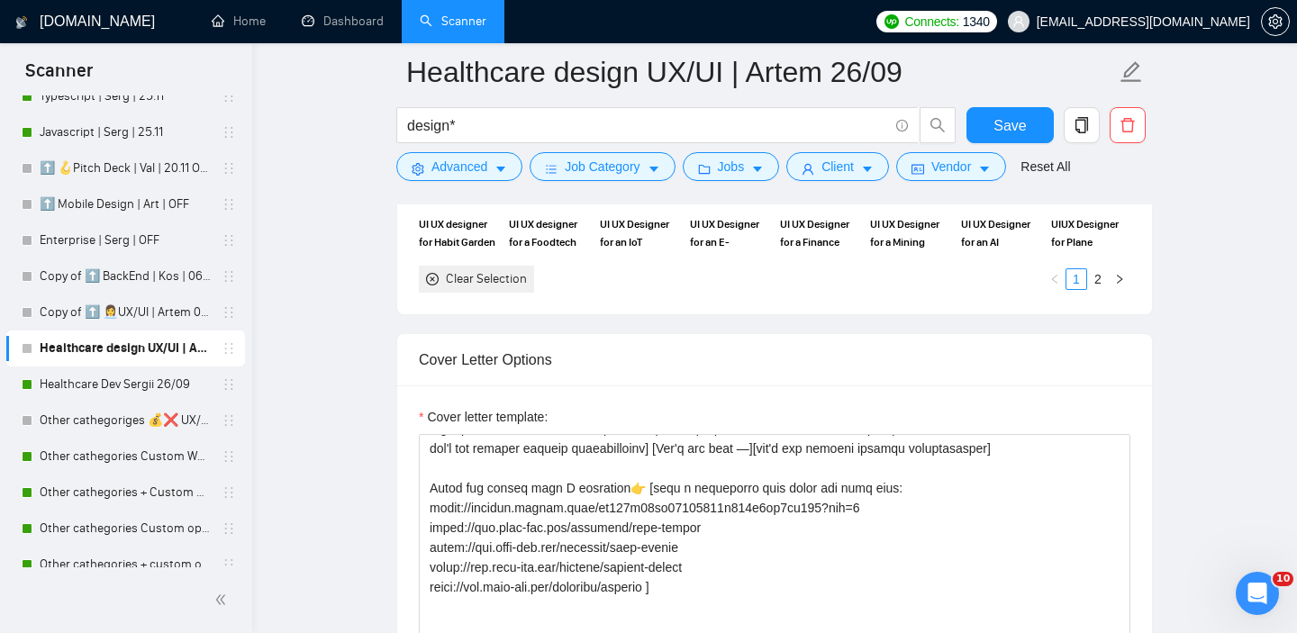
scroll to position [52, 0]
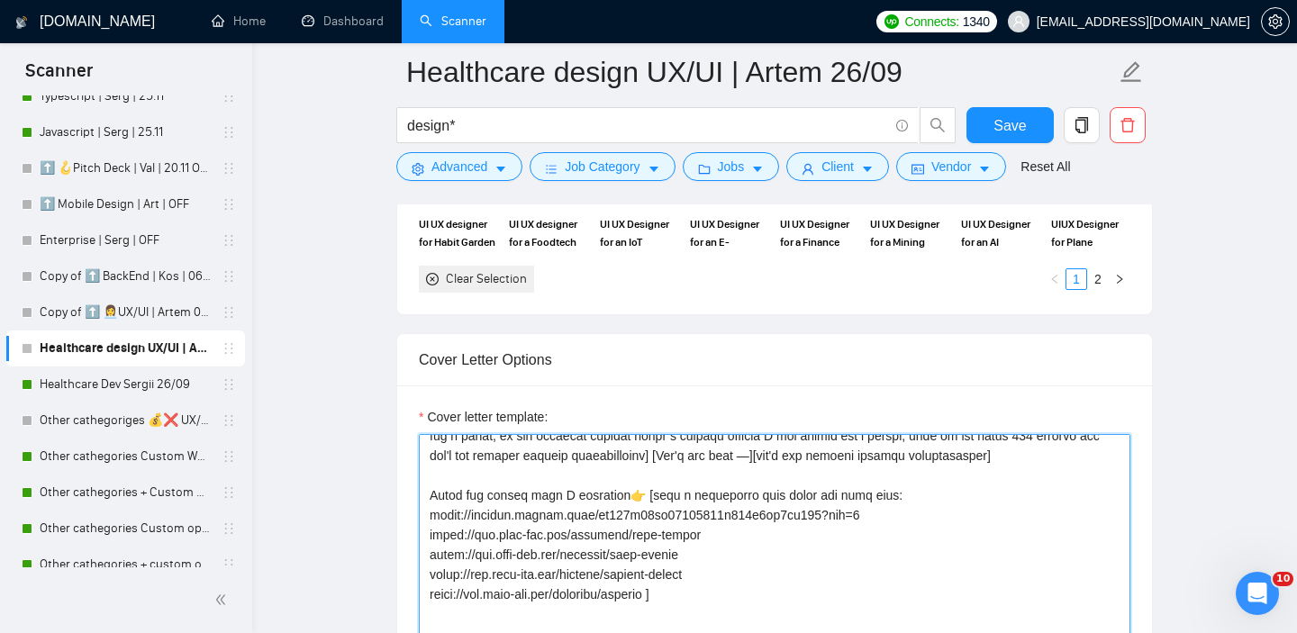
click at [623, 550] on textarea "Cover letter template:" at bounding box center [775, 636] width 712 height 405
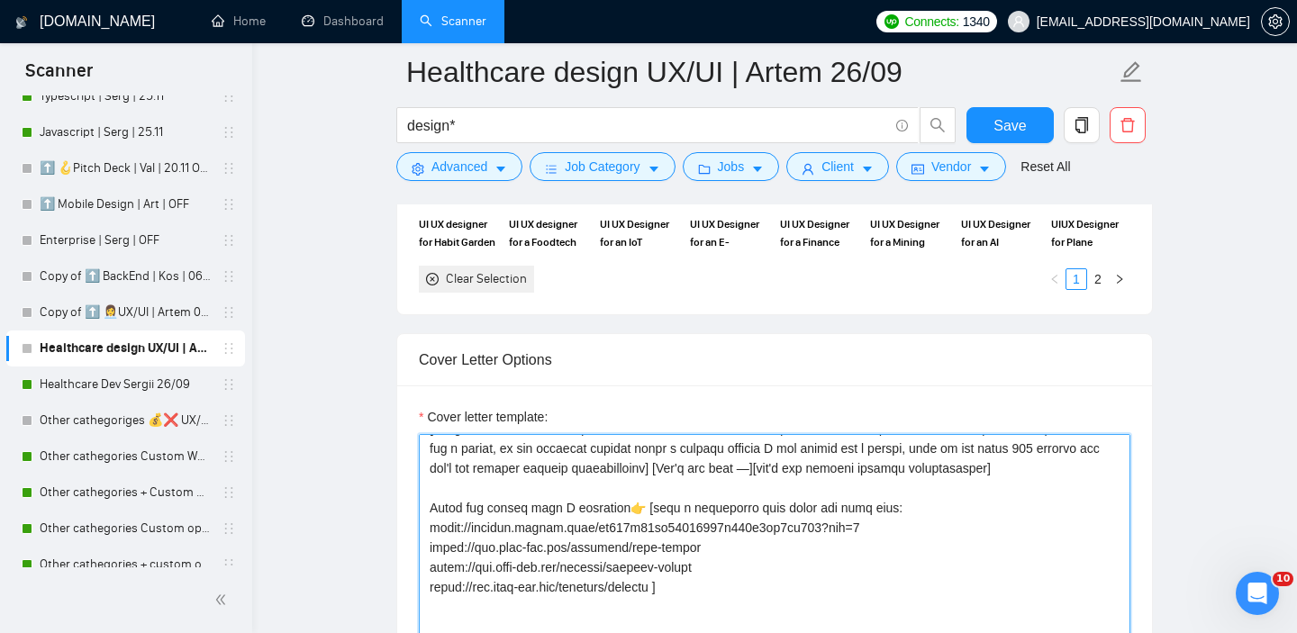
scroll to position [2087, 0]
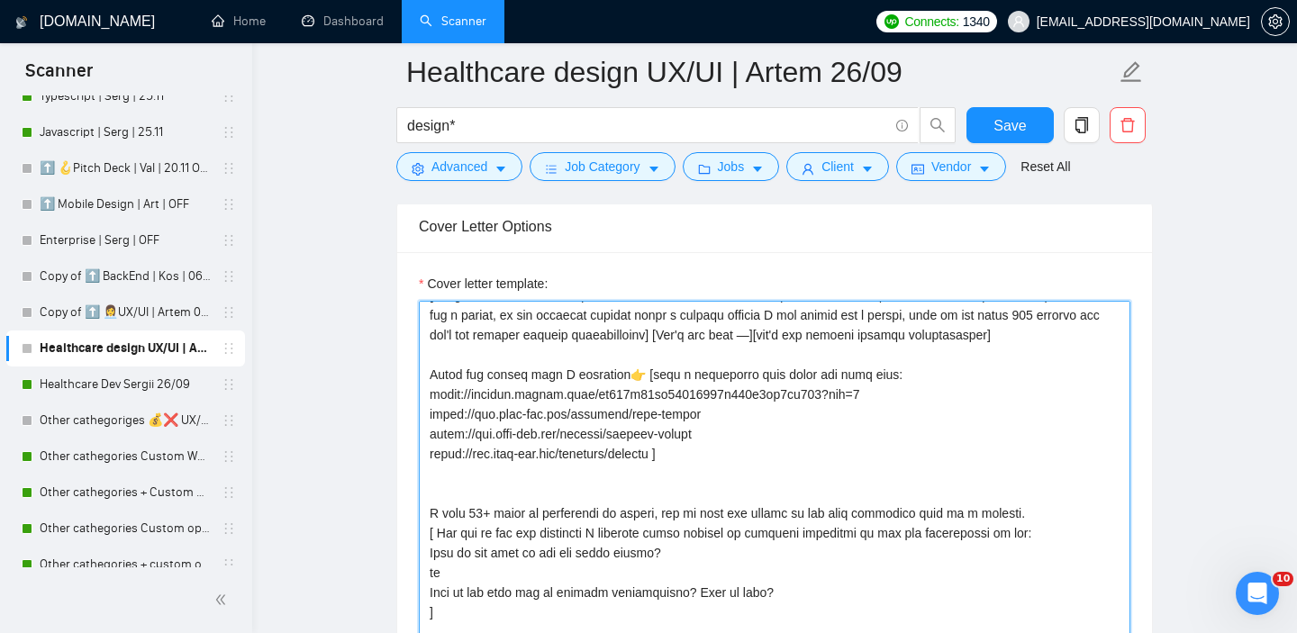
drag, startPoint x: 697, startPoint y: 451, endPoint x: 649, endPoint y: 366, distance: 98.4
click at [649, 366] on textarea "Cover letter template:" at bounding box center [775, 503] width 712 height 405
paste textarea "www.halo-lab.com/projects/happy - conceptual web storytelling for the dental bu…"
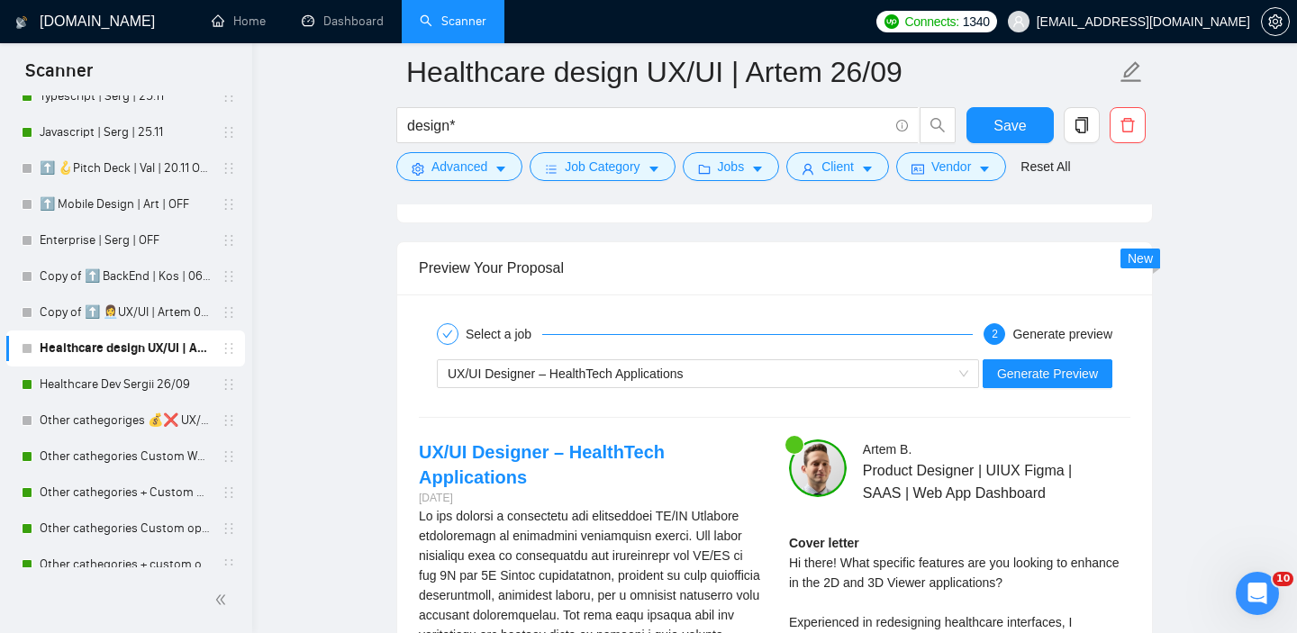
scroll to position [3613, 0]
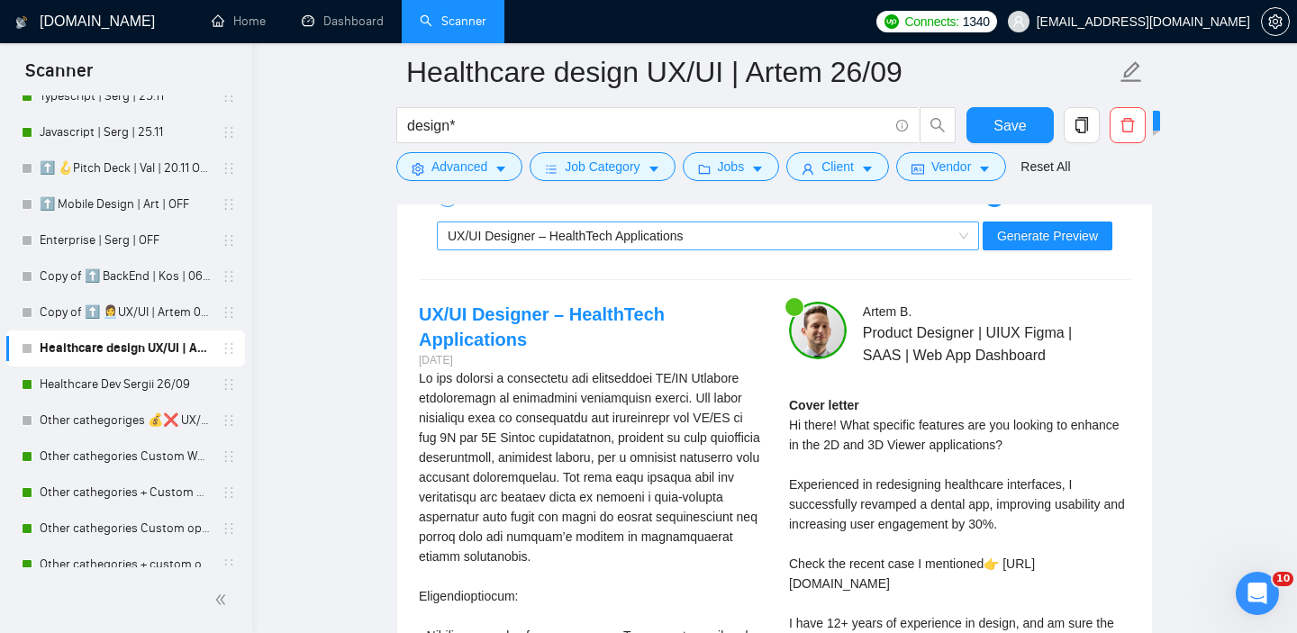
click at [806, 237] on div "UX/UI Designer – HealthTech Applications" at bounding box center [700, 236] width 505 height 27
type textarea "Hi there! [ask an open-ended question about client's job and needs] [ Analyze j…"
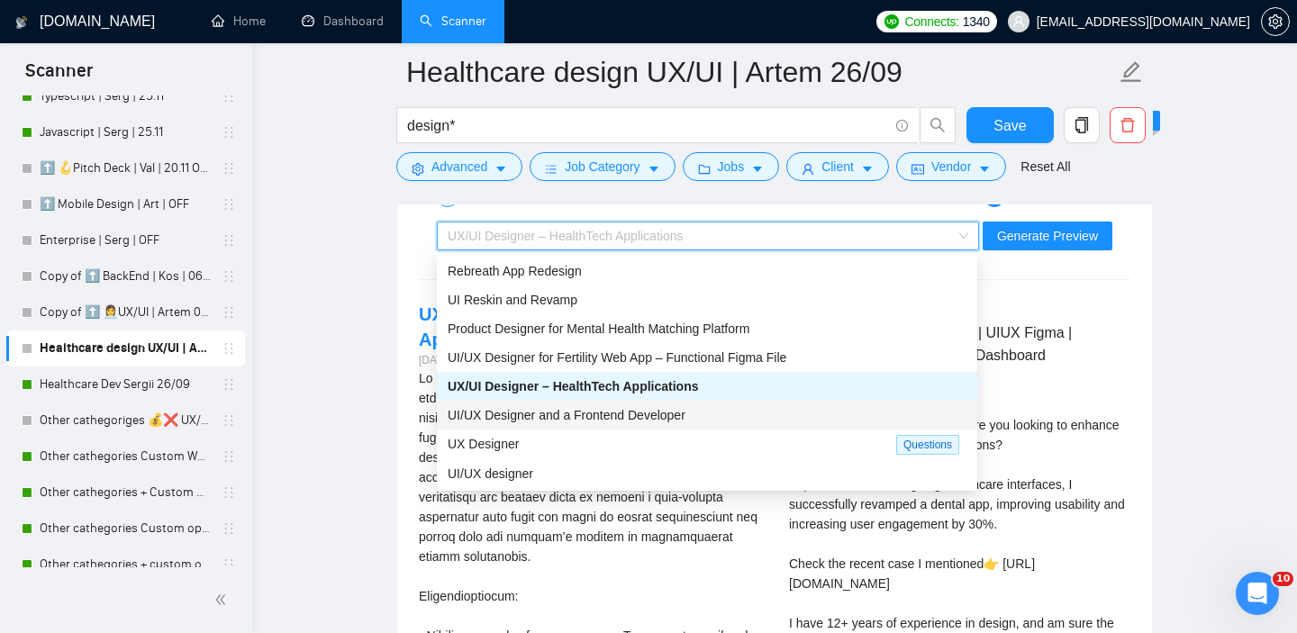
click at [653, 414] on span "UI/UX Designer and a Frontend Developer" at bounding box center [567, 415] width 238 height 14
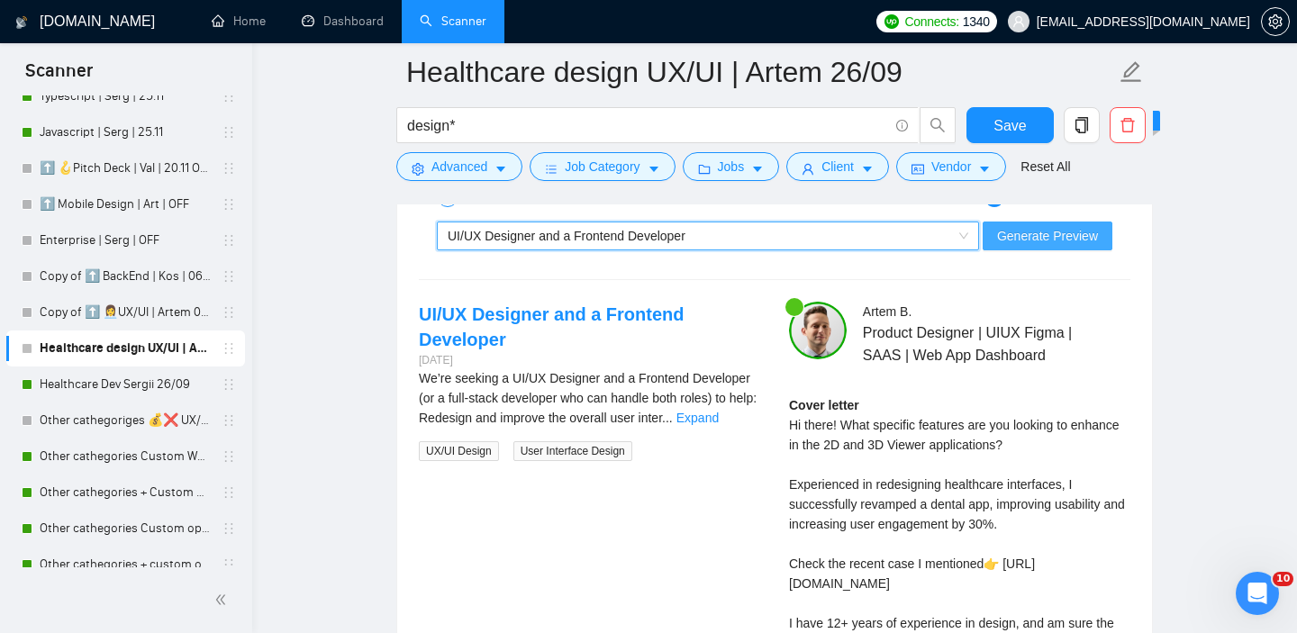
click at [1066, 232] on span "Generate Preview" at bounding box center [1047, 236] width 101 height 20
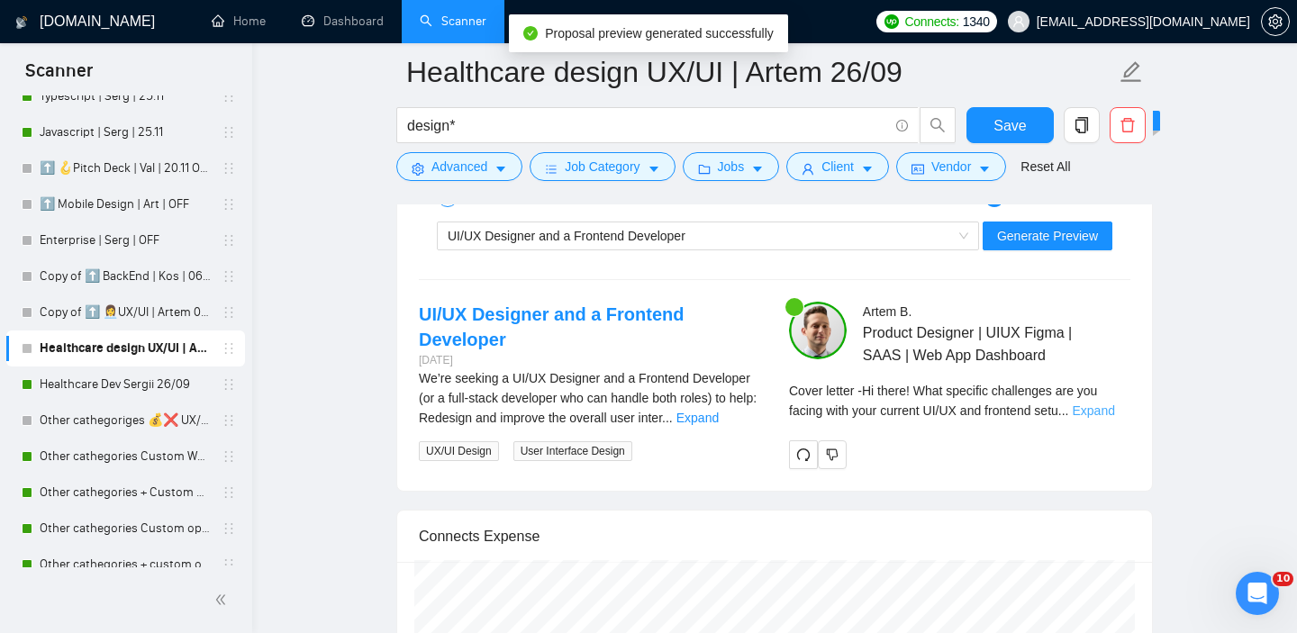
click at [1105, 413] on link "Expand" at bounding box center [1094, 411] width 42 height 14
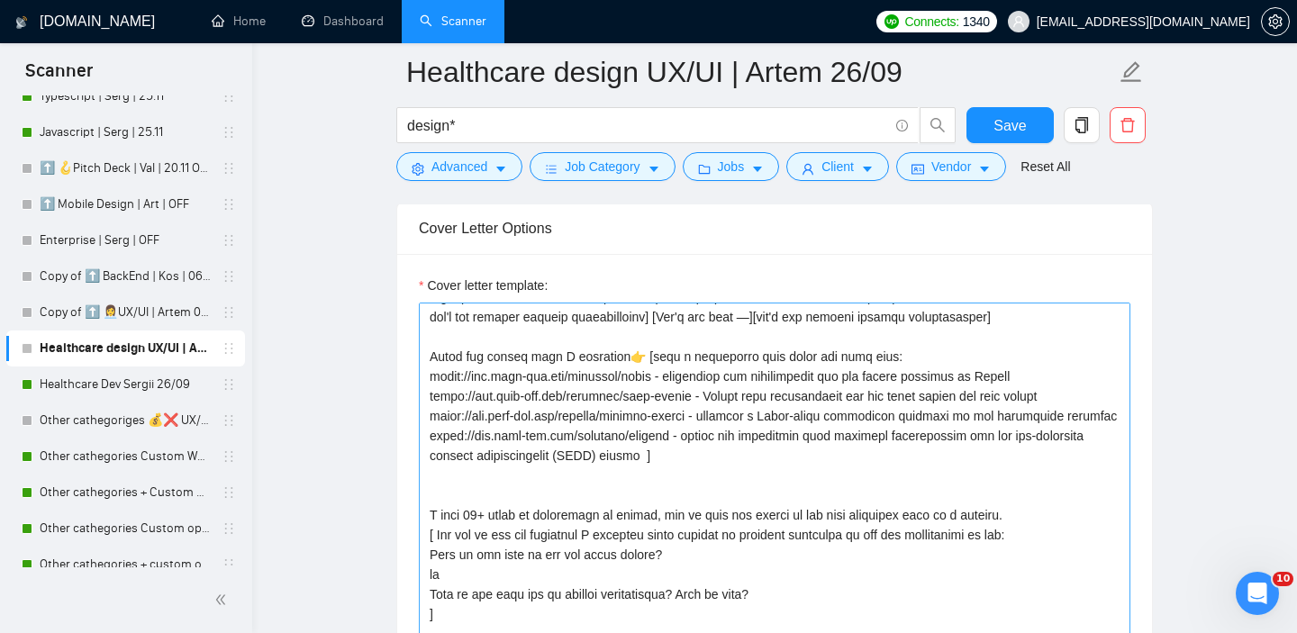
scroll to position [0, 0]
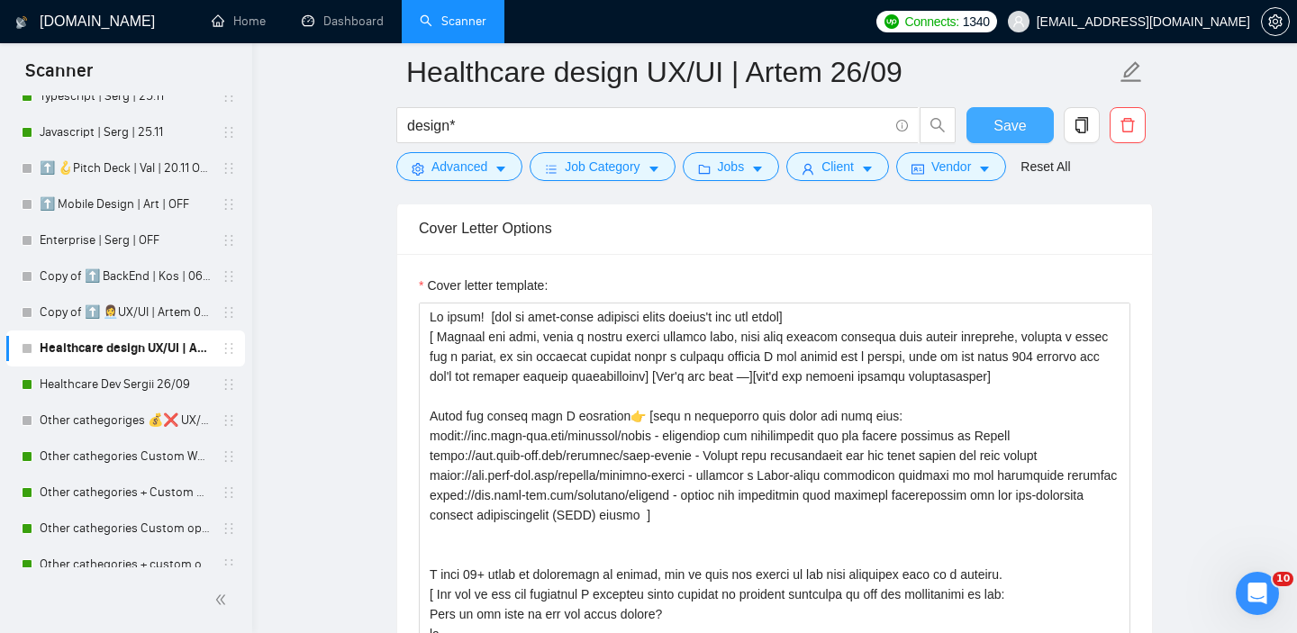
click at [988, 125] on button "Save" at bounding box center [1010, 125] width 87 height 36
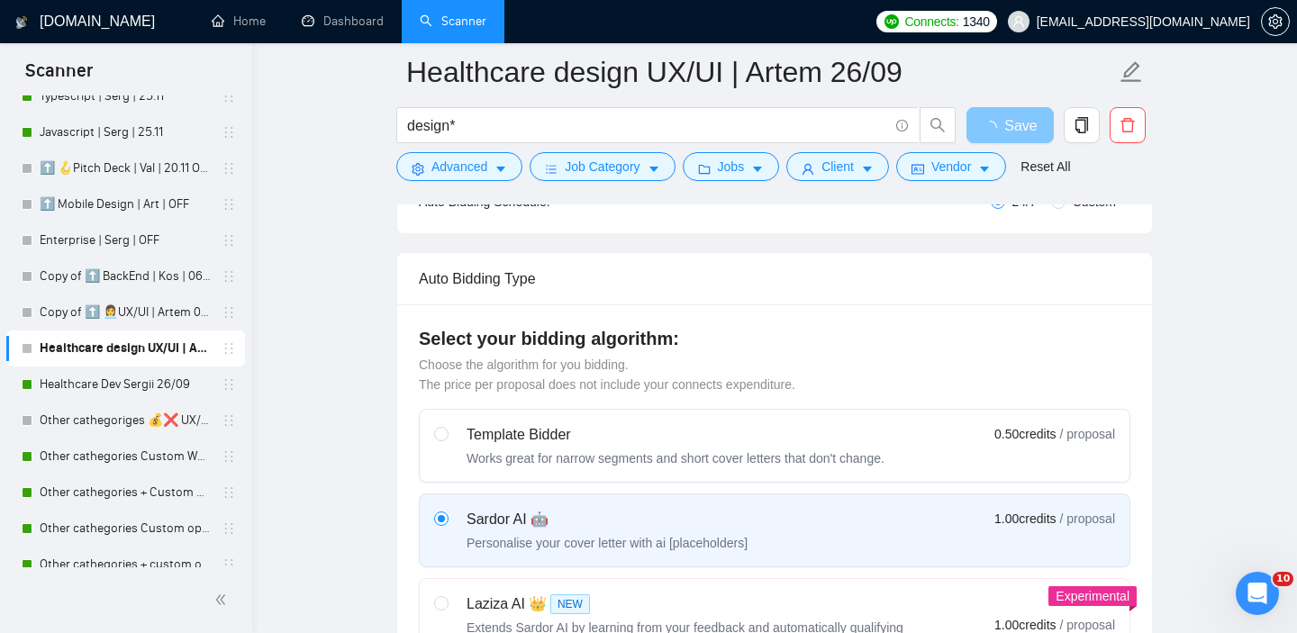
scroll to position [13, 0]
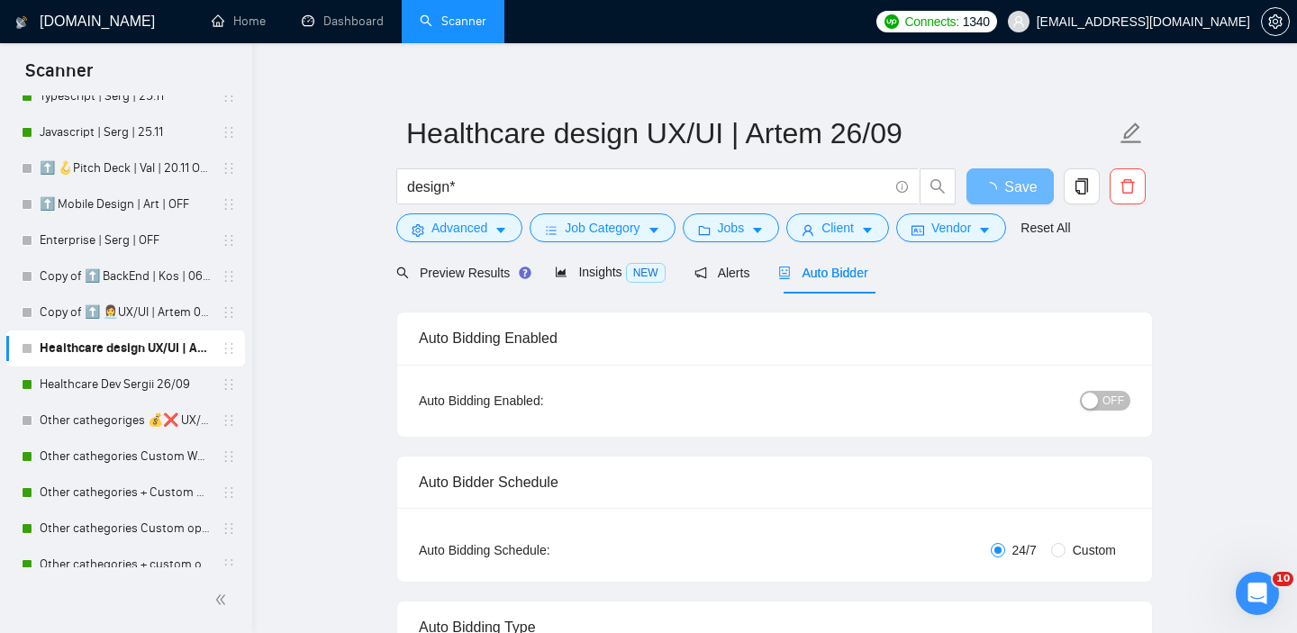
click at [1095, 406] on div "button" at bounding box center [1090, 401] width 16 height 16
click at [475, 235] on span "Advanced" at bounding box center [460, 228] width 56 height 20
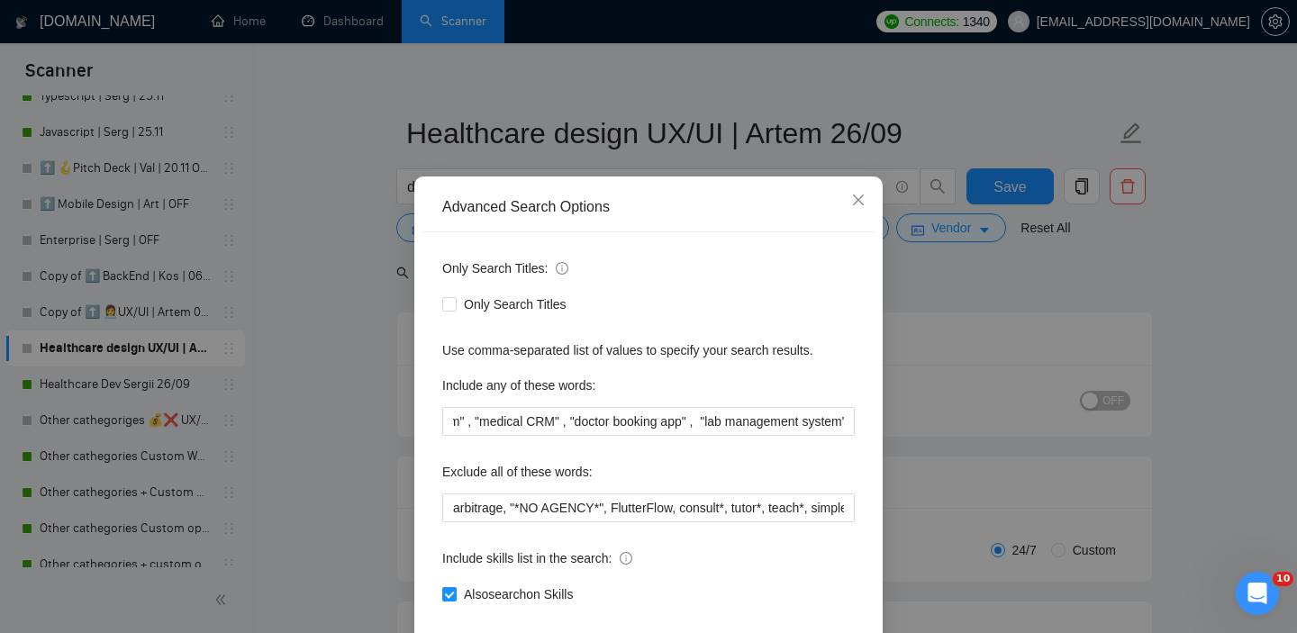
click at [350, 280] on div "Advanced Search Options Only Search Titles: Only Search Titles Use comma-separa…" at bounding box center [648, 316] width 1297 height 633
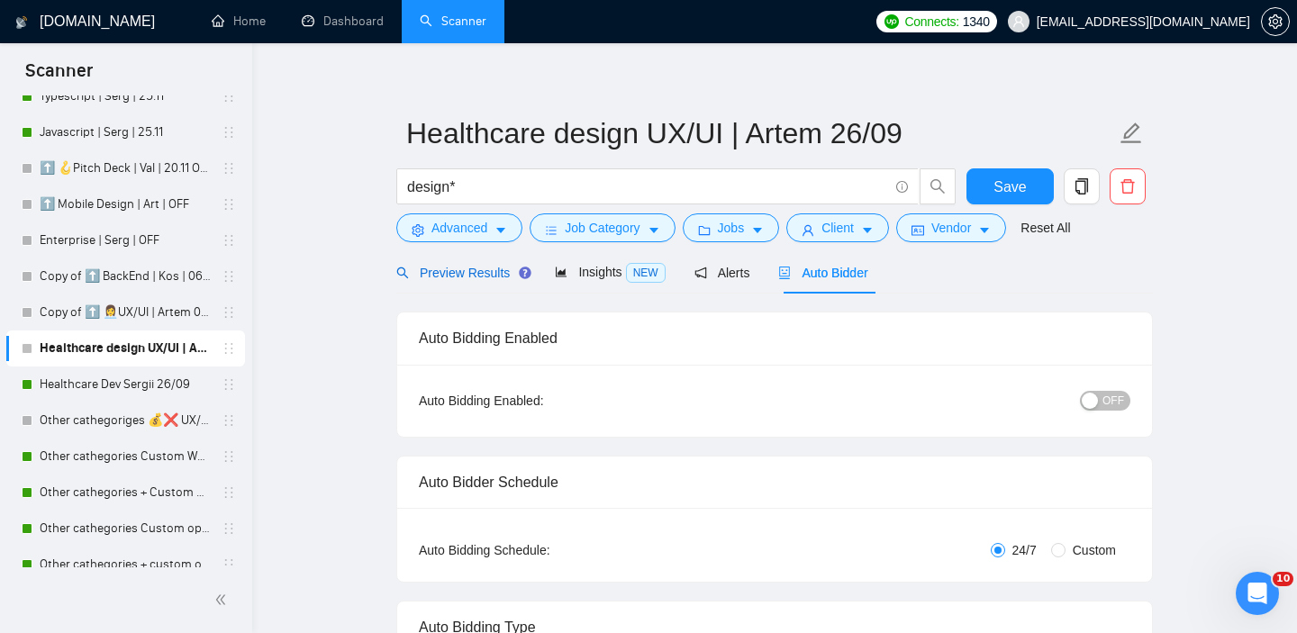
click at [455, 279] on span "Preview Results" at bounding box center [461, 273] width 130 height 14
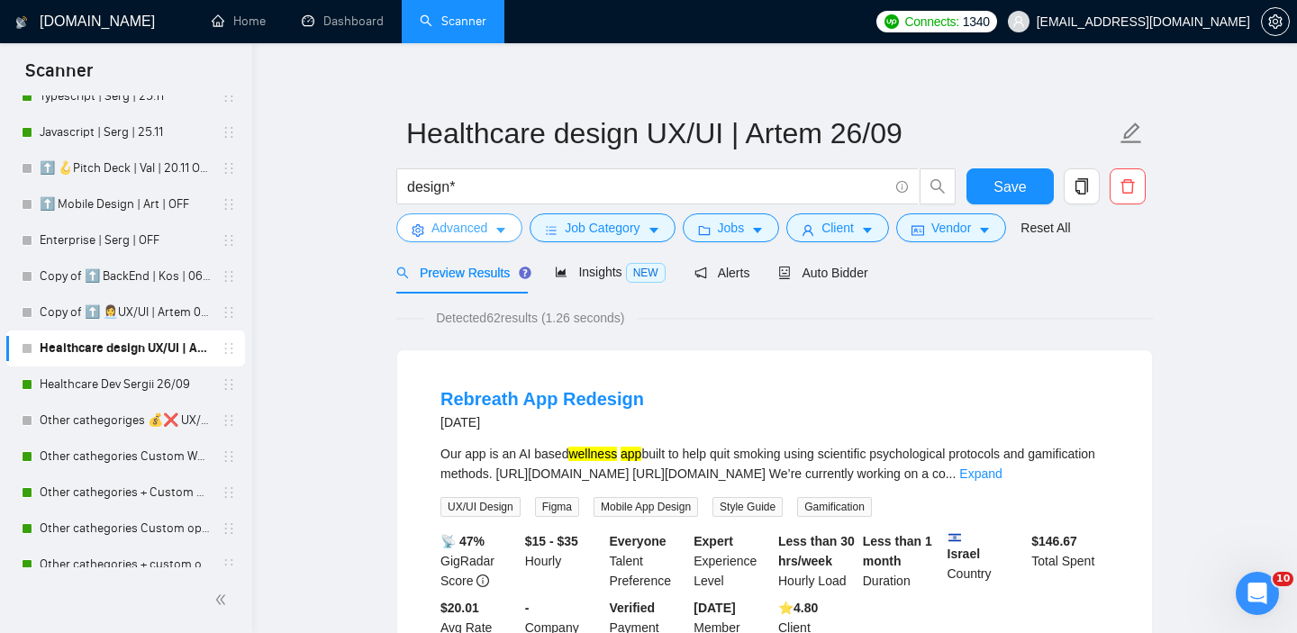
click at [507, 234] on icon "caret-down" at bounding box center [501, 230] width 13 height 13
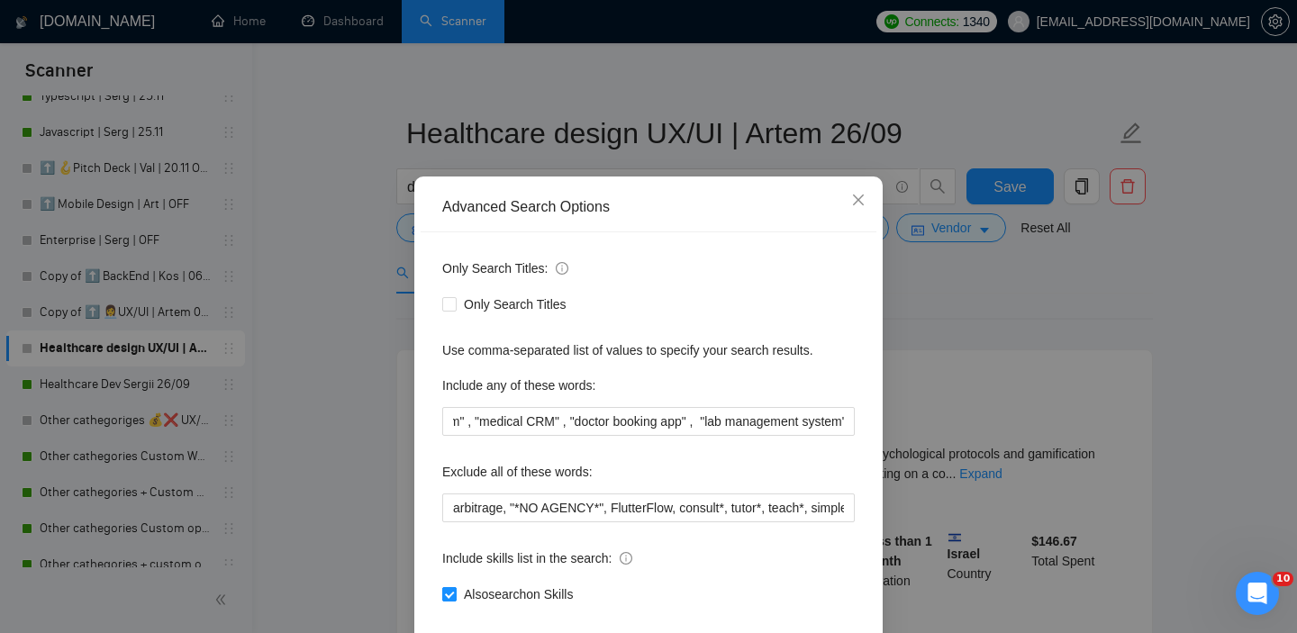
click at [451, 600] on input "Also search on Skills" at bounding box center [448, 593] width 13 height 13
checkbox input "false"
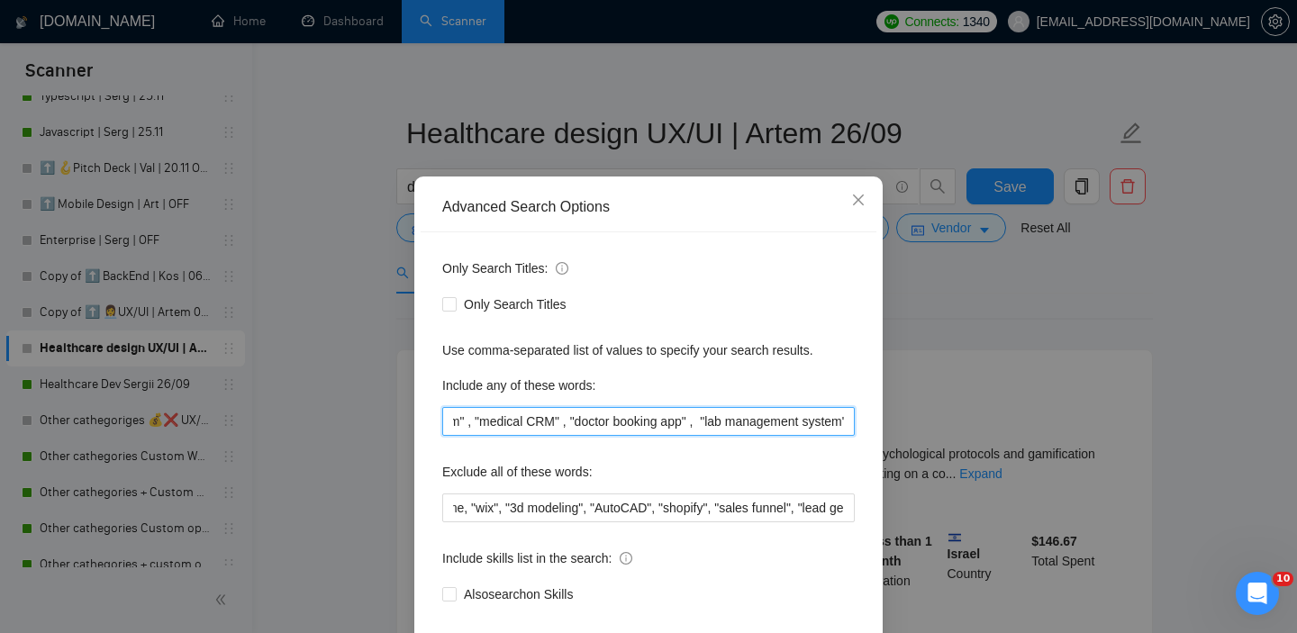
click at [567, 436] on input "Healthacre, telehealth, "medical insurance", pharma , "healthcare app" , "medic…" at bounding box center [648, 421] width 413 height 29
paste input "telehealth, pharma*, medic*, telemedicine*, mHealth , wellness*, fitness*, pati…"
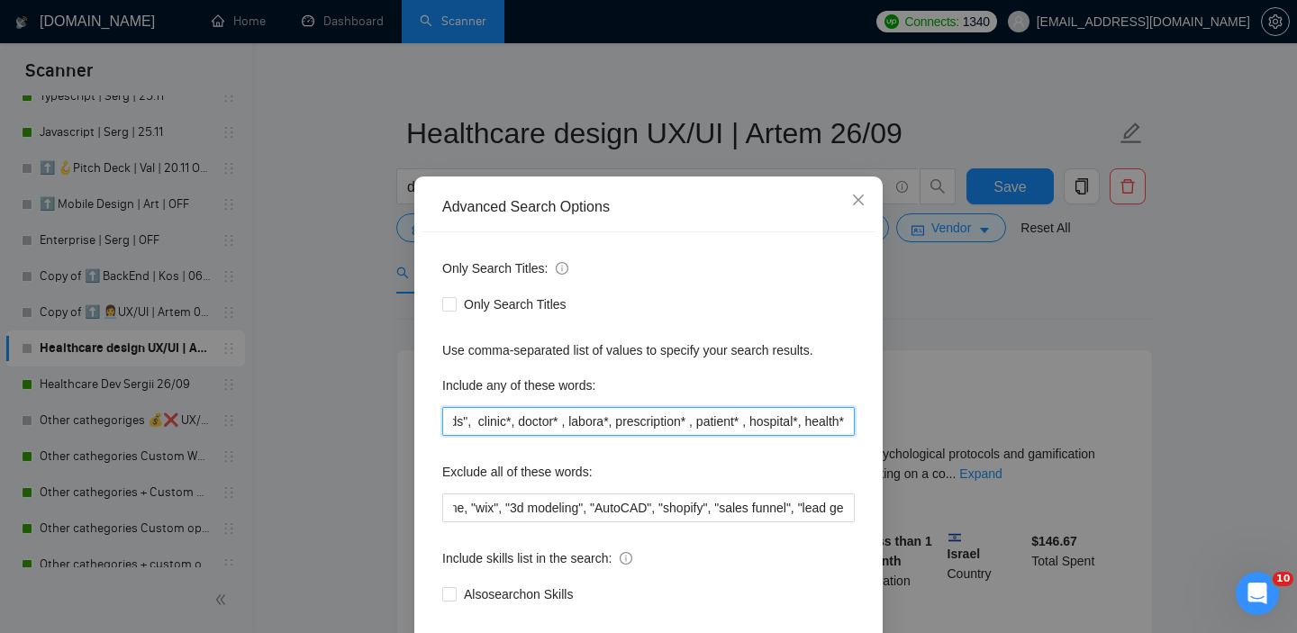
scroll to position [0, 897]
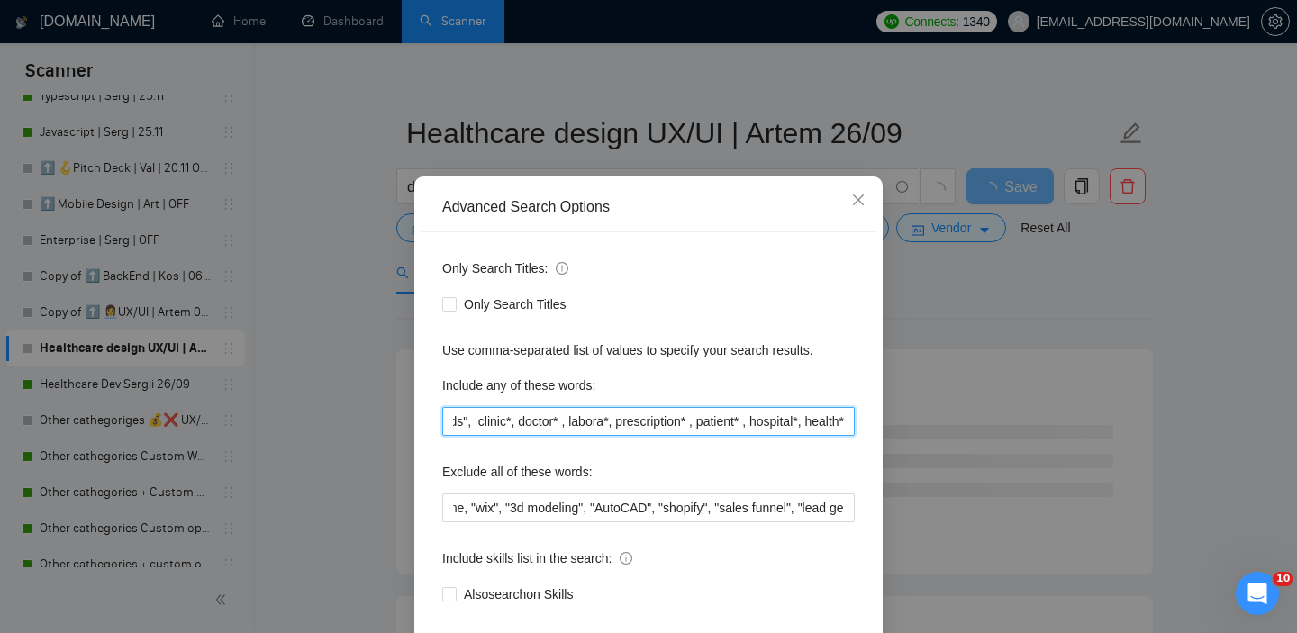
type input "telehealth, pharma*, medic*, telemedicine*, mHealth , wellness*, fitness*, pati…"
click at [1041, 314] on div "Advanced Search Options Only Search Titles: Only Search Titles Use comma-separa…" at bounding box center [648, 316] width 1297 height 633
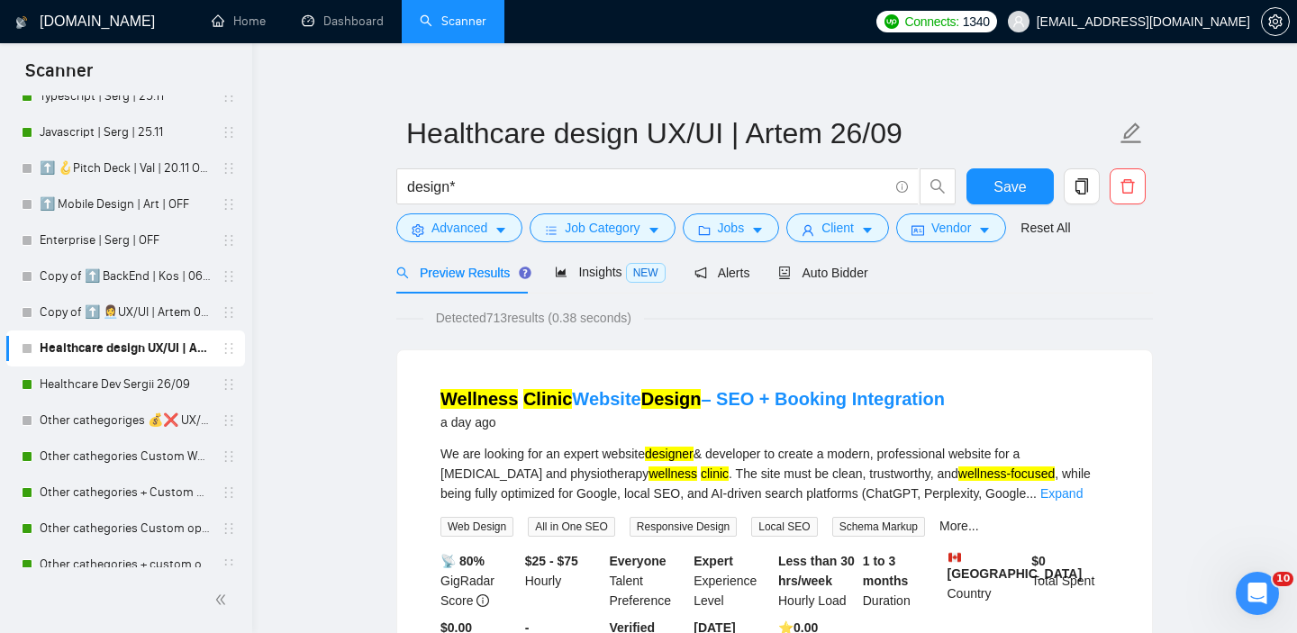
click at [926, 325] on div "Detected 713 results (0.38 seconds)" at bounding box center [774, 318] width 757 height 20
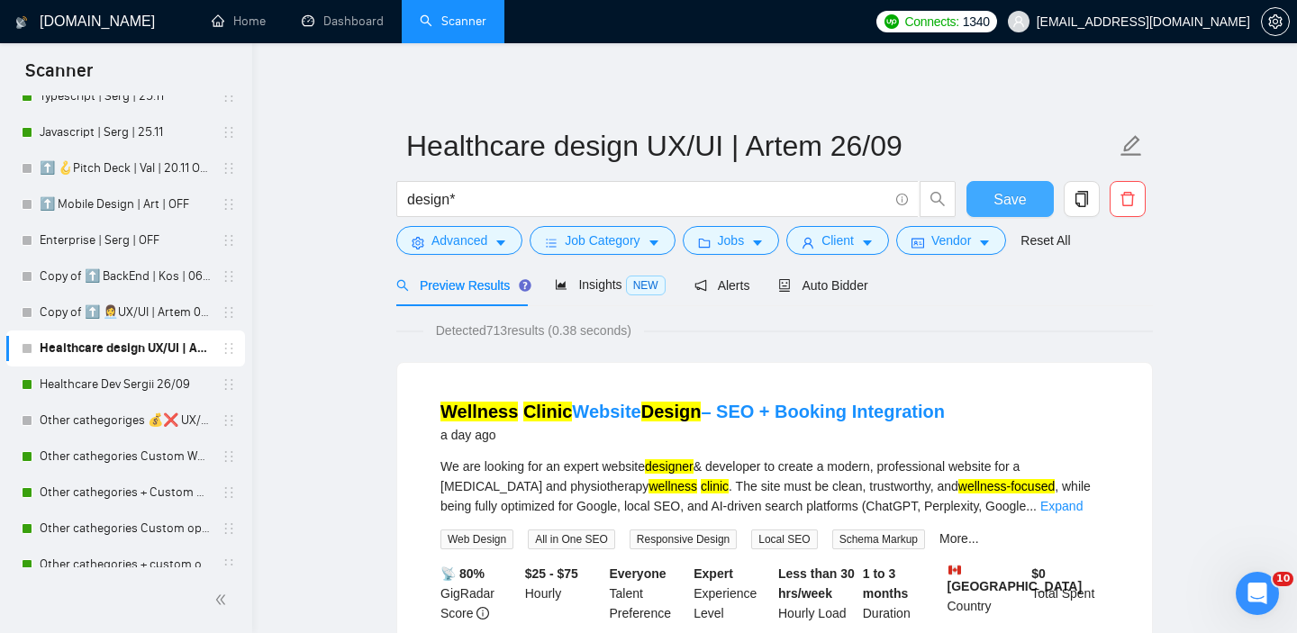
click at [1041, 191] on button "Save" at bounding box center [1010, 199] width 87 height 36
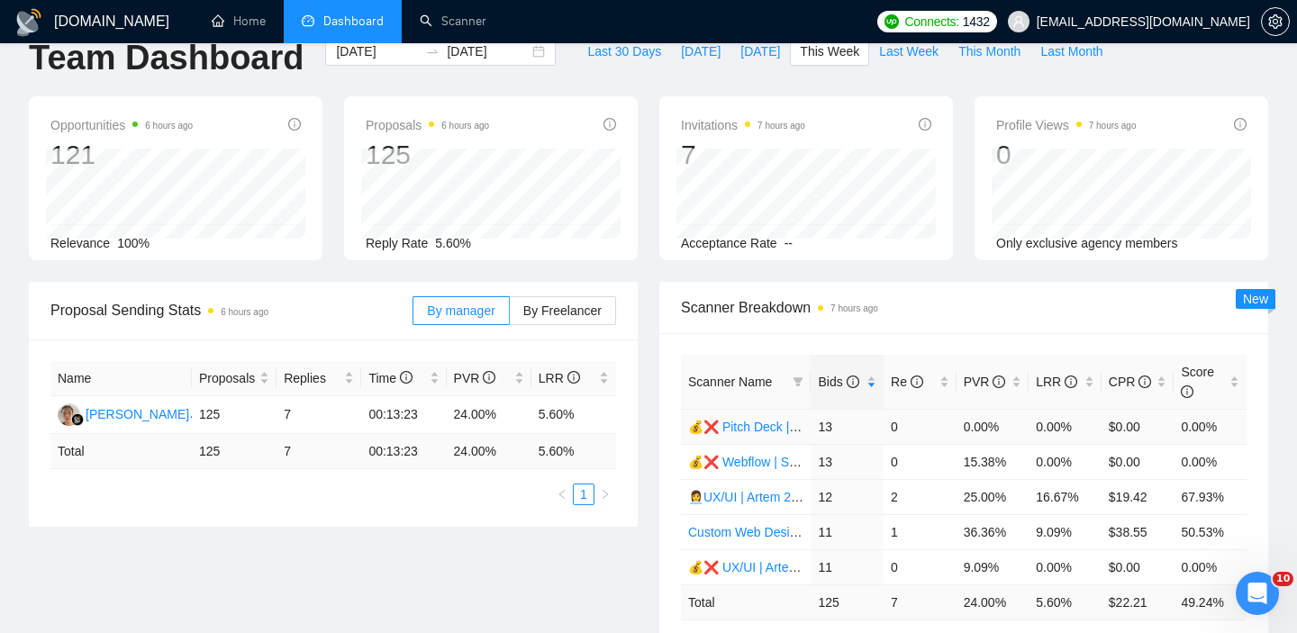
scroll to position [39, 0]
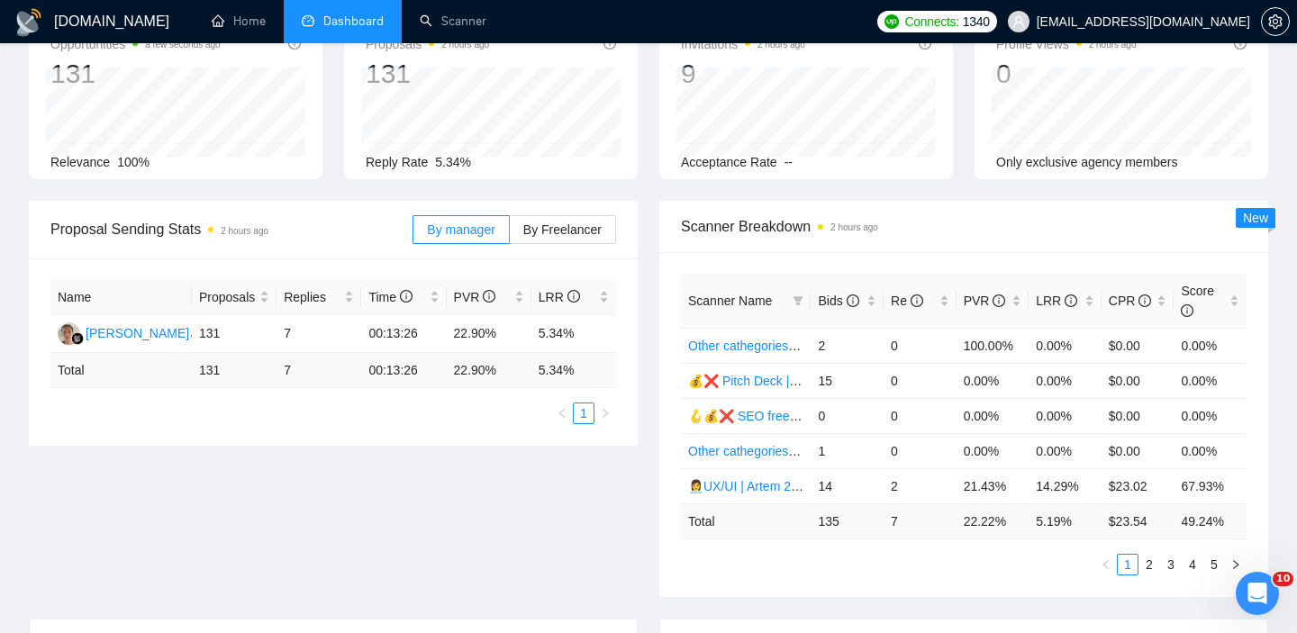
scroll to position [246, 0]
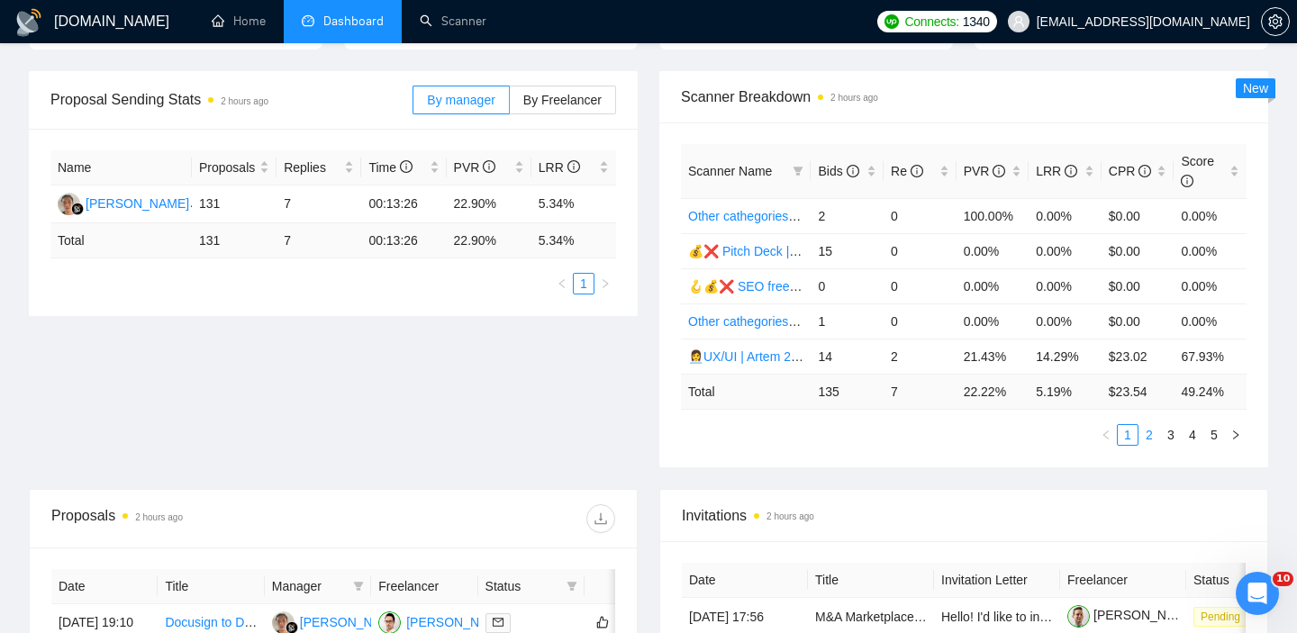
click at [1150, 437] on link "2" at bounding box center [1150, 435] width 20 height 20
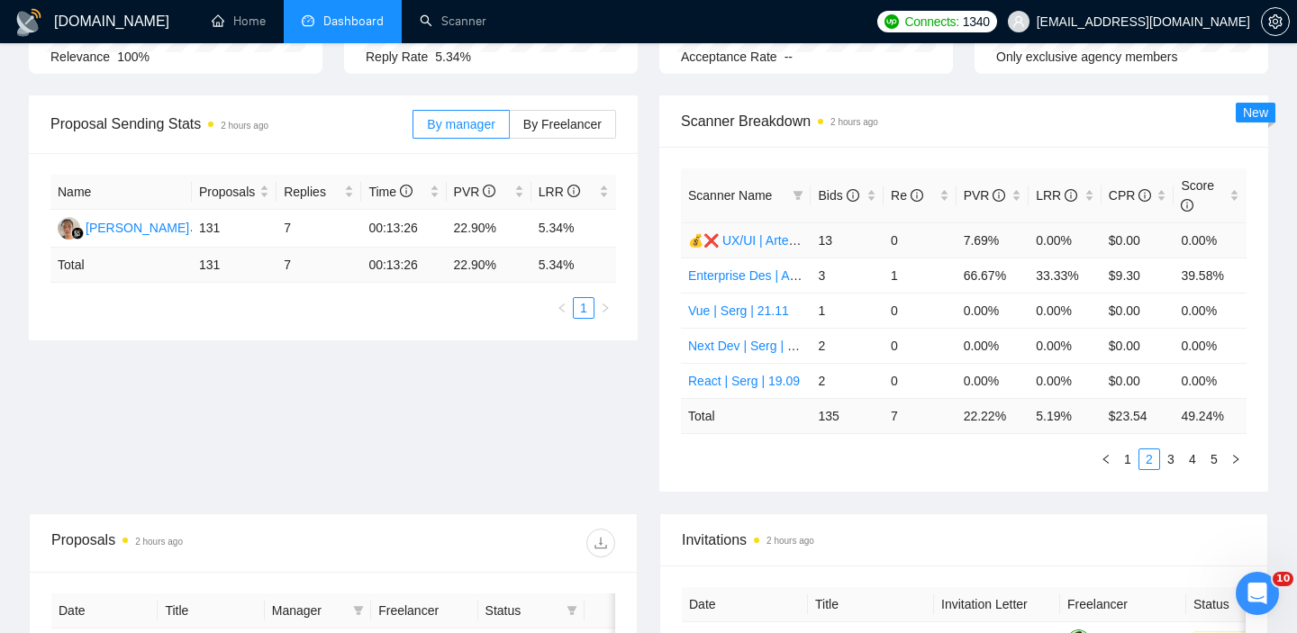
scroll to position [180, 0]
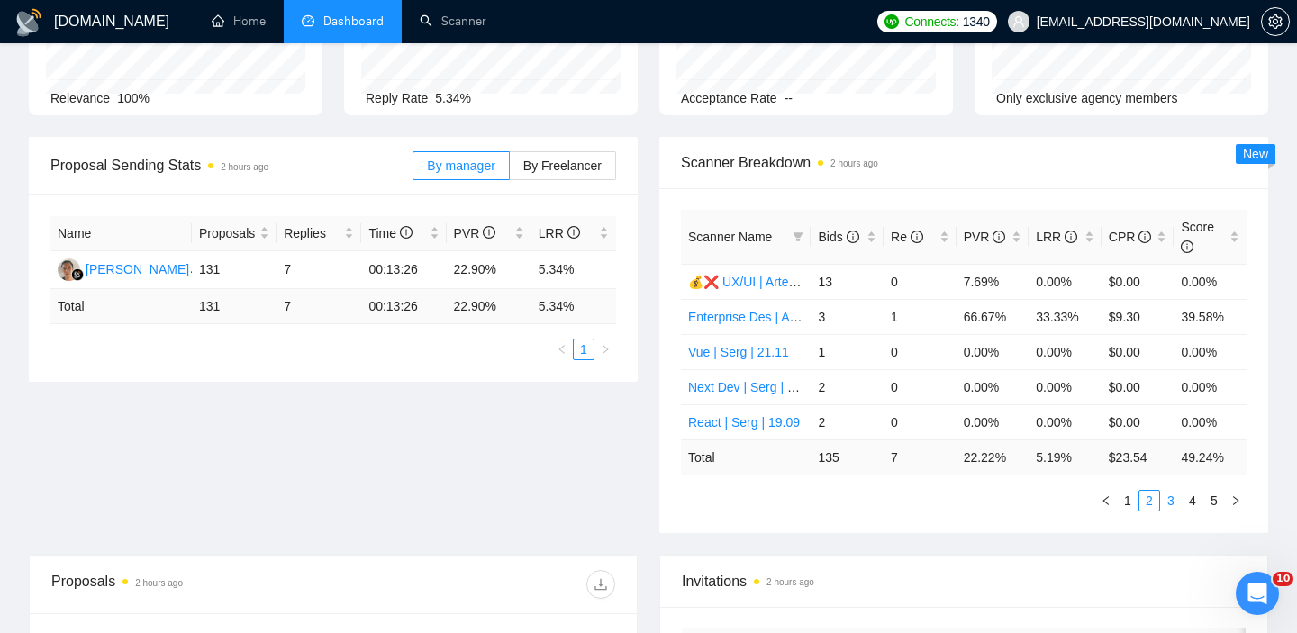
click at [1174, 502] on link "3" at bounding box center [1171, 501] width 20 height 20
click at [1129, 497] on link "1" at bounding box center [1128, 501] width 20 height 20
click at [877, 241] on div "Bids" at bounding box center [847, 237] width 59 height 20
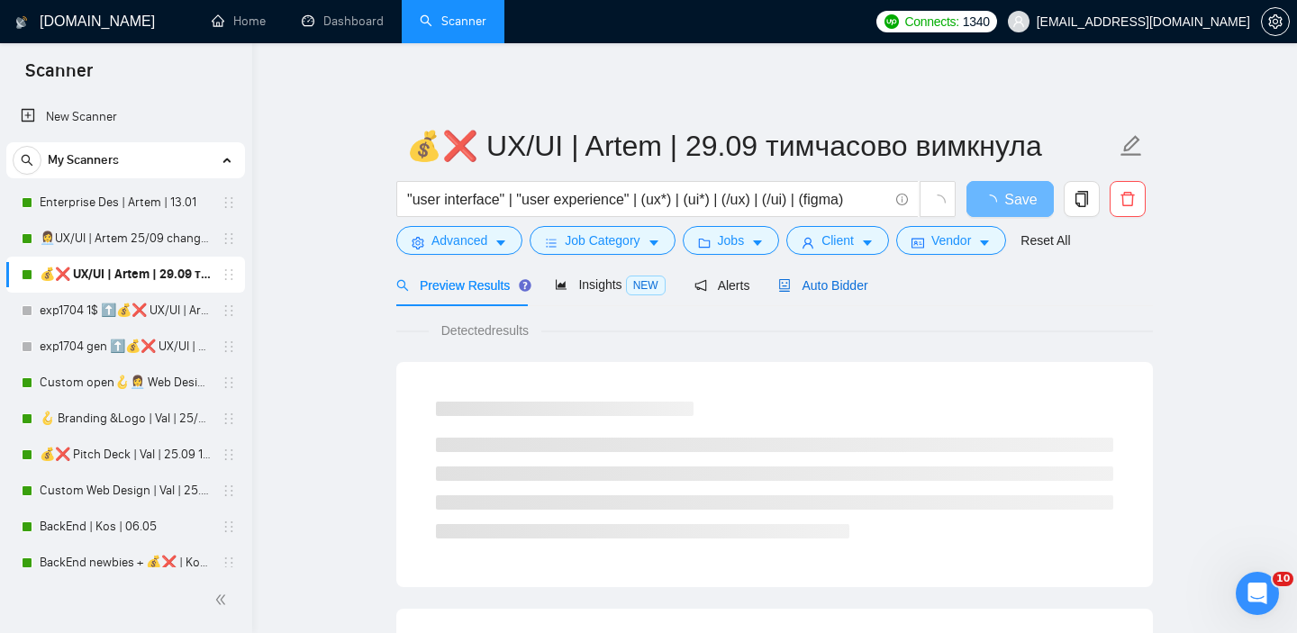
click at [844, 280] on span "Auto Bidder" at bounding box center [822, 285] width 89 height 14
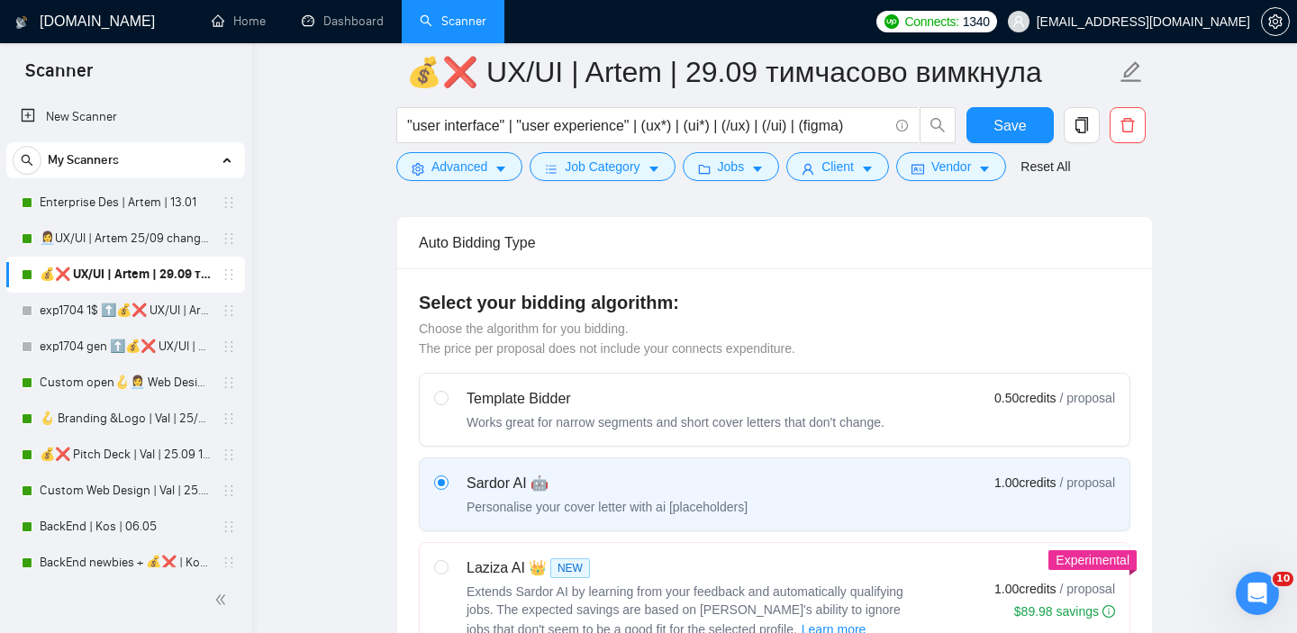
scroll to position [100, 0]
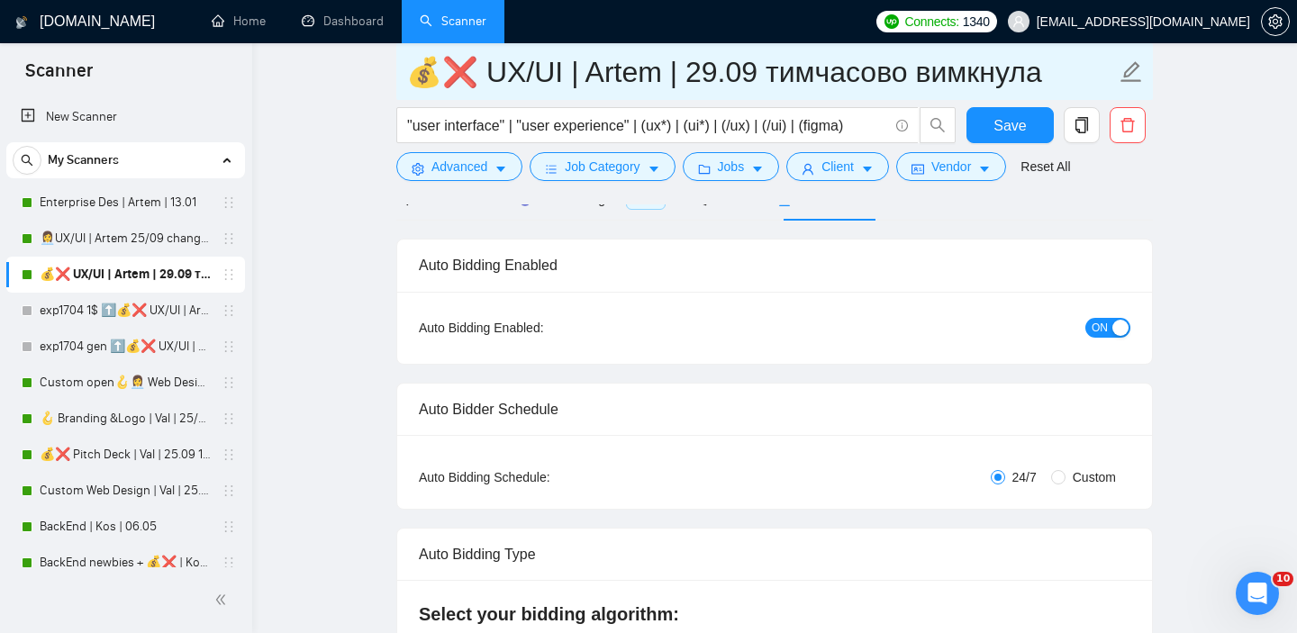
click at [704, 71] on input "💰❌ UX/UI | Artem | 29.09 тимчасово вимкнула" at bounding box center [761, 72] width 710 height 45
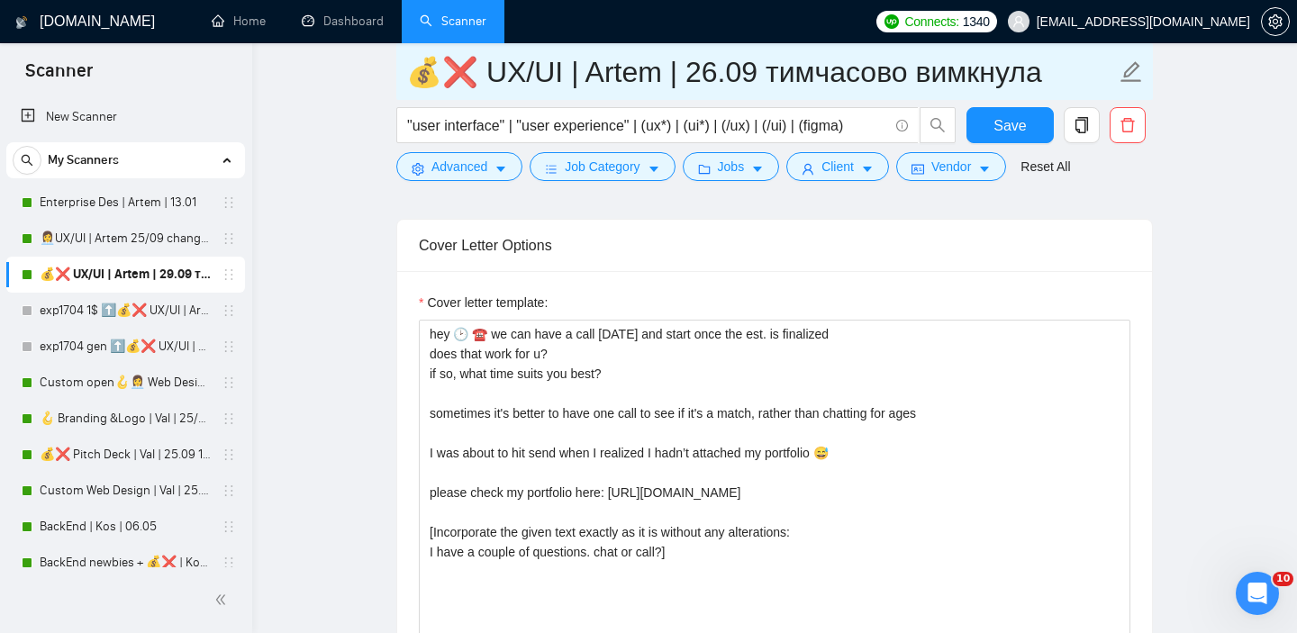
scroll to position [2066, 0]
type input "💰❌ UX/UI | Artem | 26.09 тимчасово вимкнула"
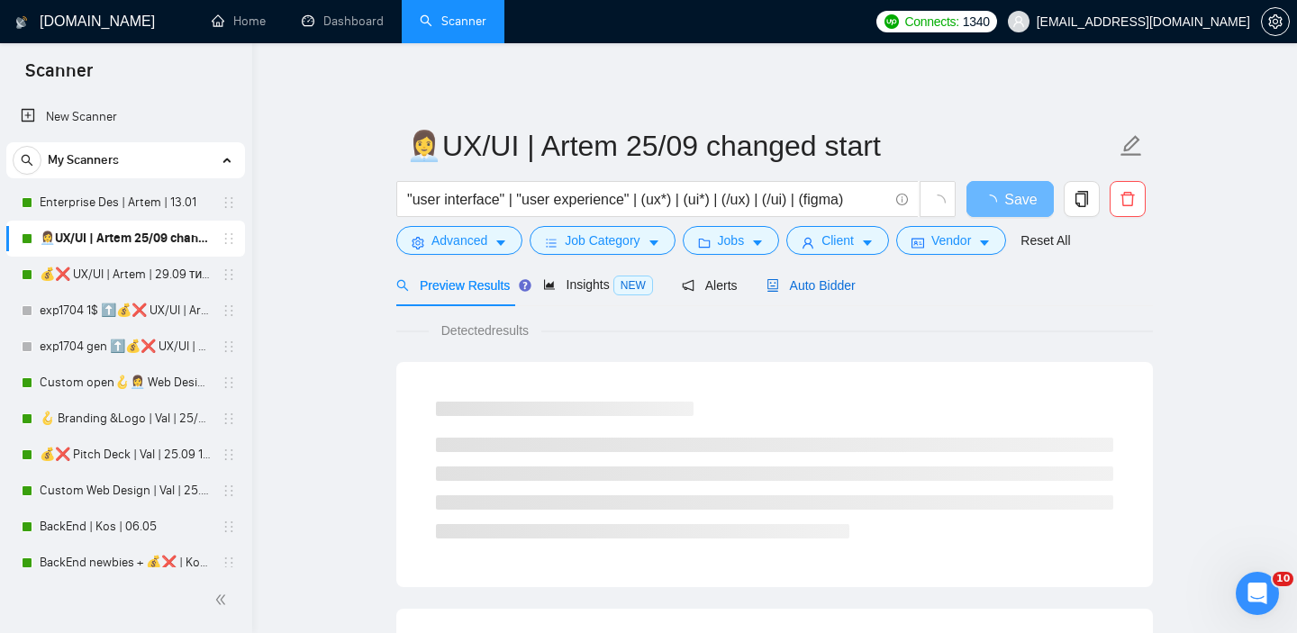
click at [822, 278] on span "Auto Bidder" at bounding box center [811, 285] width 89 height 14
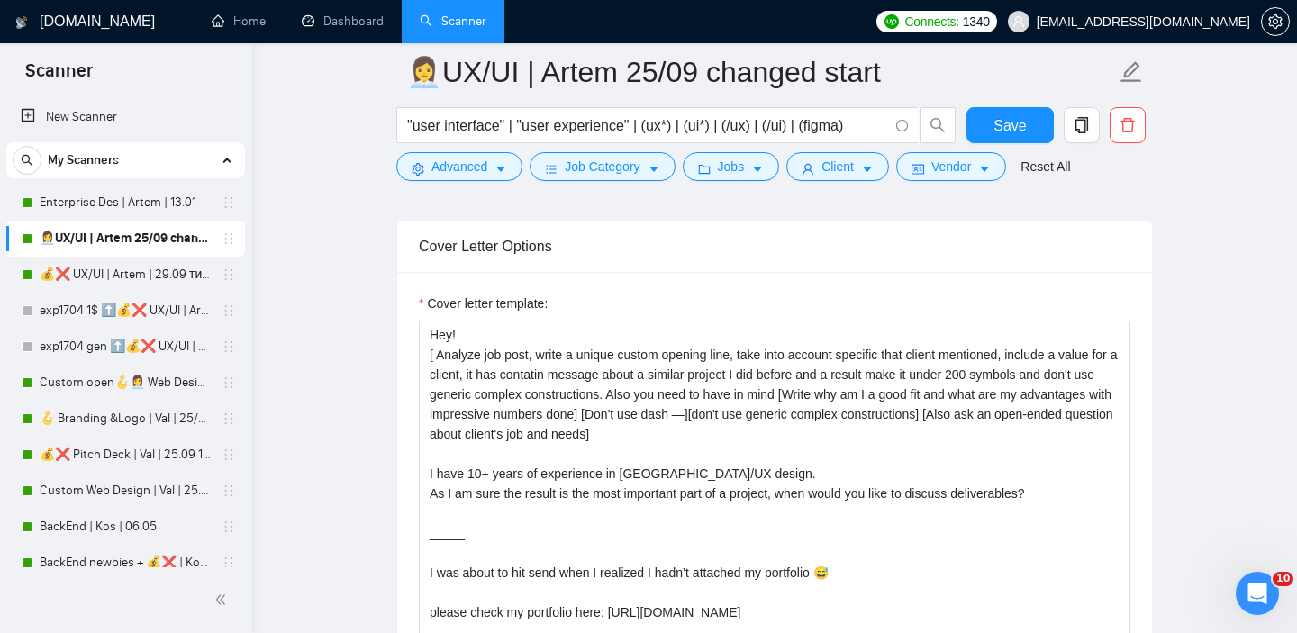
scroll to position [2053, 0]
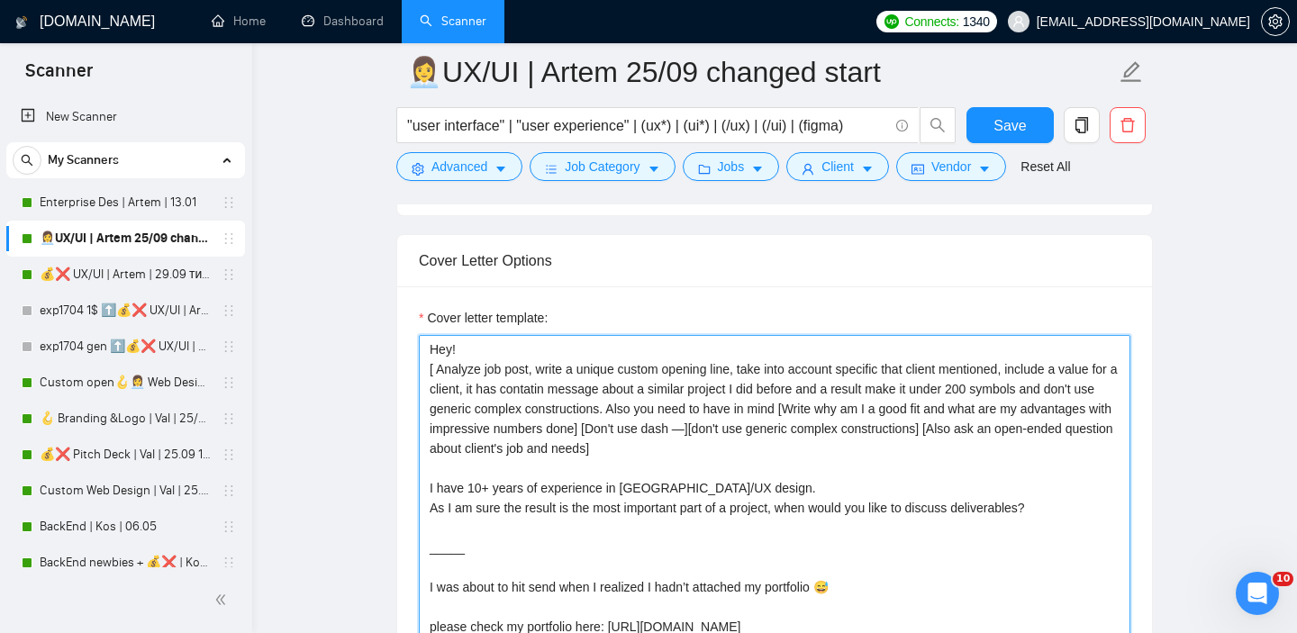
click at [739, 454] on textarea "Hey! [ Analyze job post, write a unique custom opening line, take into account …" at bounding box center [775, 537] width 712 height 405
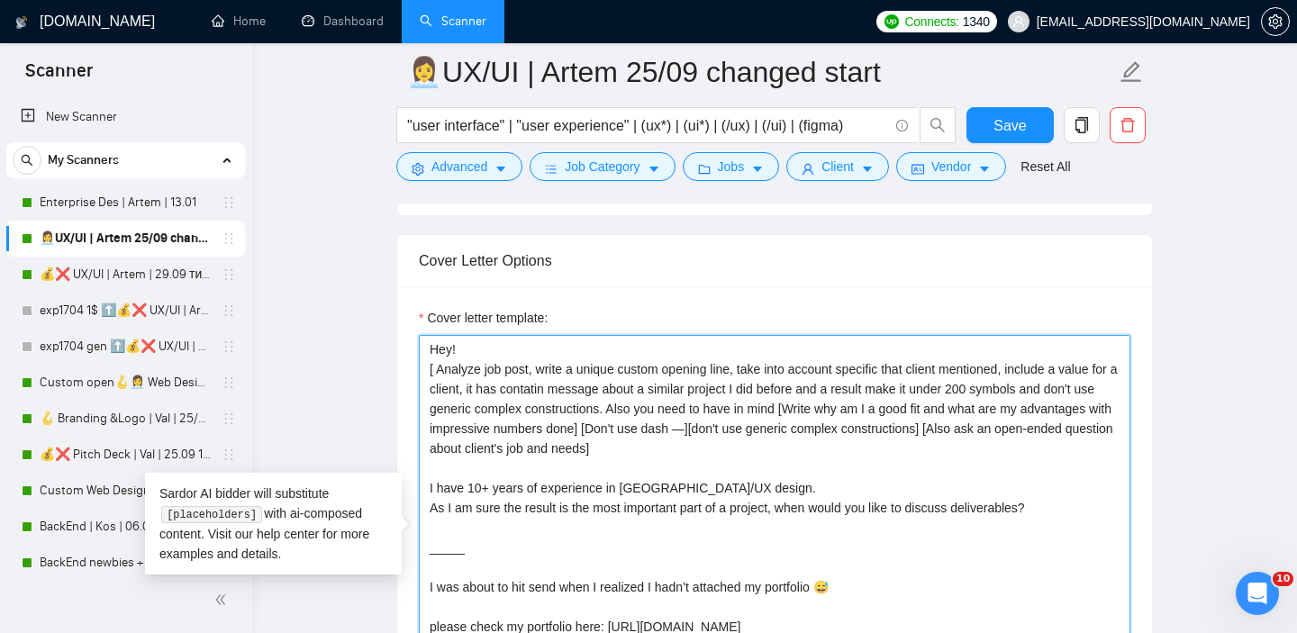
click at [772, 454] on textarea "Hey! [ Analyze job post, write a unique custom opening line, take into account …" at bounding box center [775, 537] width 712 height 405
click at [799, 451] on textarea "Hey! [ Analyze job post, write a unique custom opening line, take into account …" at bounding box center [775, 537] width 712 height 405
drag, startPoint x: 799, startPoint y: 451, endPoint x: 1038, endPoint y: 432, distance: 239.6
click at [1038, 432] on textarea "Hey! [ Analyze job post, write a unique custom opening line, take into account …" at bounding box center [775, 537] width 712 height 405
click at [1043, 445] on textarea "Hey! [ Analyze job post, write a unique custom opening line, take into account …" at bounding box center [775, 537] width 712 height 405
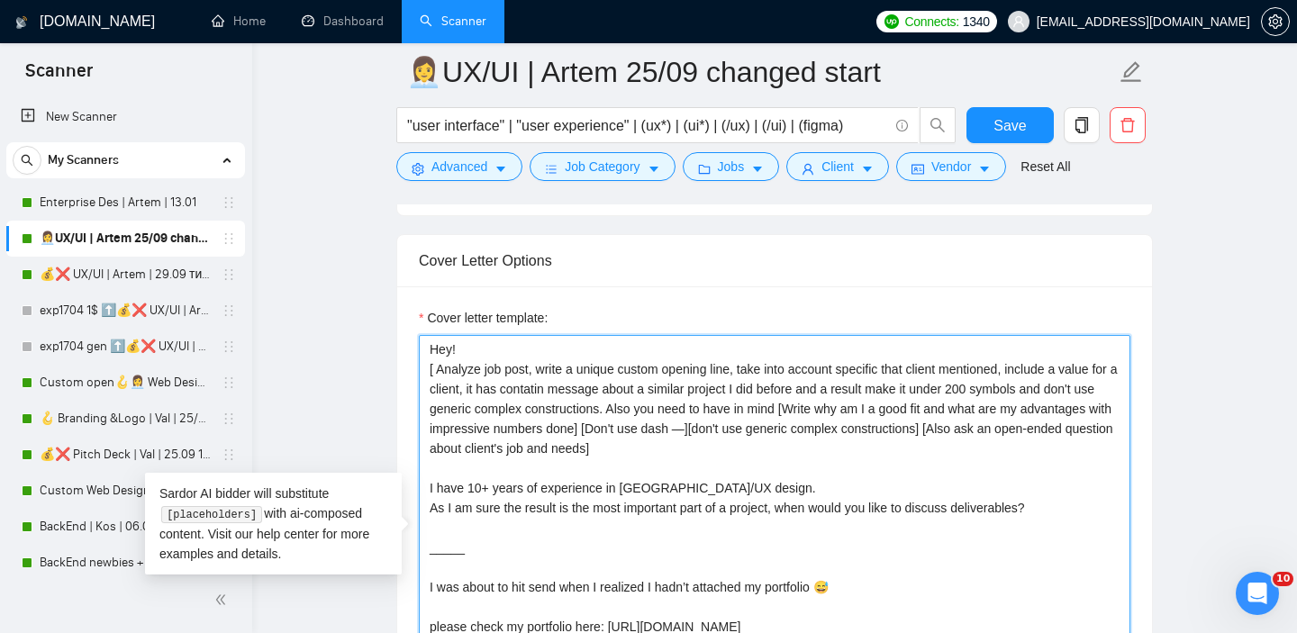
drag, startPoint x: 744, startPoint y: 453, endPoint x: 1043, endPoint y: 427, distance: 300.2
click at [1043, 427] on textarea "Hey! [ Analyze job post, write a unique custom opening line, take into account …" at bounding box center [775, 537] width 712 height 405
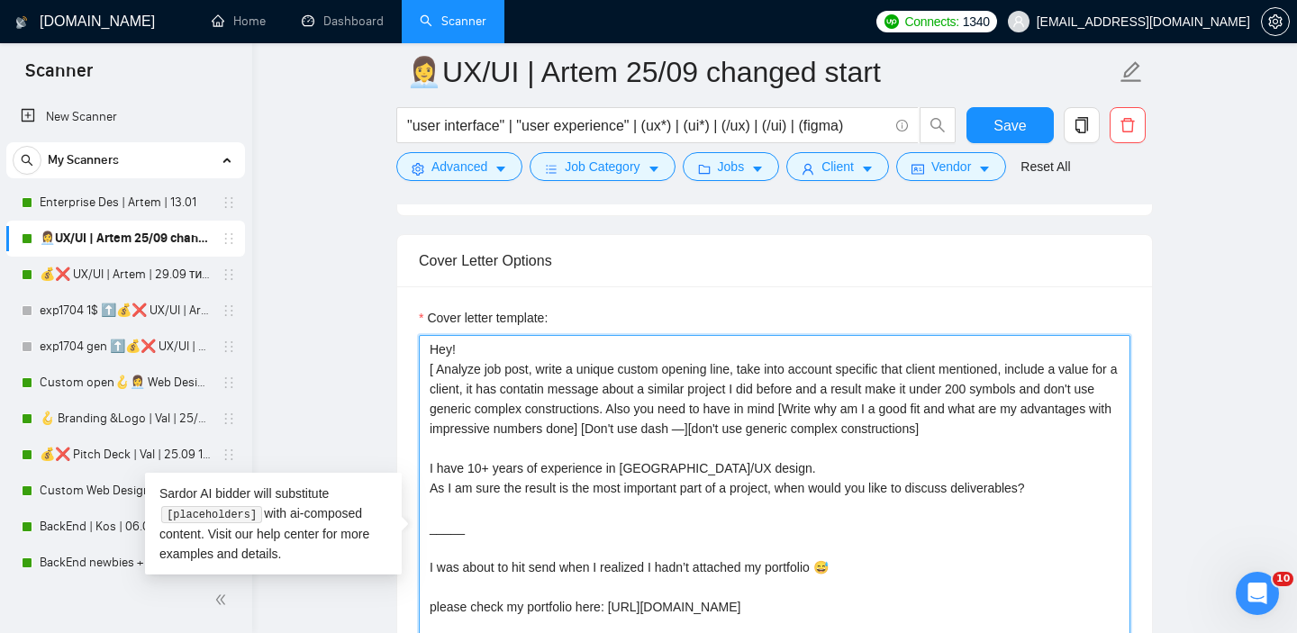
click at [490, 350] on textarea "Hey! [ Analyze job post, write a unique custom opening line, take into account …" at bounding box center [775, 537] width 712 height 405
paste textarea "[Also ask an open-ended question about client's job and needs]"
click at [482, 347] on textarea "Hey! [Also ask an open-ended question about client's job and needs] [ Analyze j…" at bounding box center [775, 537] width 712 height 405
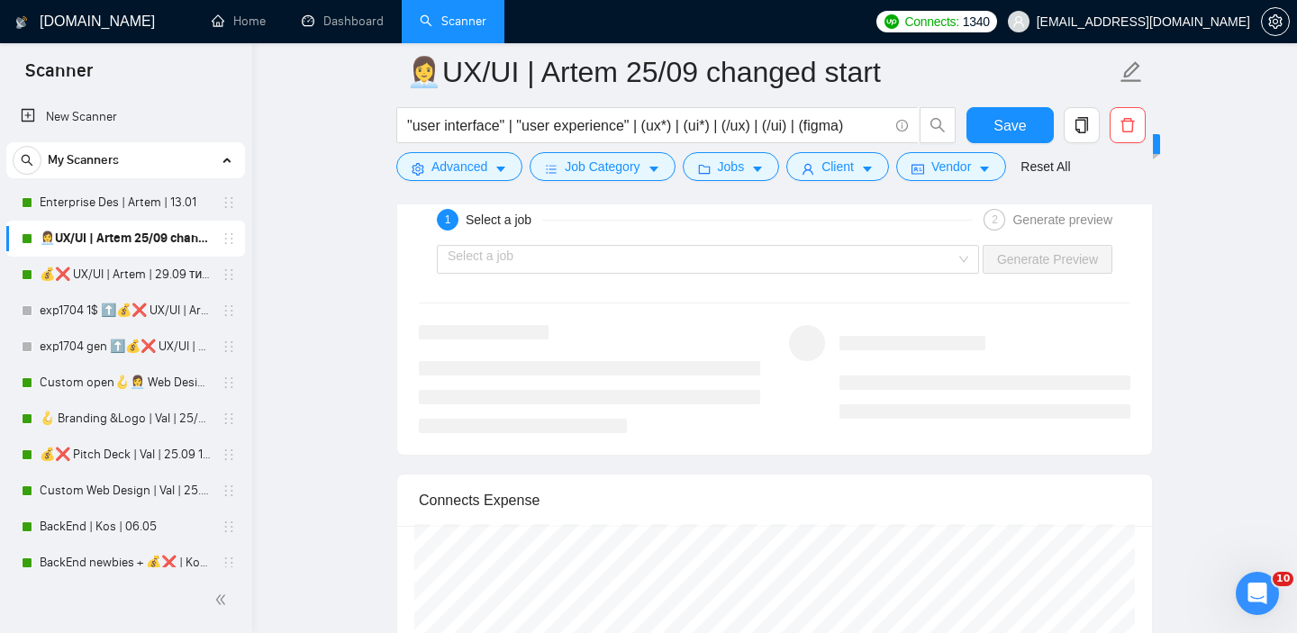
scroll to position [3584, 0]
click at [900, 249] on div "Select a job Generate Preview" at bounding box center [774, 264] width 715 height 43
click at [888, 261] on input "search" at bounding box center [702, 264] width 508 height 27
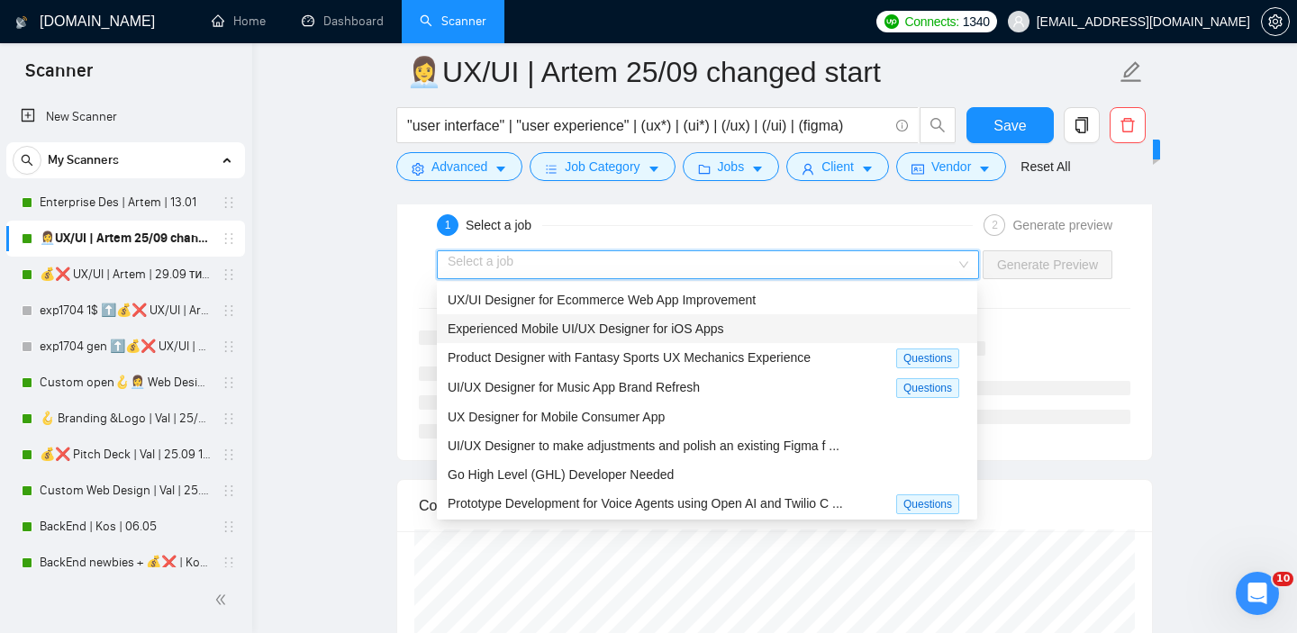
click at [687, 327] on span "Experienced Mobile UI/UX Designer for iOS Apps" at bounding box center [586, 329] width 277 height 14
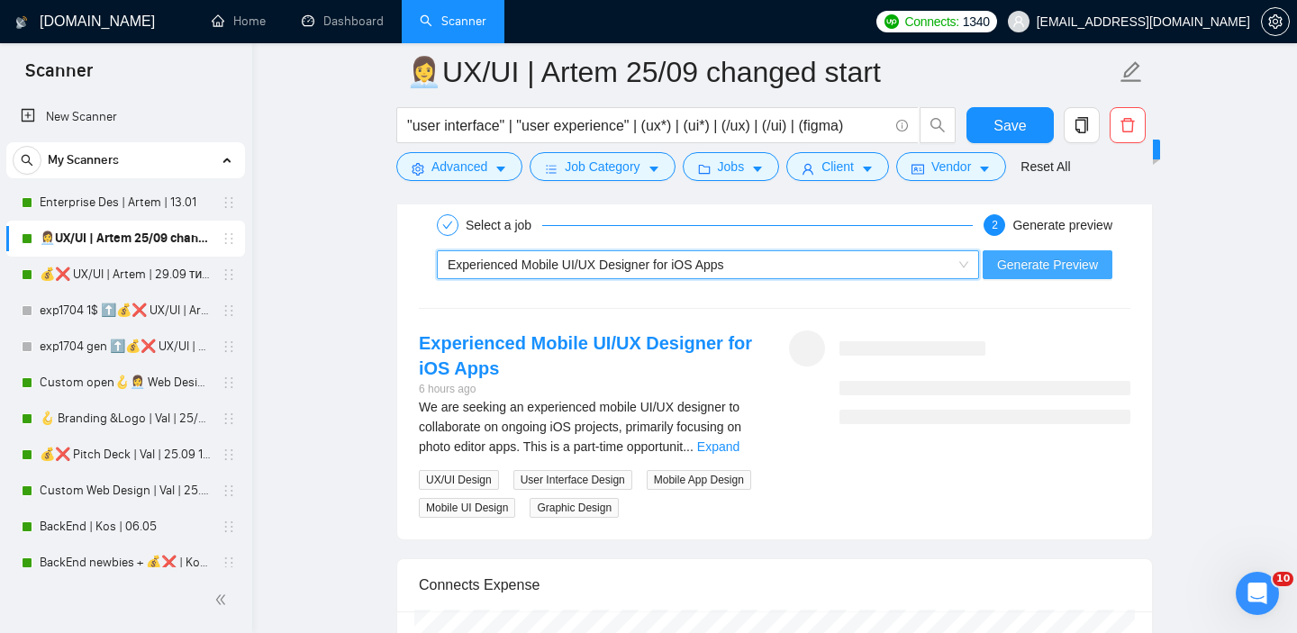
click at [1057, 255] on span "Generate Preview" at bounding box center [1047, 265] width 101 height 20
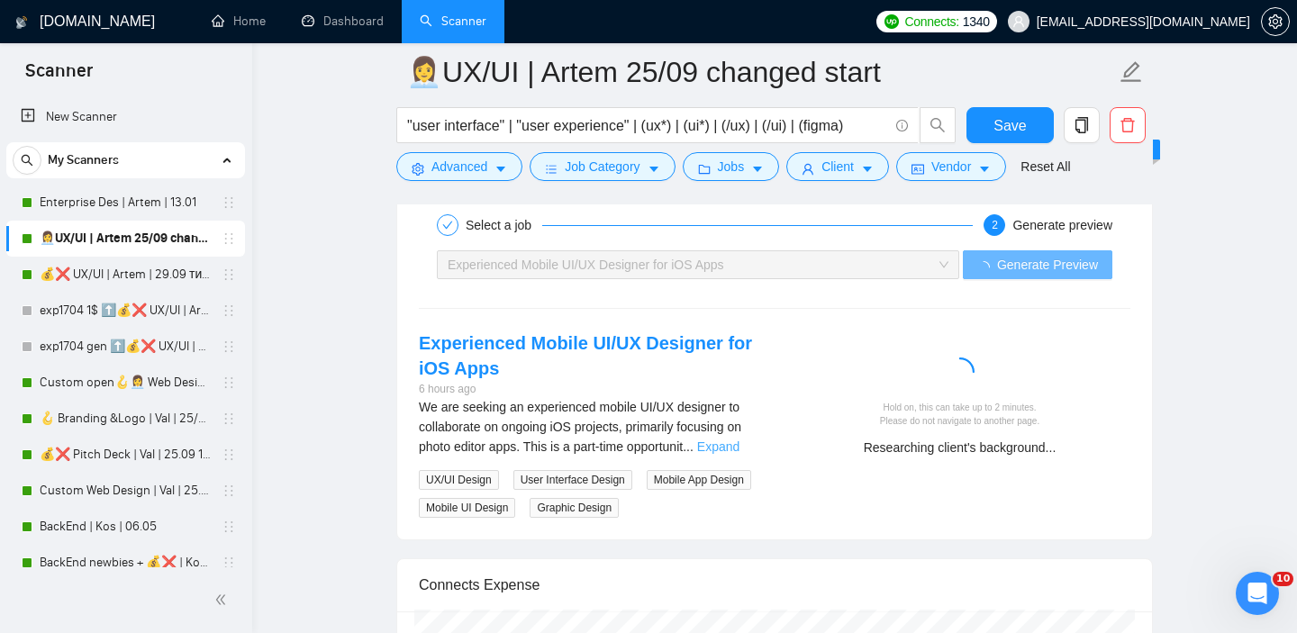
click at [735, 446] on link "Expand" at bounding box center [718, 447] width 42 height 14
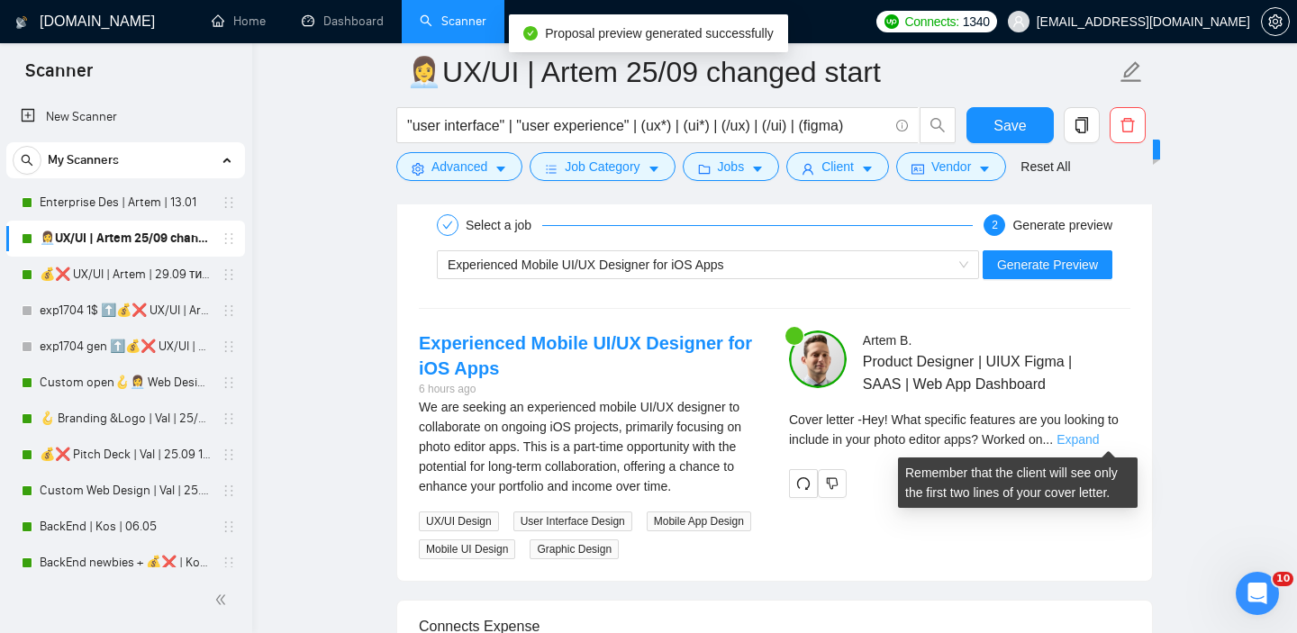
click at [1099, 438] on link "Expand" at bounding box center [1078, 439] width 42 height 14
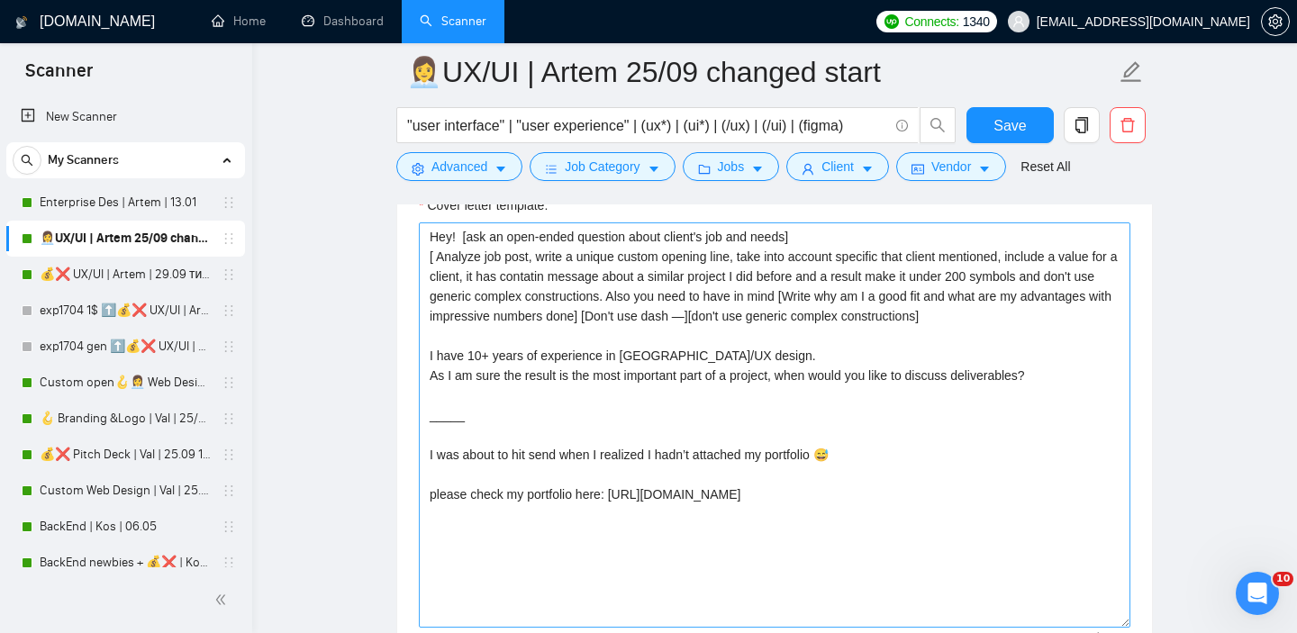
scroll to position [2164, 0]
click at [429, 357] on textarea "Hey! [ask an open-ended question about client's job and needs] [ Analyze job po…" at bounding box center [775, 426] width 712 height 405
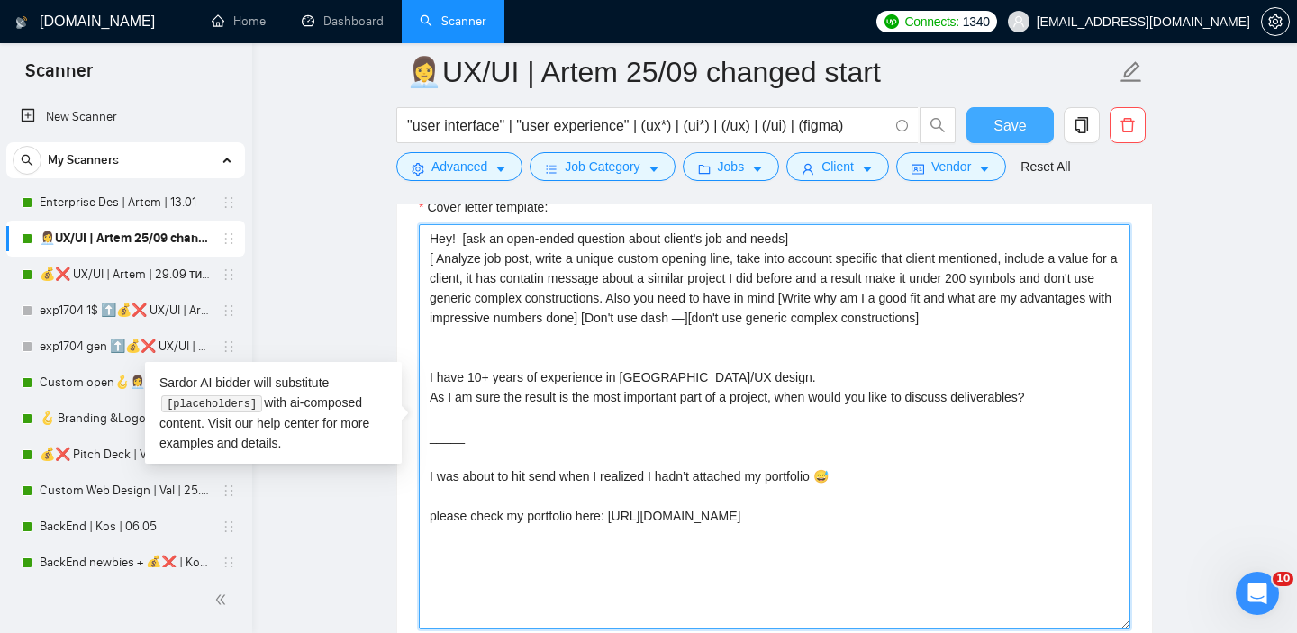
type textarea "Hey! [ask an open-ended question about client's job and needs] [ Analyze job po…"
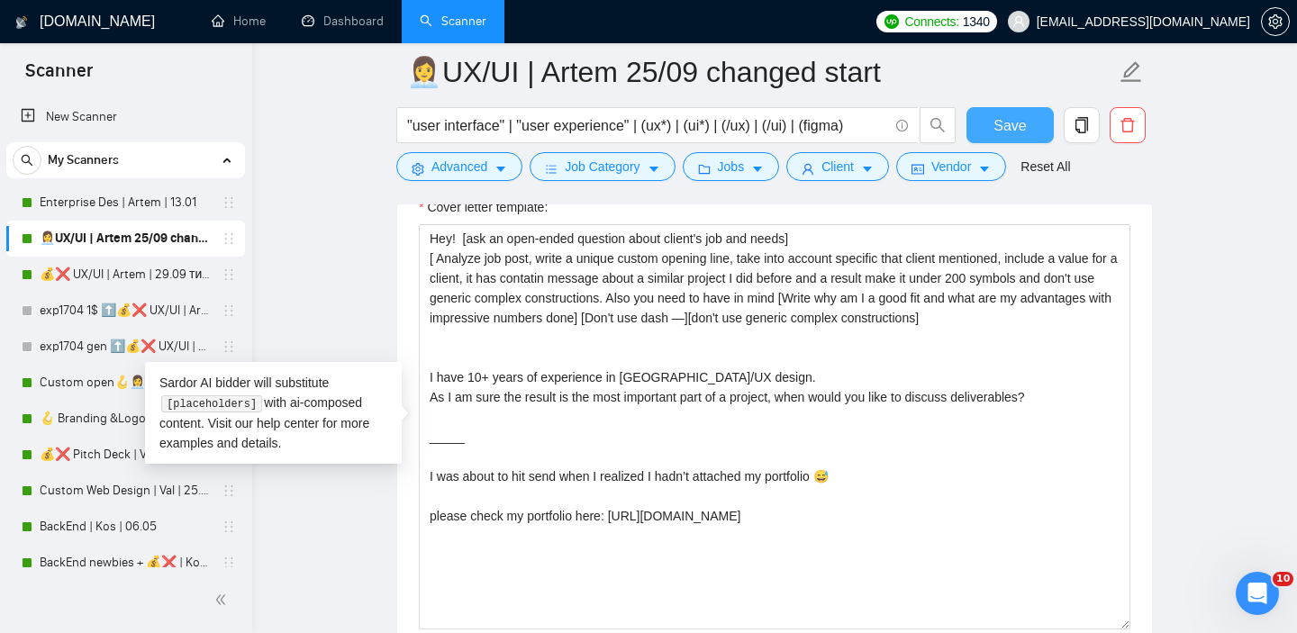
click at [1017, 118] on span "Save" at bounding box center [1010, 125] width 32 height 23
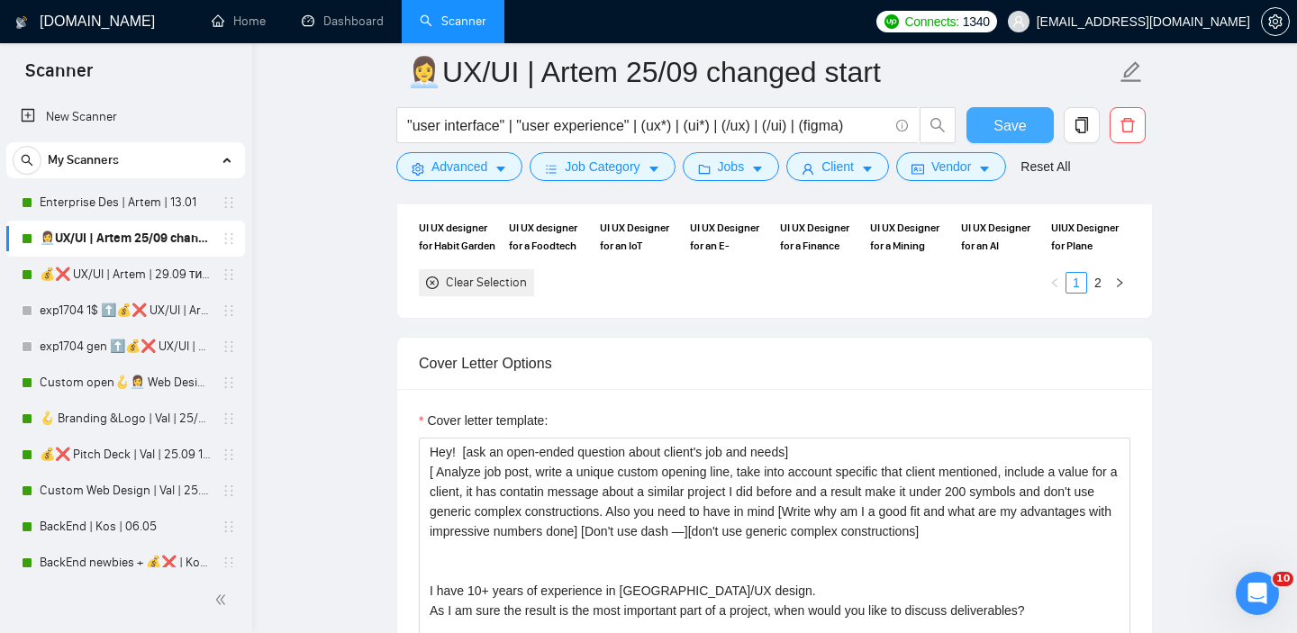
scroll to position [1988, 0]
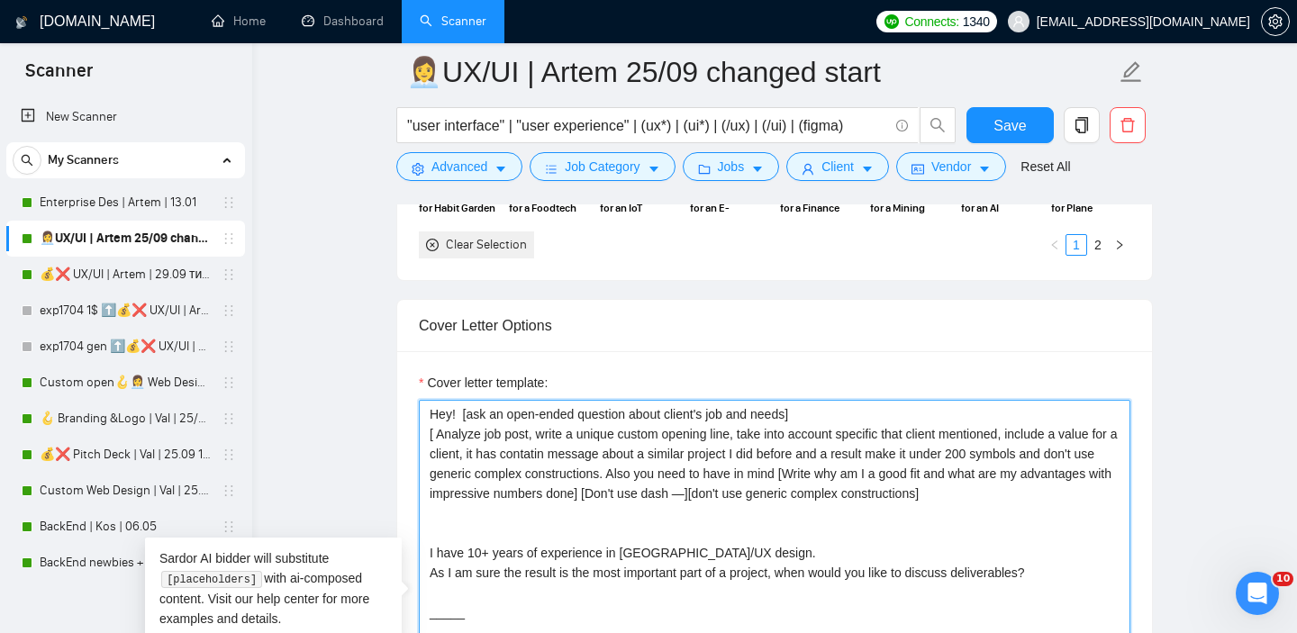
drag, startPoint x: 463, startPoint y: 414, endPoint x: 1034, endPoint y: 514, distance: 579.7
click at [1034, 514] on textarea "Hey! [ask an open-ended question about client's job and needs] [ Analyze job po…" at bounding box center [775, 602] width 712 height 405
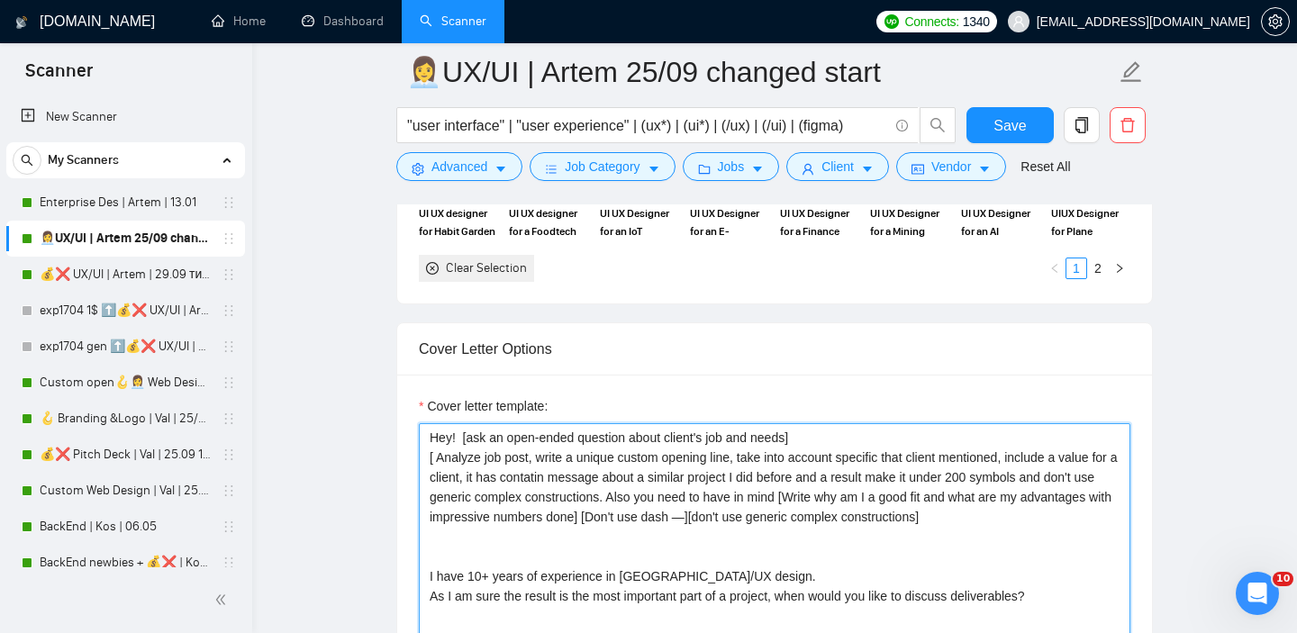
scroll to position [1923, 0]
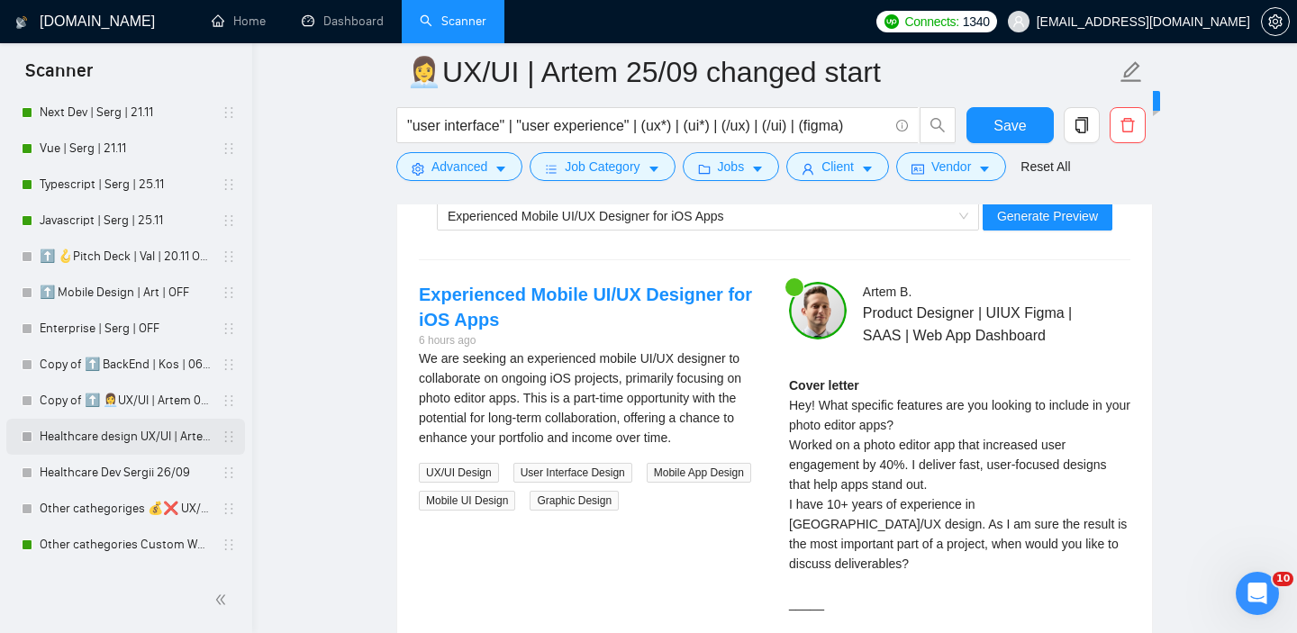
scroll to position [809, 0]
click at [112, 468] on link "Healthcare Dev Sergii 26/09" at bounding box center [125, 475] width 171 height 36
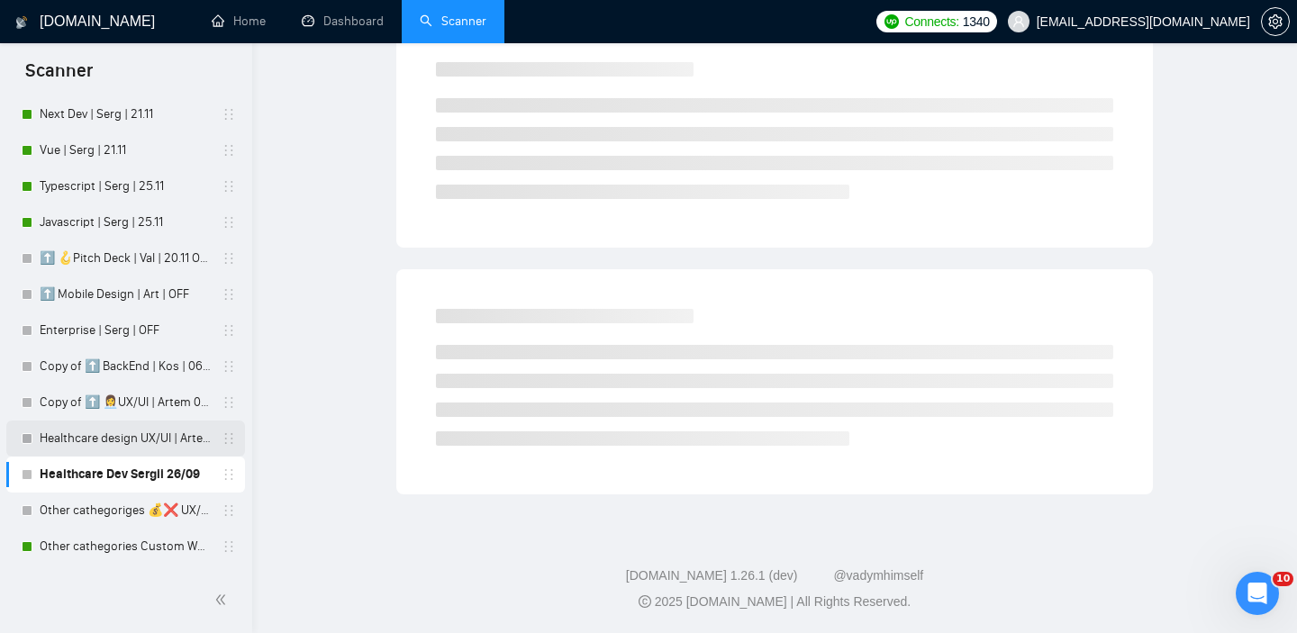
scroll to position [24, 0]
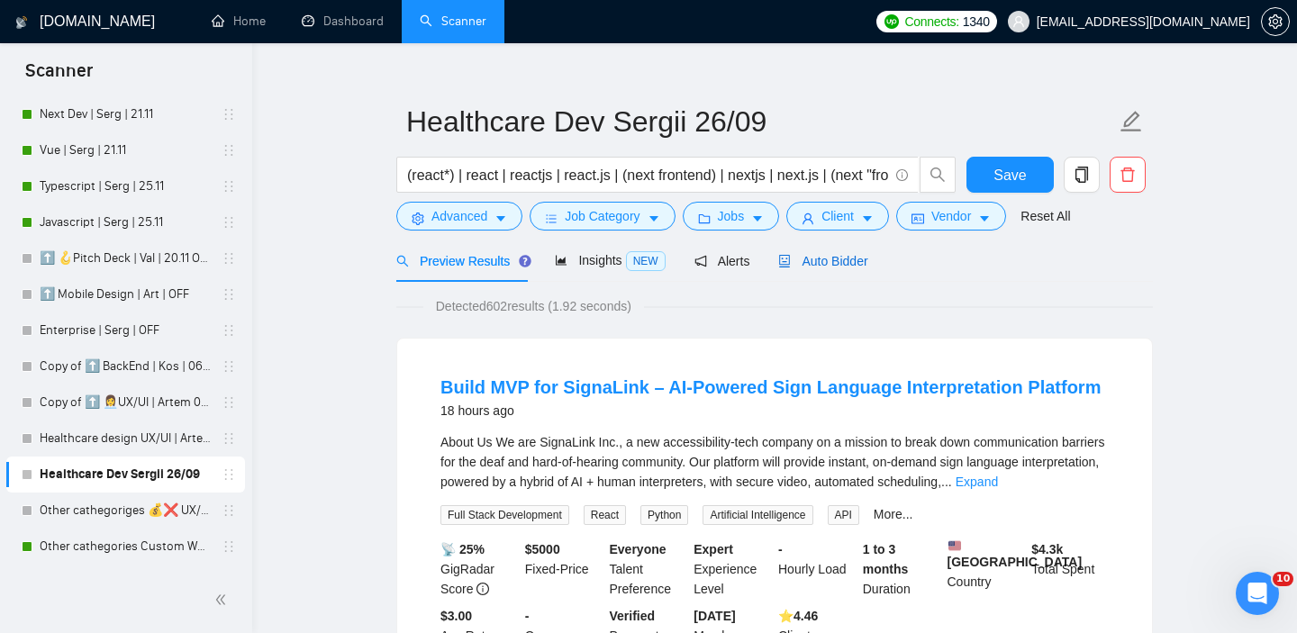
click at [850, 254] on span "Auto Bidder" at bounding box center [822, 261] width 89 height 14
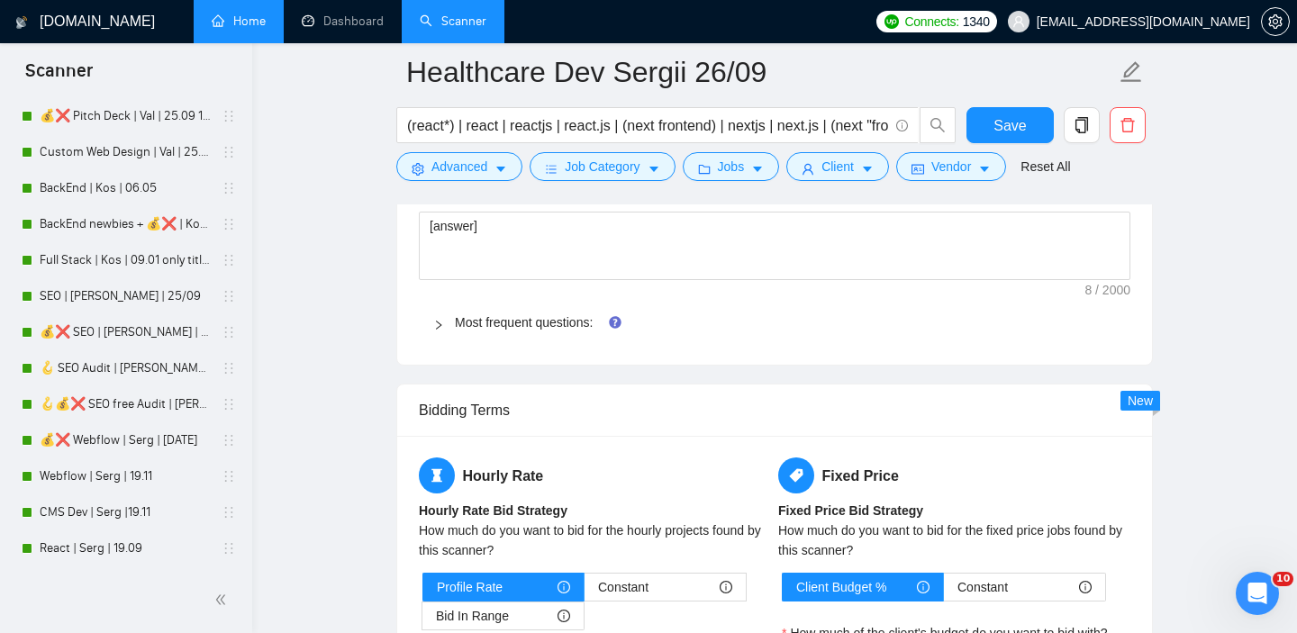
scroll to position [375, 0]
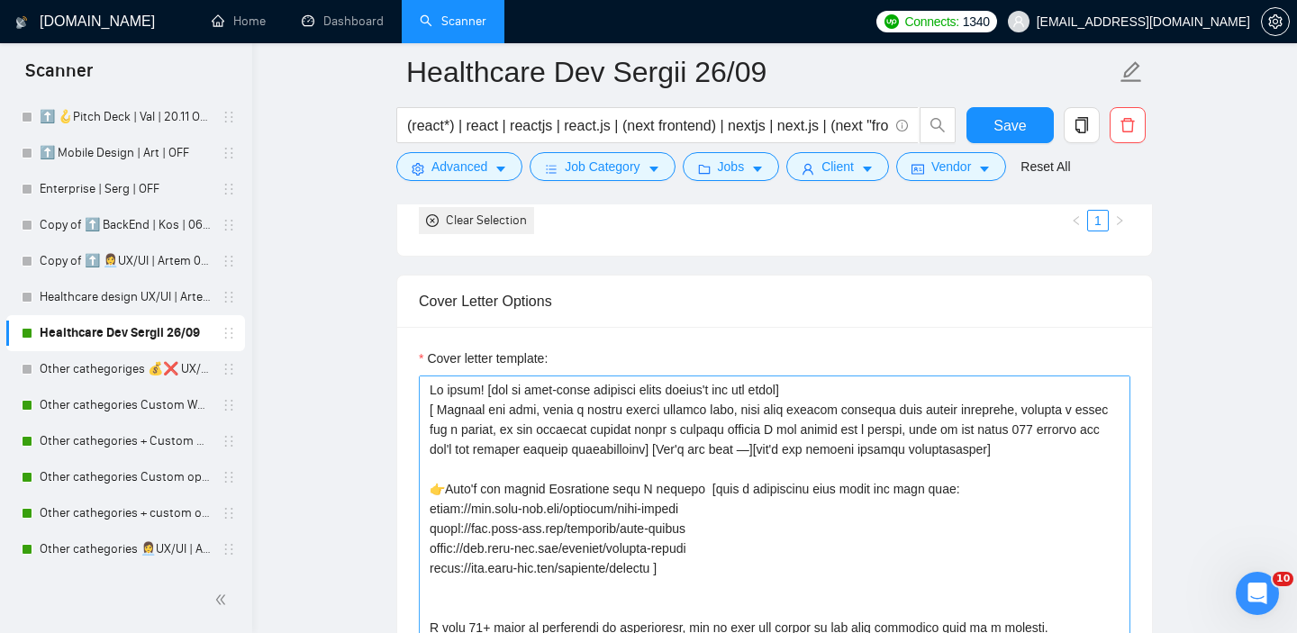
scroll to position [1879, 0]
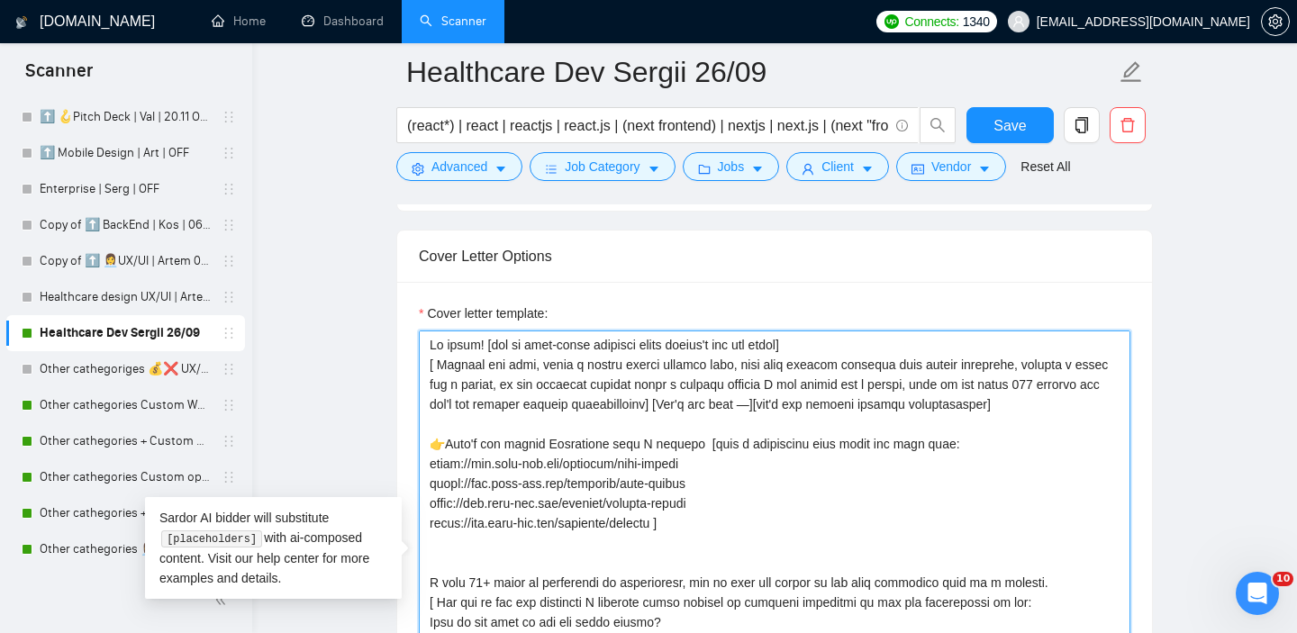
drag, startPoint x: 486, startPoint y: 370, endPoint x: 772, endPoint y: 399, distance: 287.9
click at [772, 399] on textarea "Cover letter template:" at bounding box center [775, 533] width 712 height 405
click at [773, 399] on textarea "Cover letter template:" at bounding box center [775, 533] width 712 height 405
drag, startPoint x: 480, startPoint y: 372, endPoint x: 1046, endPoint y: 433, distance: 569.1
click at [1046, 433] on textarea "Cover letter template:" at bounding box center [775, 533] width 712 height 405
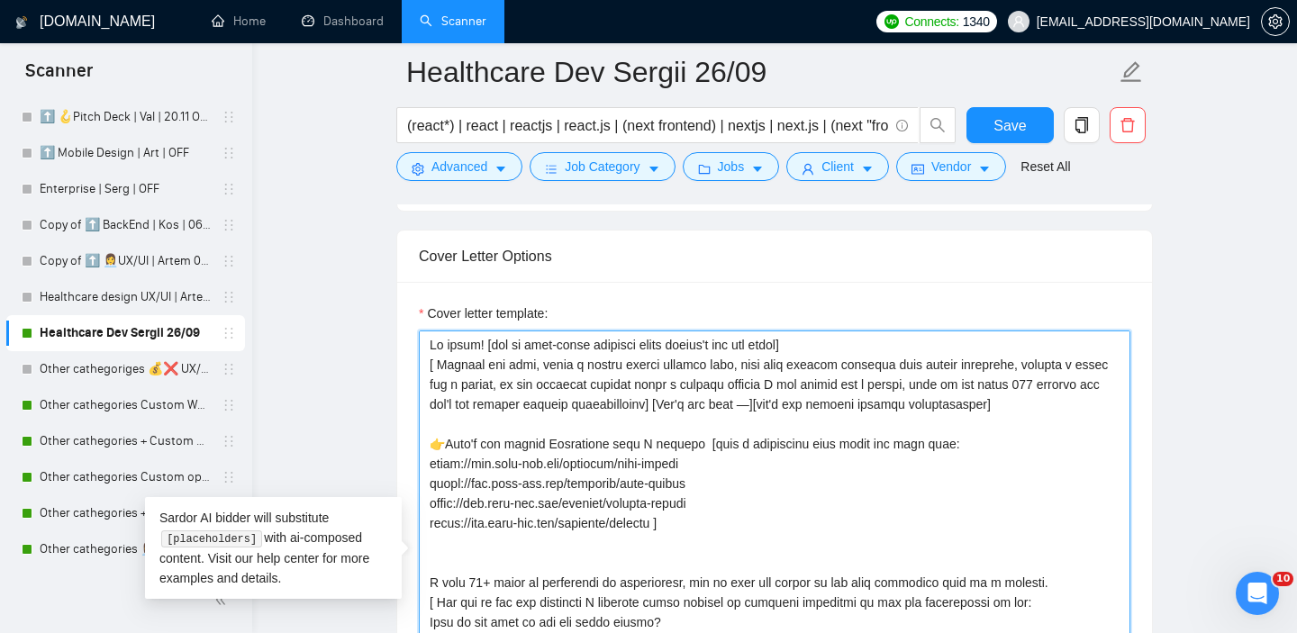
click at [483, 490] on textarea "Cover letter template:" at bounding box center [775, 533] width 712 height 405
click at [505, 493] on textarea "Cover letter template:" at bounding box center [775, 533] width 712 height 405
paste textarea "happy"
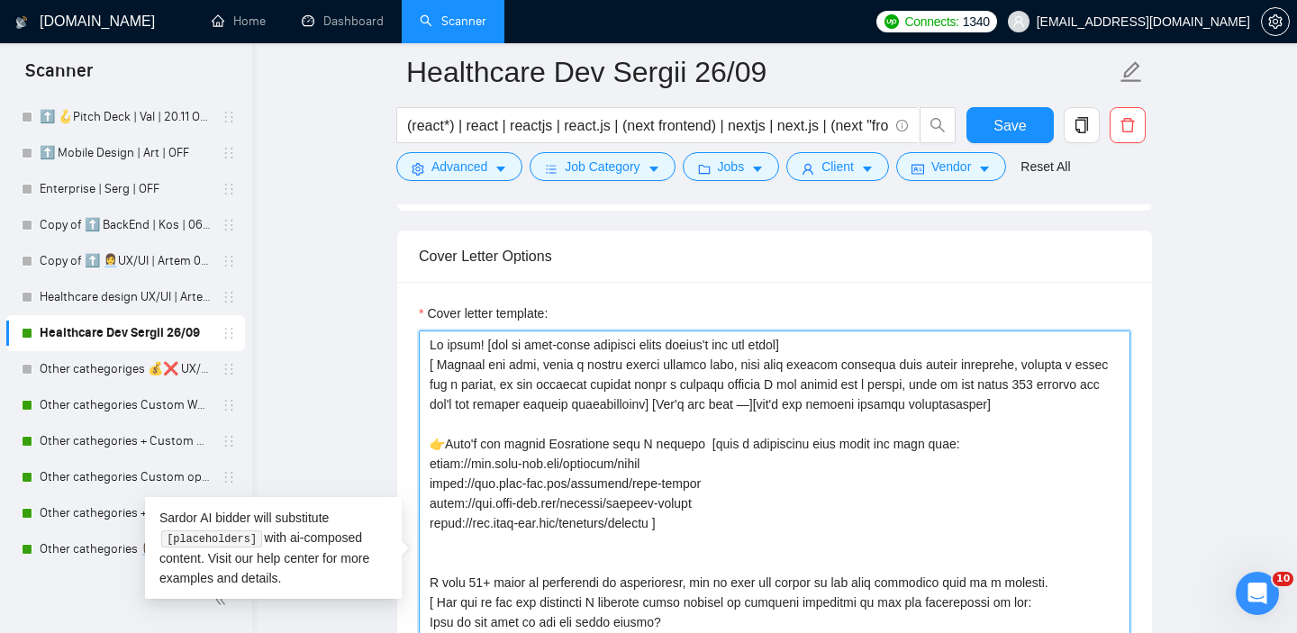
click at [789, 482] on textarea "Cover letter template:" at bounding box center [775, 533] width 712 height 405
click at [779, 504] on textarea "Cover letter template:" at bounding box center [775, 533] width 712 height 405
click at [761, 537] on textarea "Cover letter template:" at bounding box center [775, 533] width 712 height 405
click at [670, 550] on textarea "Cover letter template:" at bounding box center [775, 533] width 712 height 405
click at [714, 495] on textarea "Cover letter template:" at bounding box center [775, 533] width 712 height 405
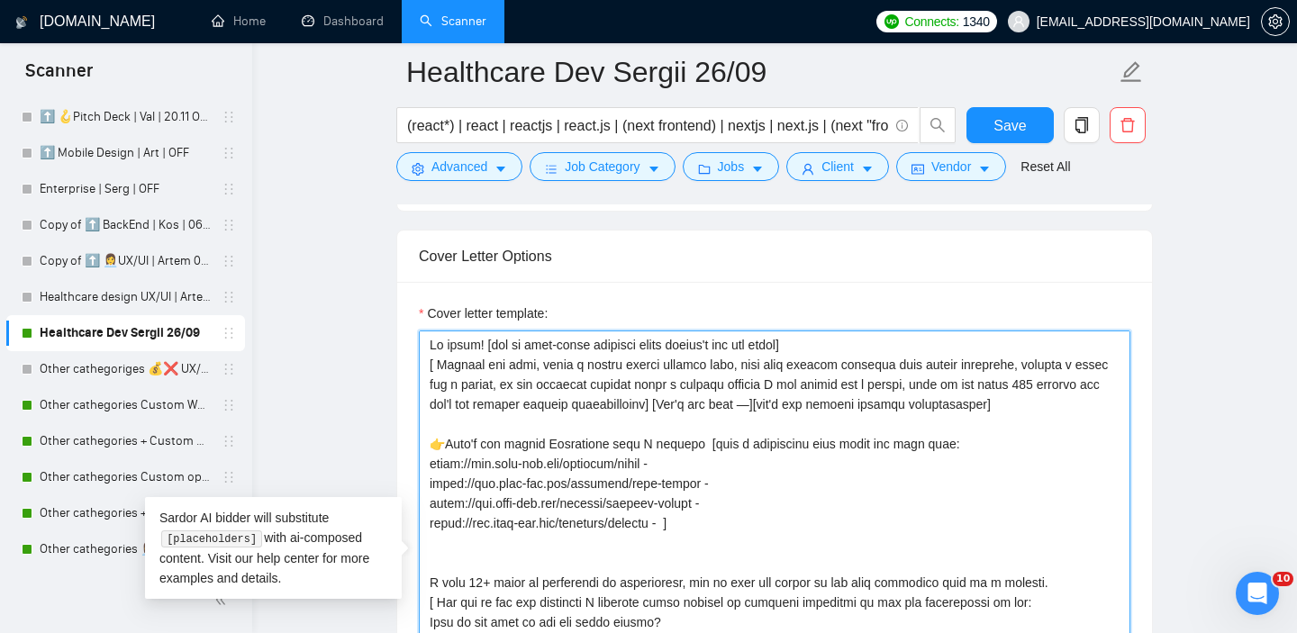
paste textarea "conceptual web storytelling for the dental business in [GEOGRAPHIC_DATA]"
click at [579, 517] on textarea "Cover letter template:" at bounding box center [775, 533] width 712 height 405
paste textarea "conceptual web storytelling for the dental business in [GEOGRAPHIC_DATA]"
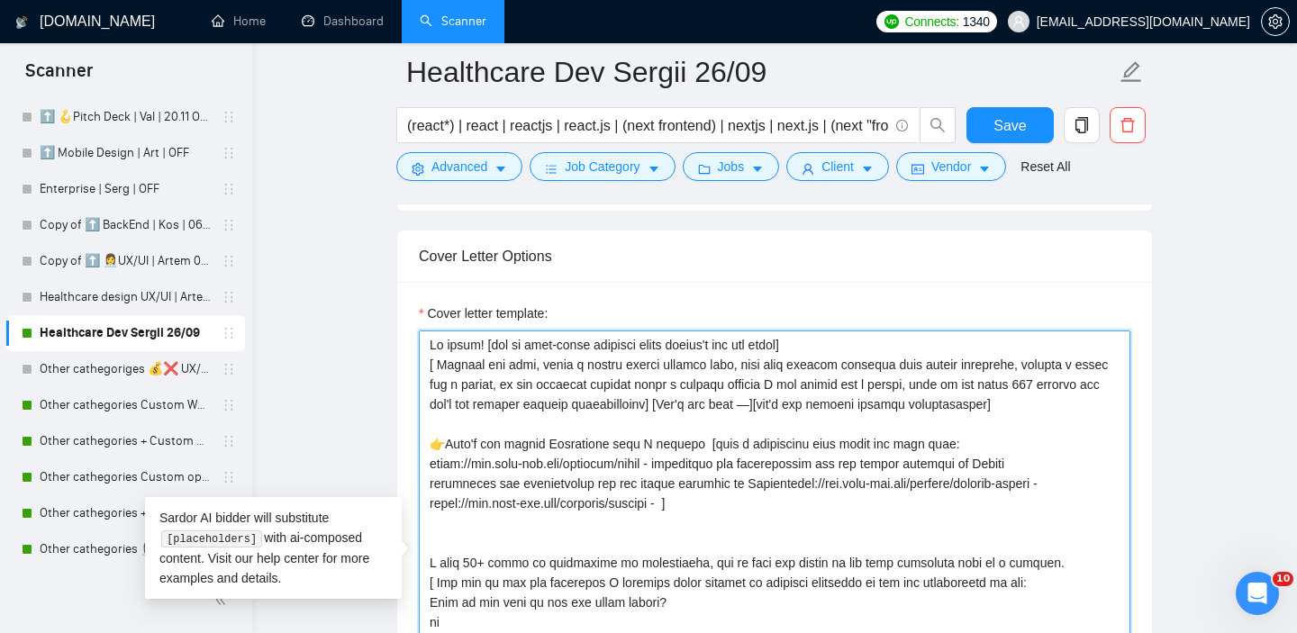
paste textarea "conceptual web storytelling for the dental business in [GEOGRAPHIC_DATA]"
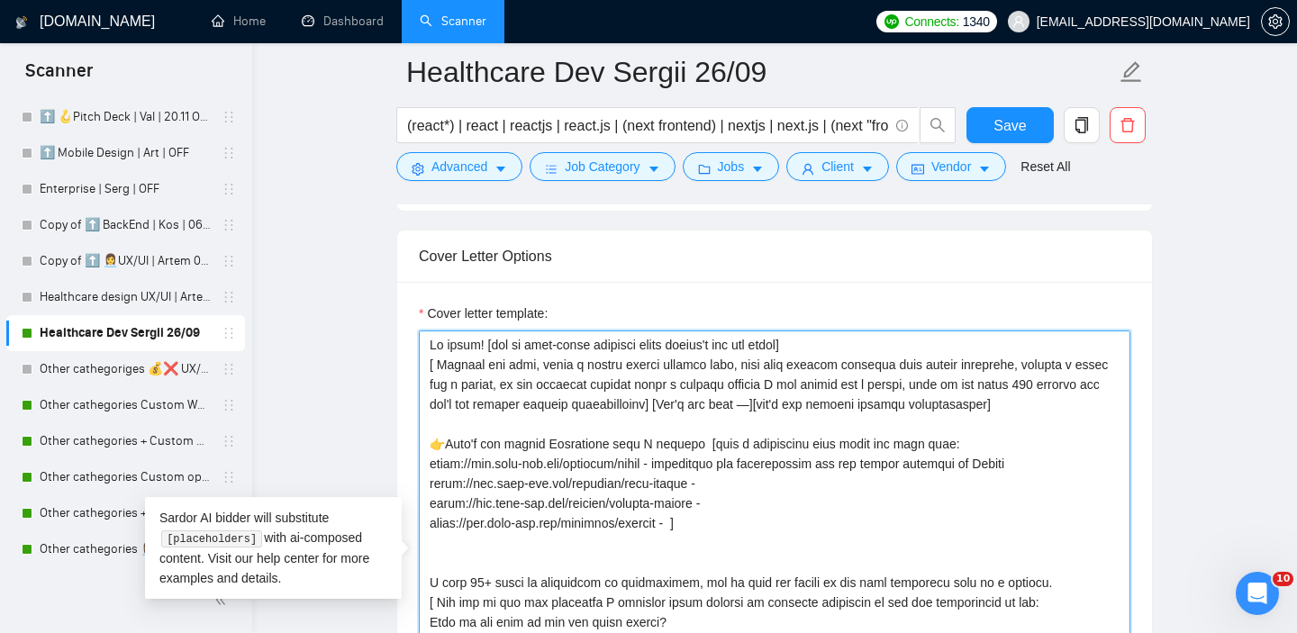
click at [795, 511] on textarea "Cover letter template:" at bounding box center [775, 533] width 712 height 405
click at [639, 514] on textarea "Cover letter template:" at bounding box center [775, 533] width 712 height 405
click at [735, 533] on textarea "Cover letter template:" at bounding box center [775, 533] width 712 height 405
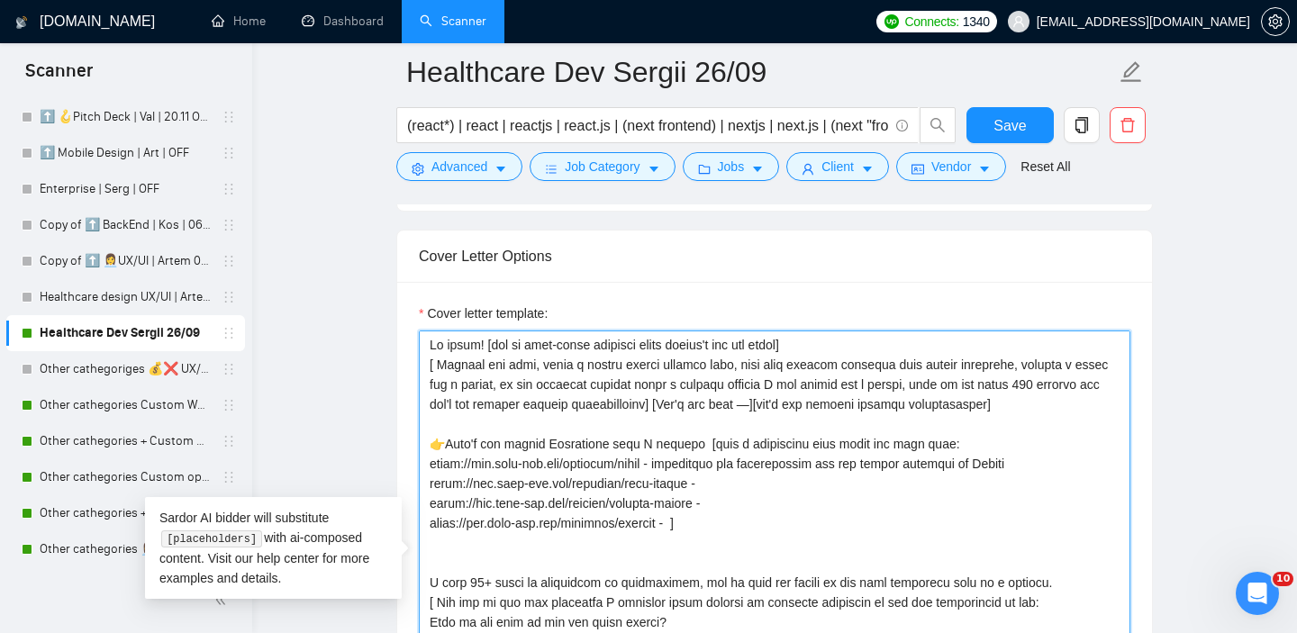
click at [722, 514] on textarea "Cover letter template:" at bounding box center [775, 533] width 712 height 405
paste textarea "Smooth data presentation and new brand vision for nyra health"
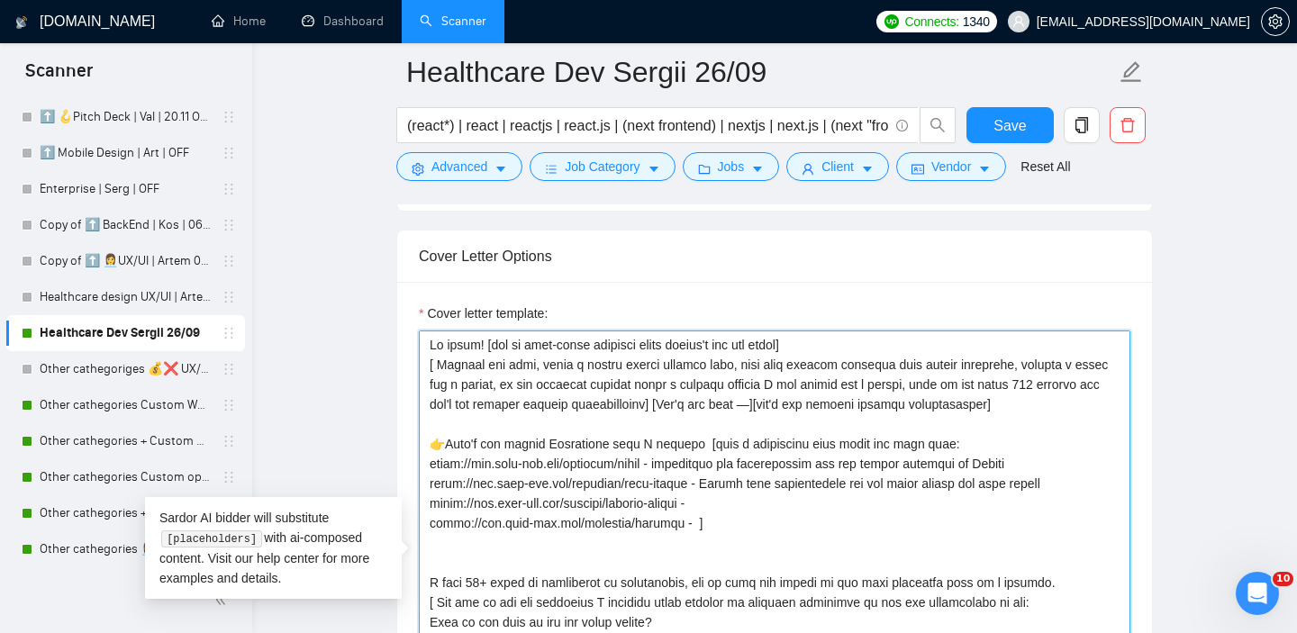
drag, startPoint x: 432, startPoint y: 530, endPoint x: 734, endPoint y: 497, distance: 304.4
click at [714, 529] on textarea "Cover letter template:" at bounding box center [775, 533] width 712 height 405
paste textarea "building a Swiss-style healthcare landing page in the healthcare industry"
click at [779, 528] on textarea "Cover letter template:" at bounding box center [775, 533] width 712 height 405
paste textarea "building a Swiss-style healthcare landing page in the healthcare industry"
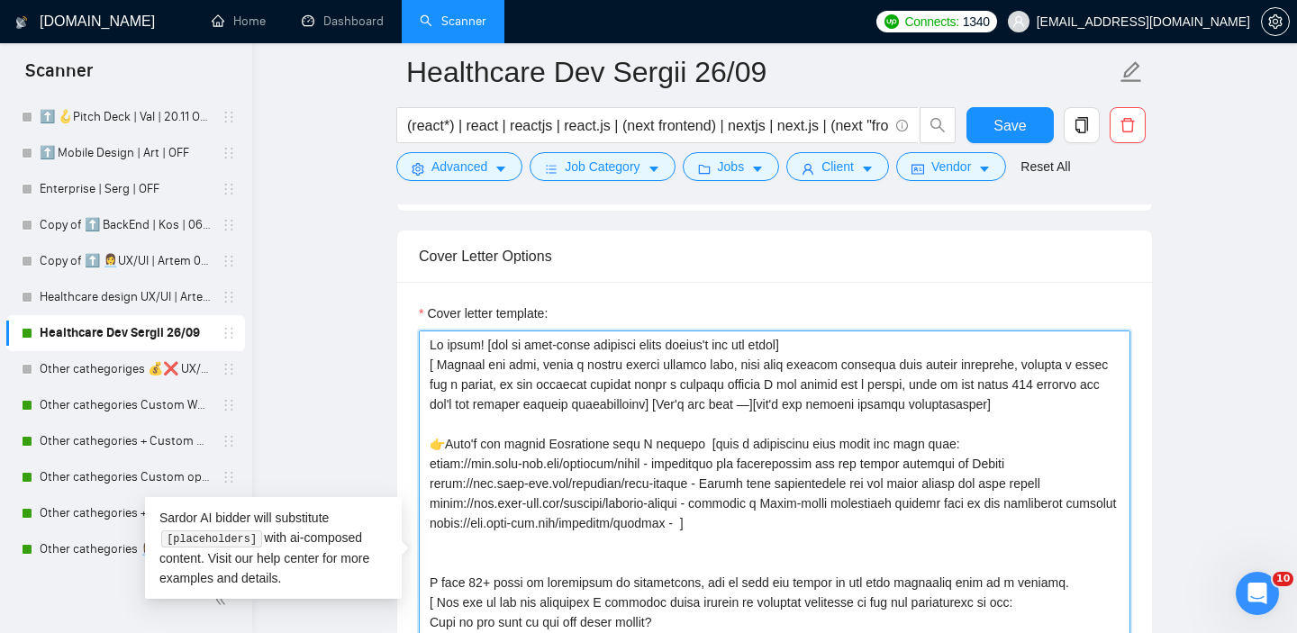
click at [930, 533] on textarea "Cover letter template:" at bounding box center [775, 533] width 712 height 405
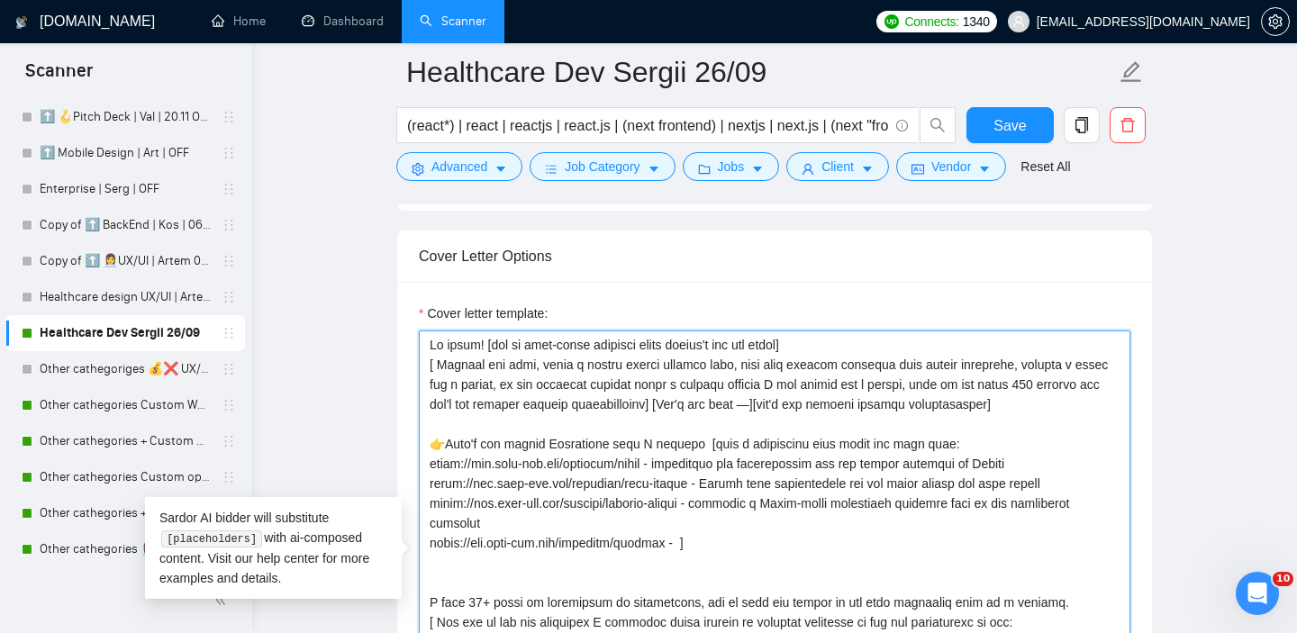
click at [993, 532] on textarea "Cover letter template:" at bounding box center [775, 533] width 712 height 405
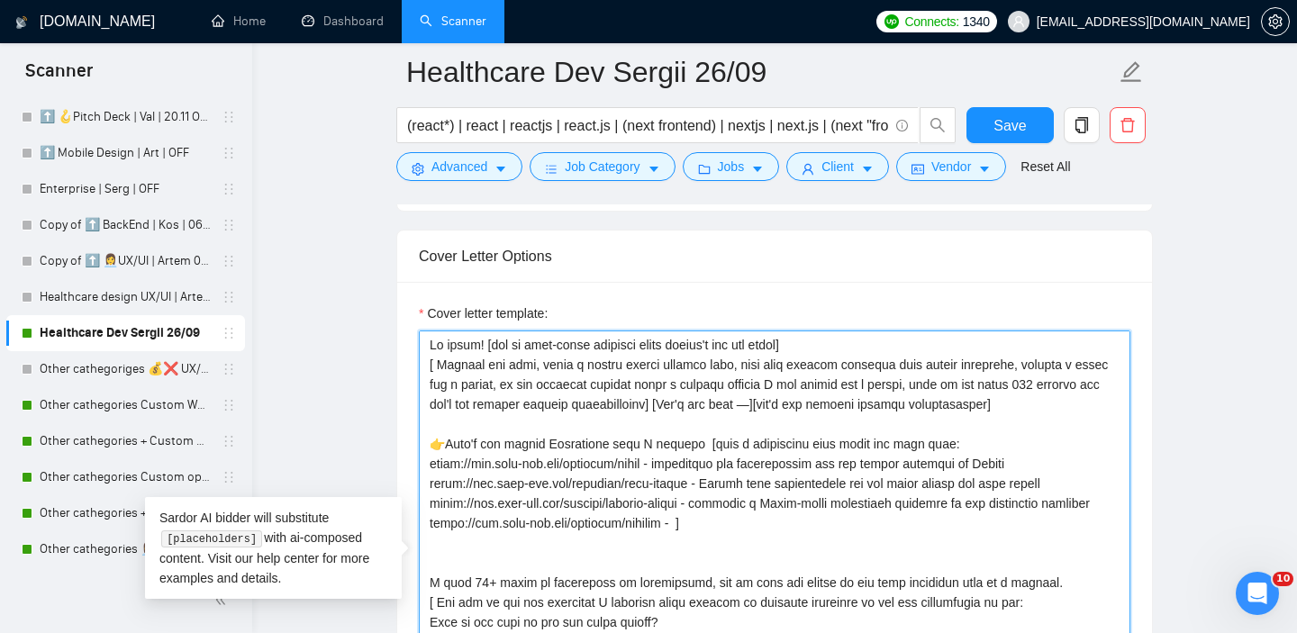
drag, startPoint x: 429, startPoint y: 576, endPoint x: 669, endPoint y: 573, distance: 240.6
click at [671, 573] on textarea "Cover letter template:" at bounding box center [775, 533] width 712 height 405
click at [682, 566] on textarea "Cover letter template:" at bounding box center [775, 533] width 712 height 405
paste textarea "unique and innovative company that has developed a tech platform specifically f…"
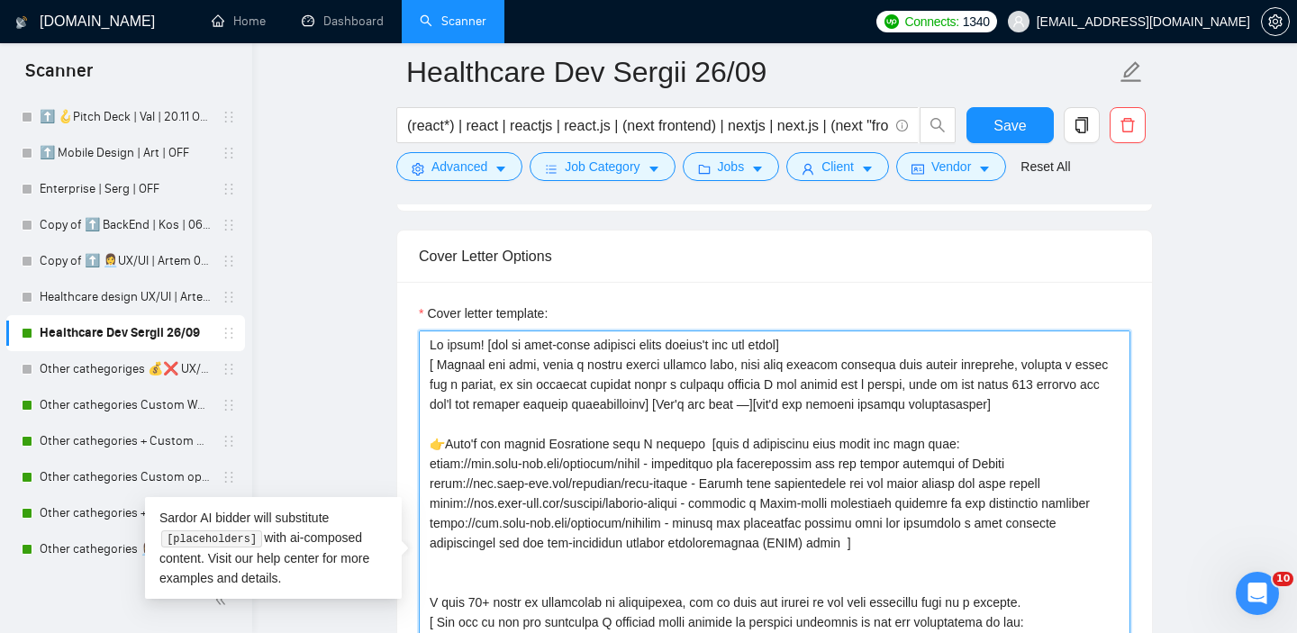
drag, startPoint x: 993, startPoint y: 573, endPoint x: 813, endPoint y: 576, distance: 180.2
click at [813, 576] on textarea "Cover letter template:" at bounding box center [775, 533] width 712 height 405
click at [645, 590] on textarea "Cover letter template:" at bounding box center [775, 533] width 712 height 405
drag, startPoint x: 674, startPoint y: 600, endPoint x: 705, endPoint y: 473, distance: 130.7
click at [705, 473] on textarea "Cover letter template:" at bounding box center [775, 533] width 712 height 405
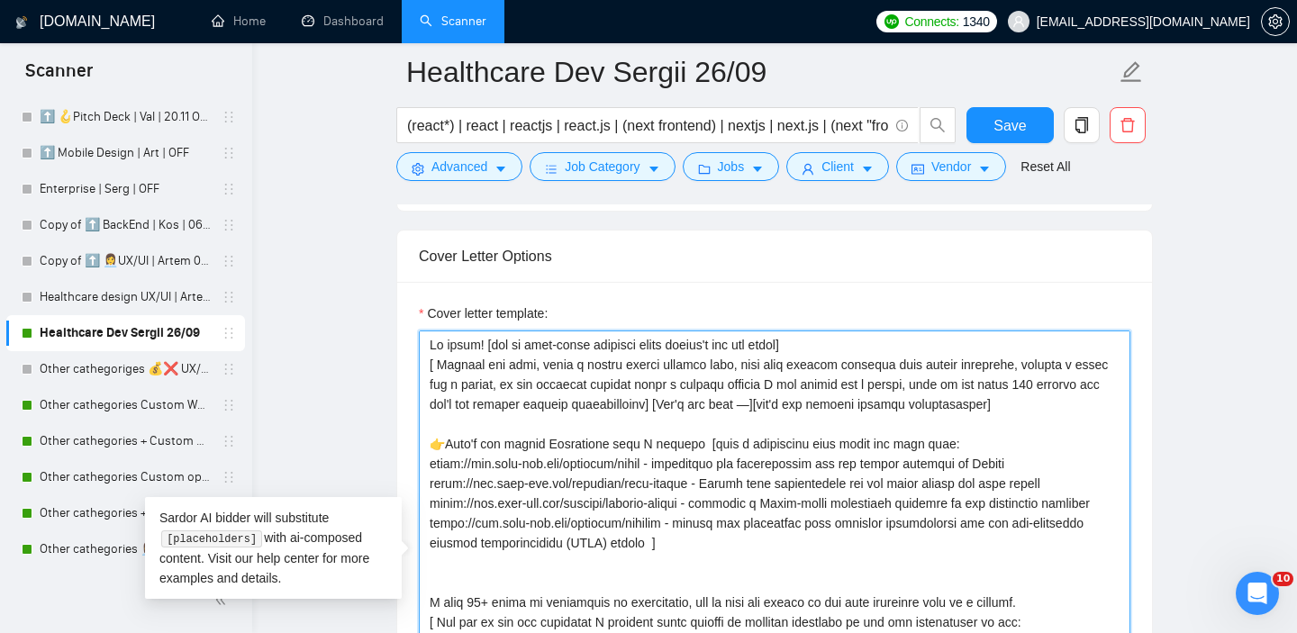
type textarea "Lo ipsum! [dol si amet-conse adipisci elits doeius't inc utl etdol] [ Magnaal e…"
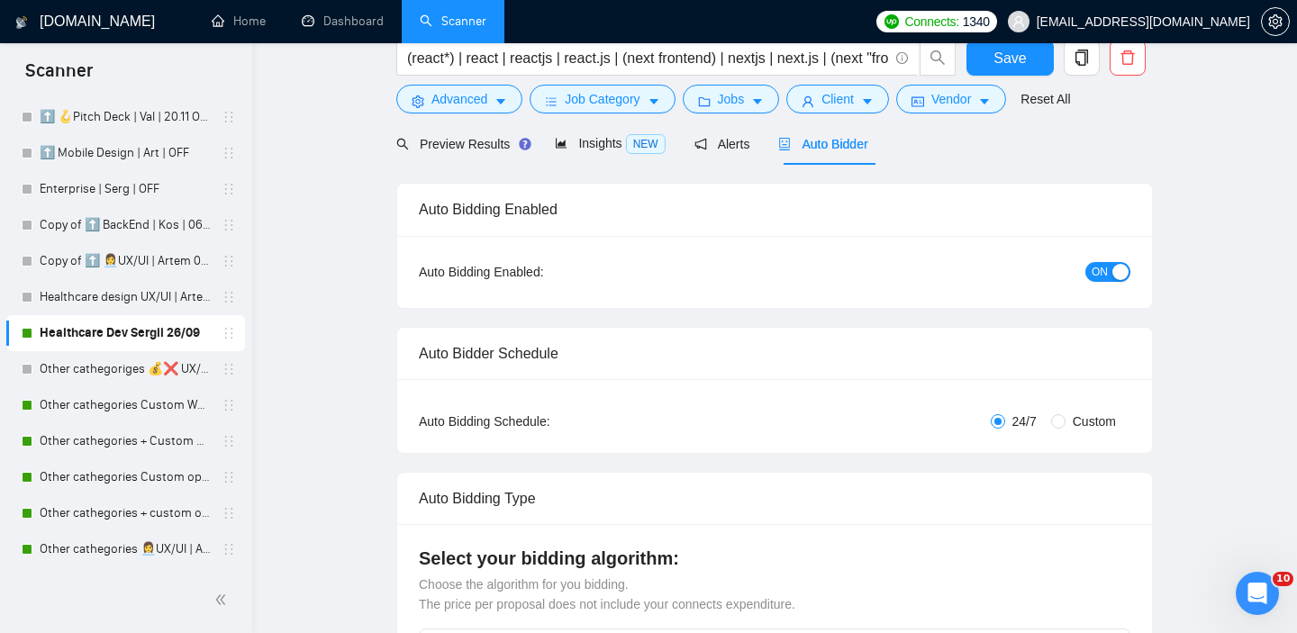
scroll to position [0, 0]
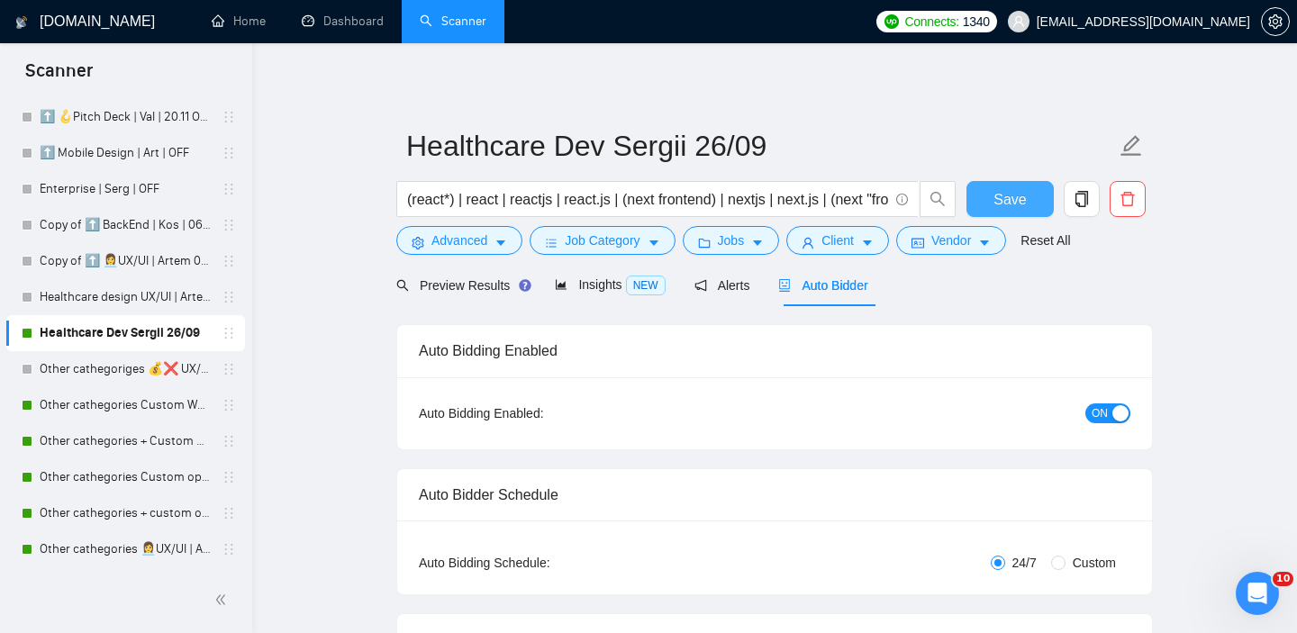
click at [1019, 197] on span "Save" at bounding box center [1010, 199] width 32 height 23
click at [453, 295] on div "Preview Results" at bounding box center [461, 286] width 130 height 20
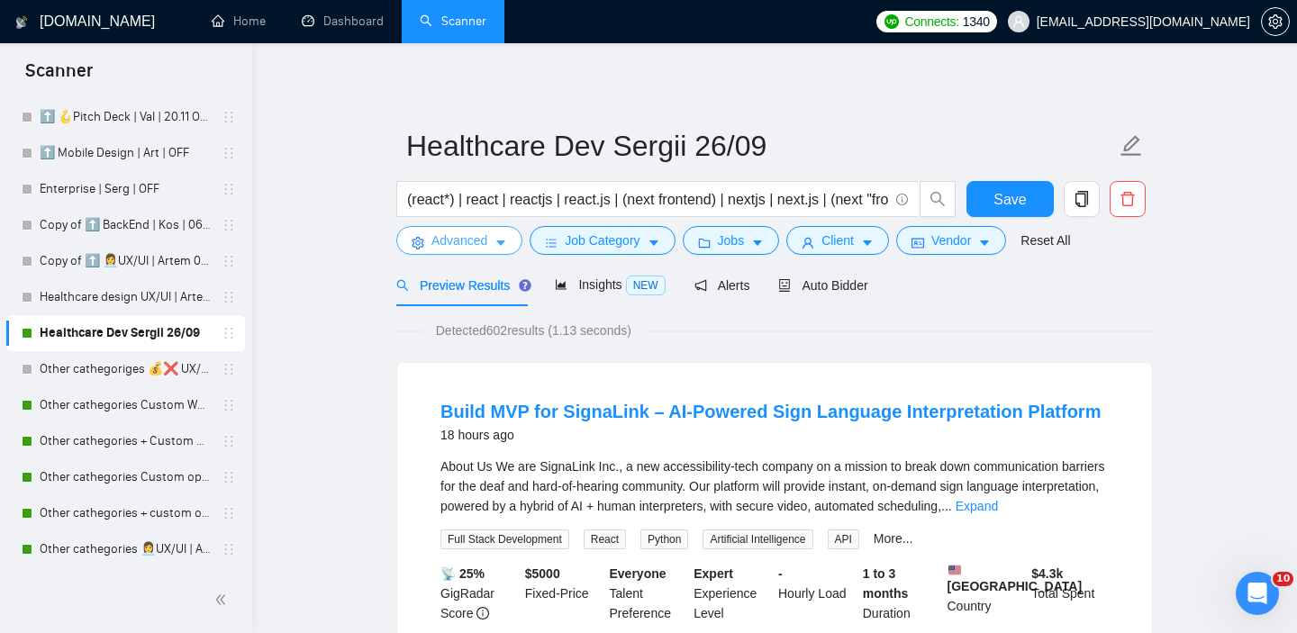
click at [500, 241] on icon "caret-down" at bounding box center [500, 243] width 9 height 5
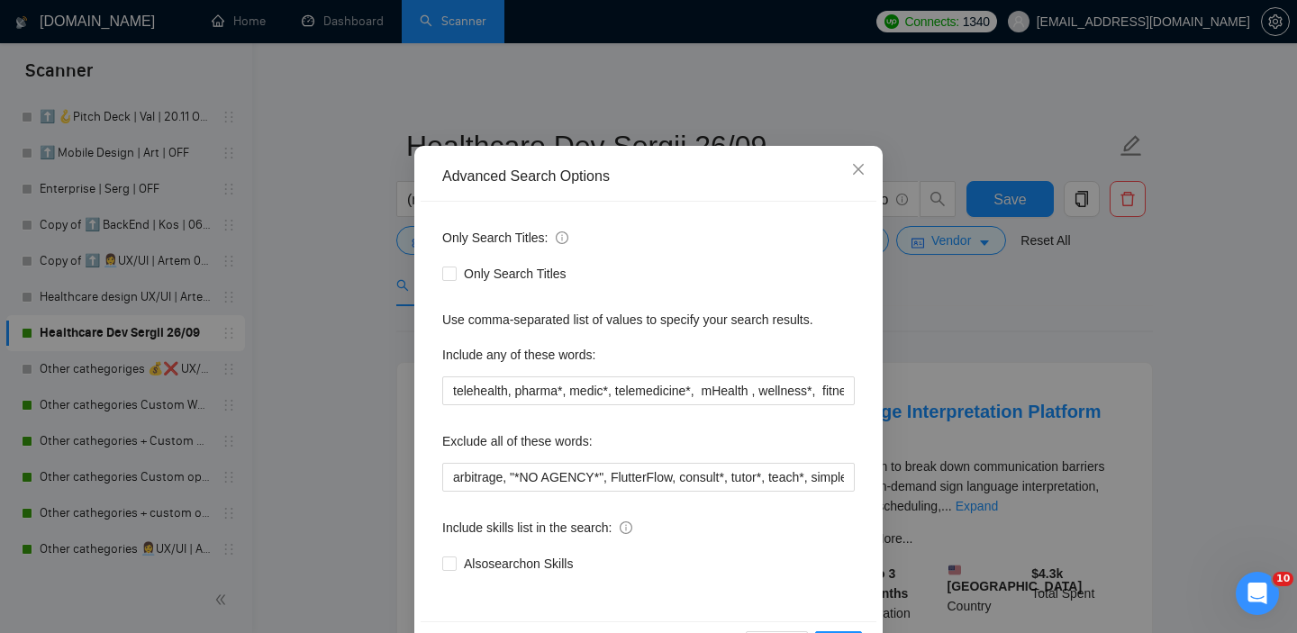
scroll to position [57, 0]
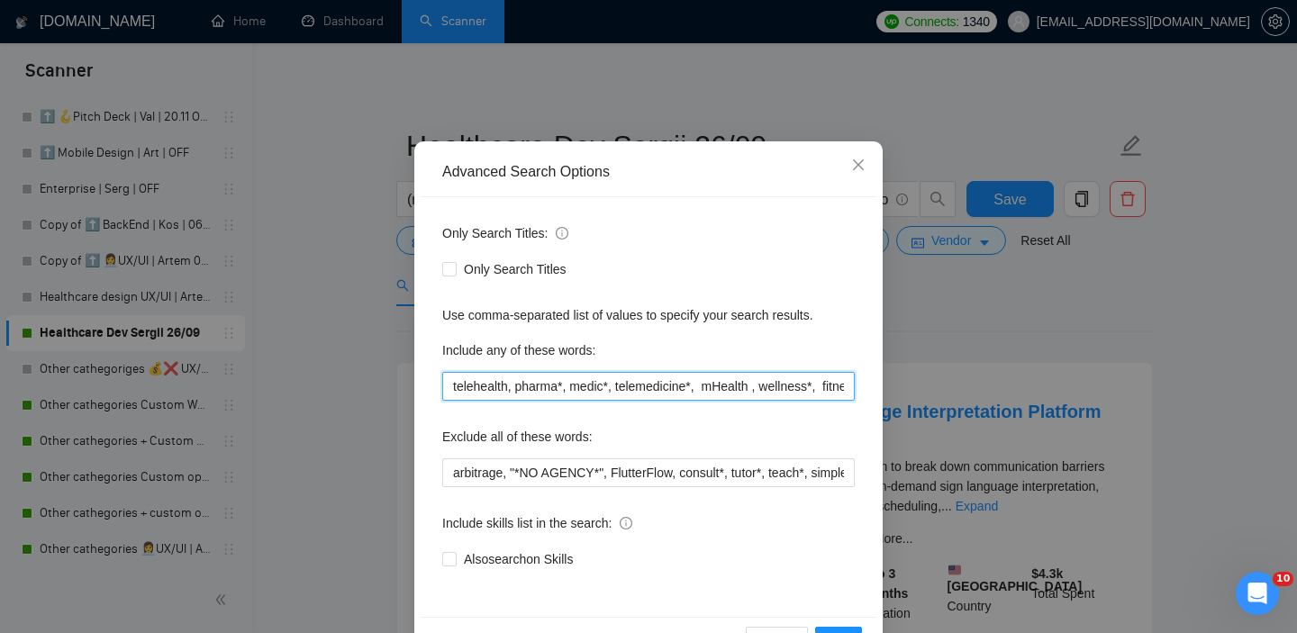
click at [529, 389] on input "telehealth, pharma*, medic*, telemedicine*, mHealth , wellness*, fitness*, pati…" at bounding box center [648, 386] width 413 height 29
